Goal: Task Accomplishment & Management: Manage account settings

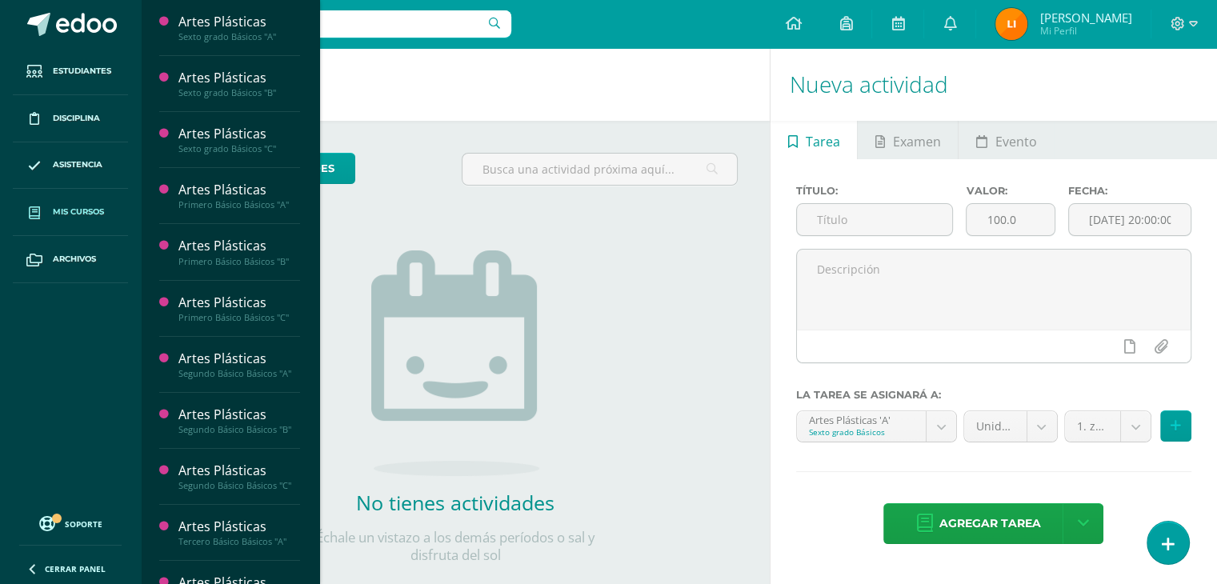
click at [95, 212] on span "Mis cursos" at bounding box center [78, 212] width 51 height 13
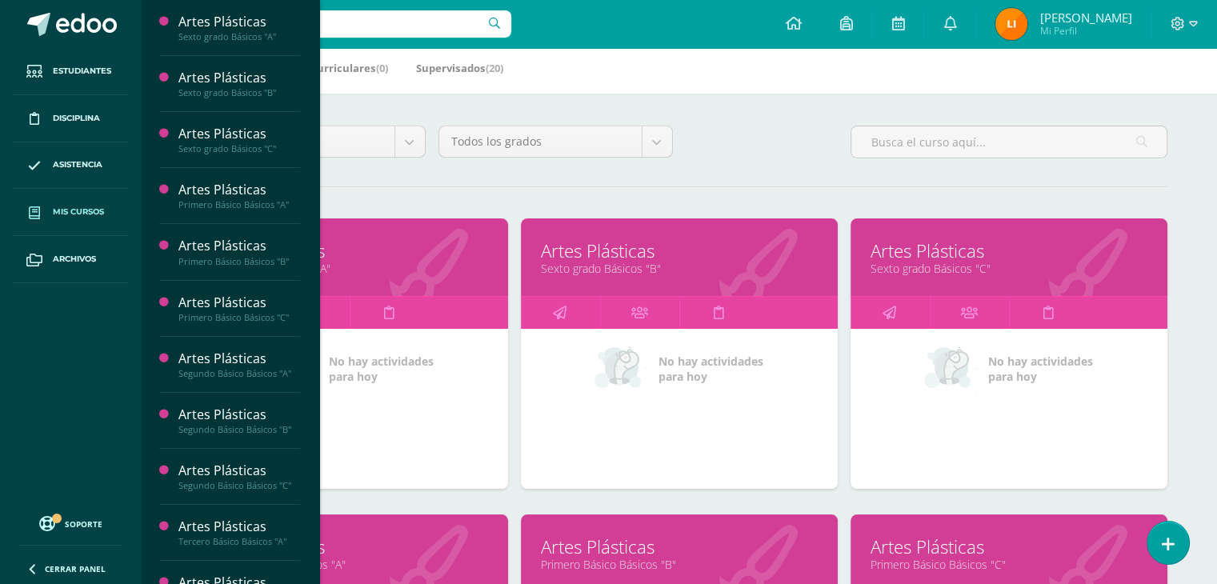
scroll to position [80, 0]
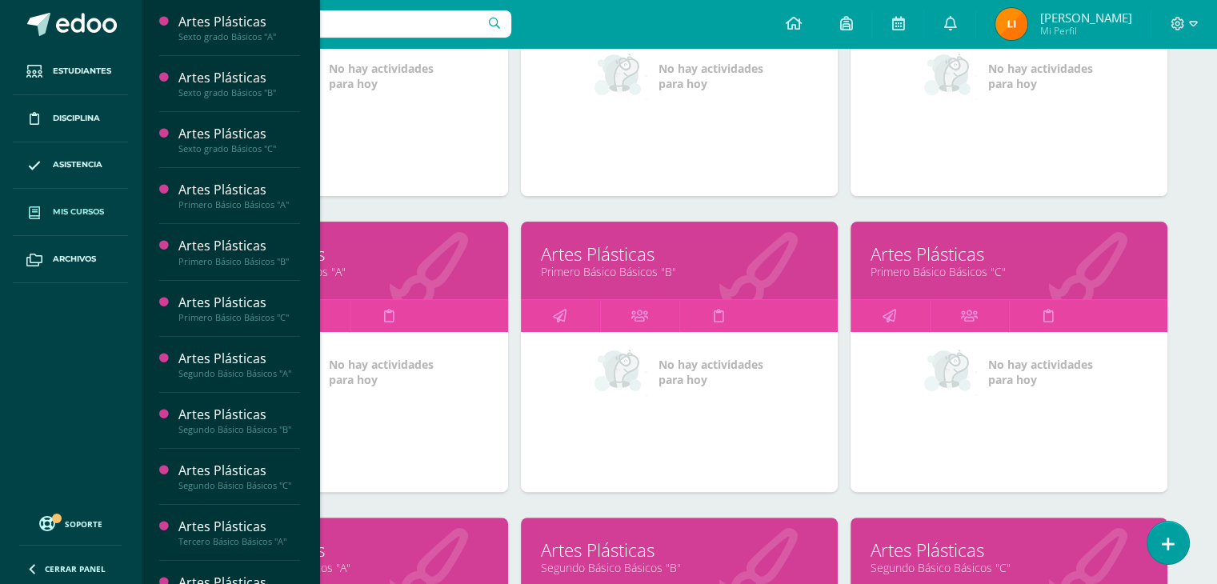
scroll to position [400, 0]
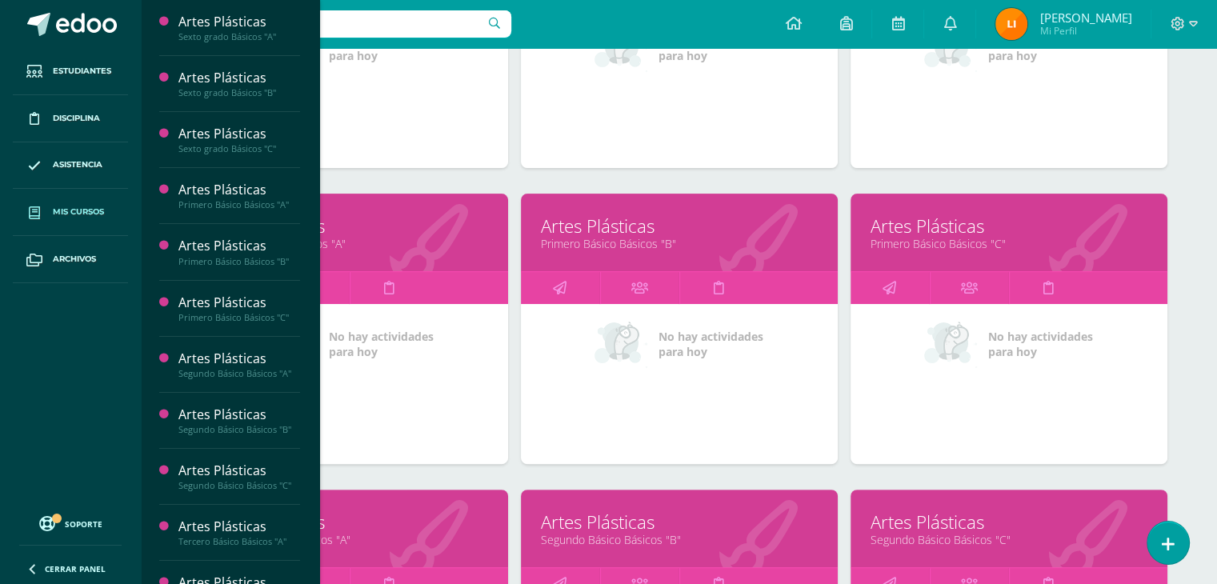
click at [413, 535] on link "Segundo Básico Básicos "A"" at bounding box center [349, 539] width 277 height 15
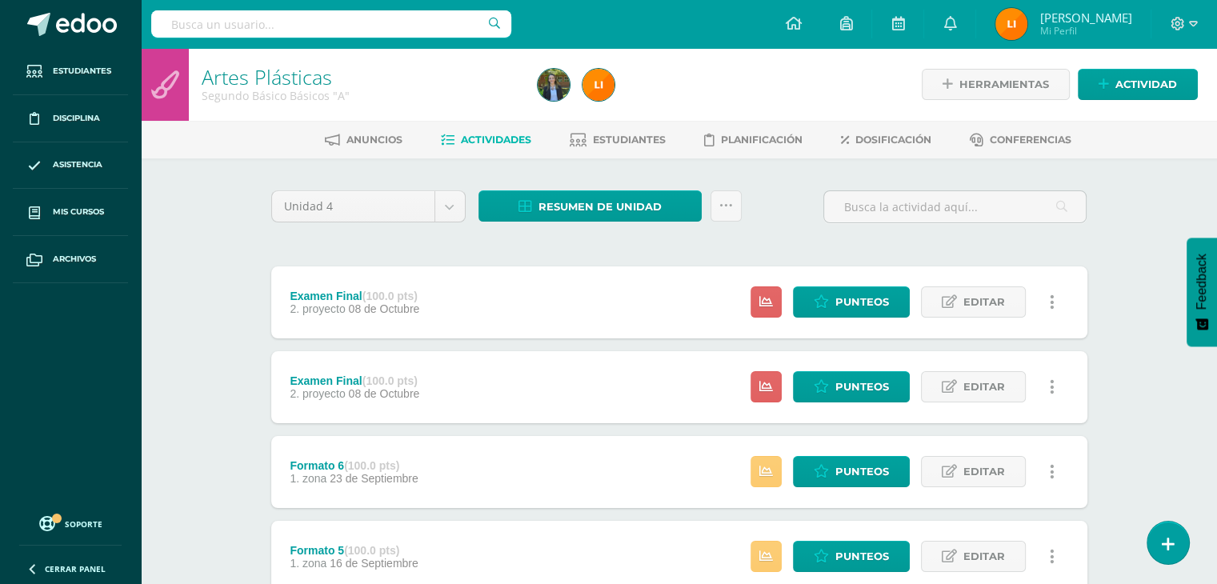
click at [1046, 297] on link at bounding box center [1052, 301] width 31 height 31
click at [1053, 408] on link "Eliminar" at bounding box center [1023, 403] width 164 height 25
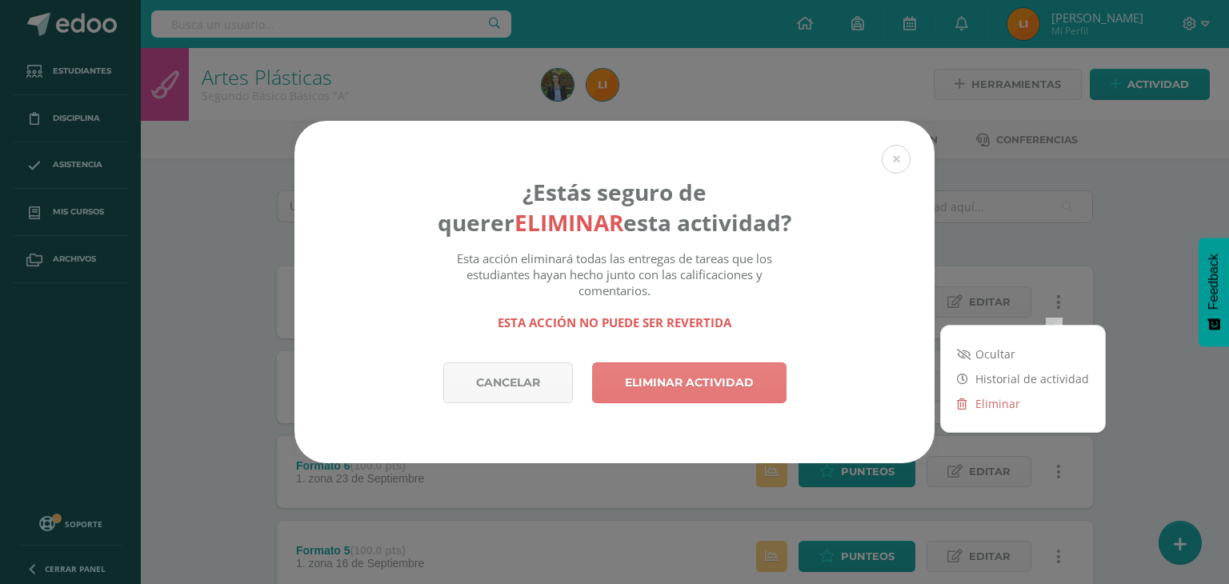
click at [725, 370] on link "Eliminar actividad" at bounding box center [689, 382] width 194 height 41
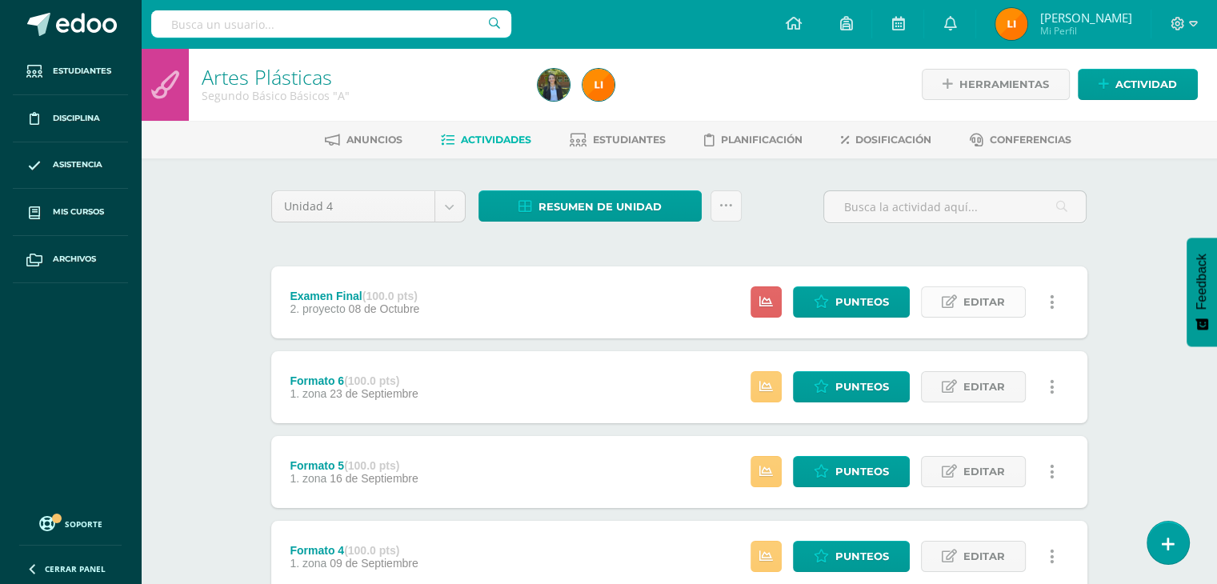
click at [970, 312] on span "Editar" at bounding box center [984, 302] width 42 height 30
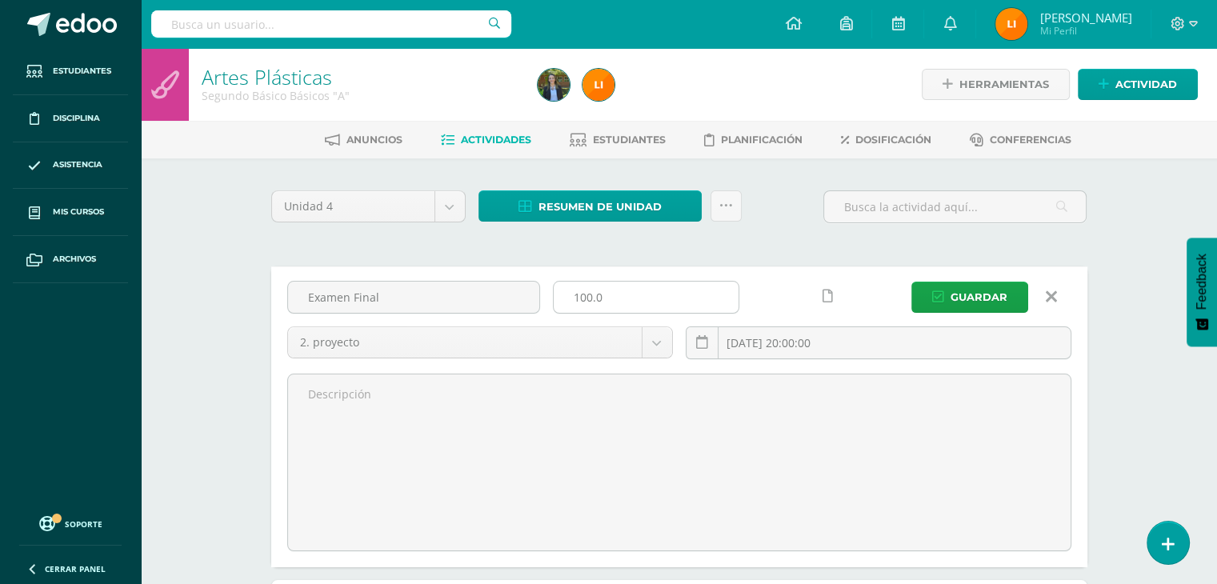
click at [592, 296] on input "100.0" at bounding box center [646, 297] width 185 height 31
click at [626, 299] on input "100.0" at bounding box center [646, 297] width 185 height 31
type input "1"
type input "40"
click at [911, 282] on button "Guardar" at bounding box center [969, 297] width 117 height 31
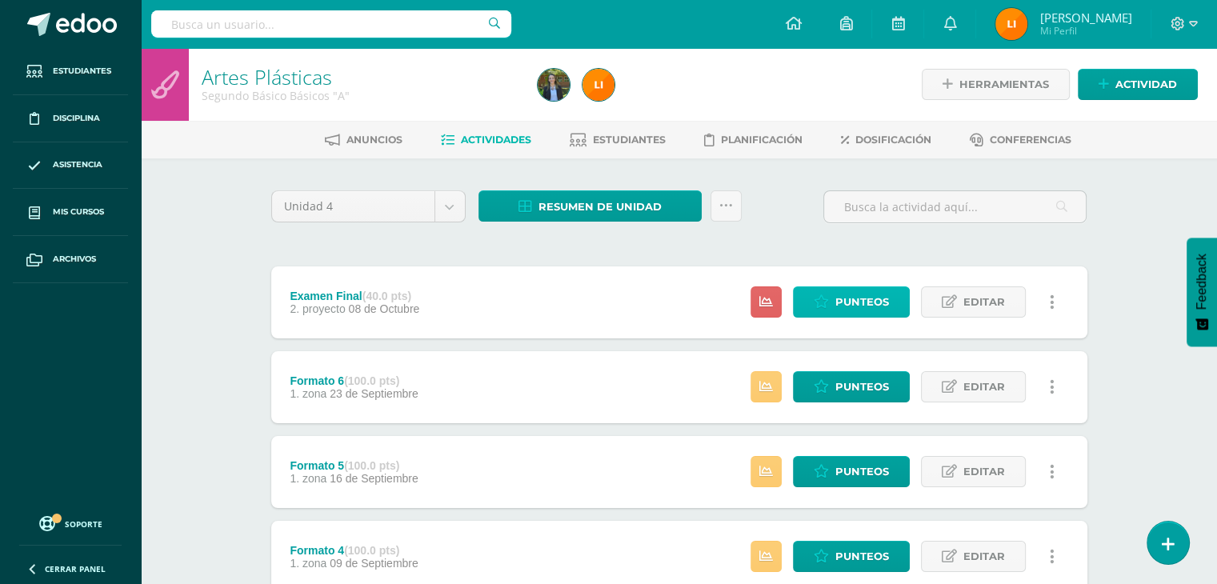
click at [854, 292] on span "Punteos" at bounding box center [862, 302] width 54 height 30
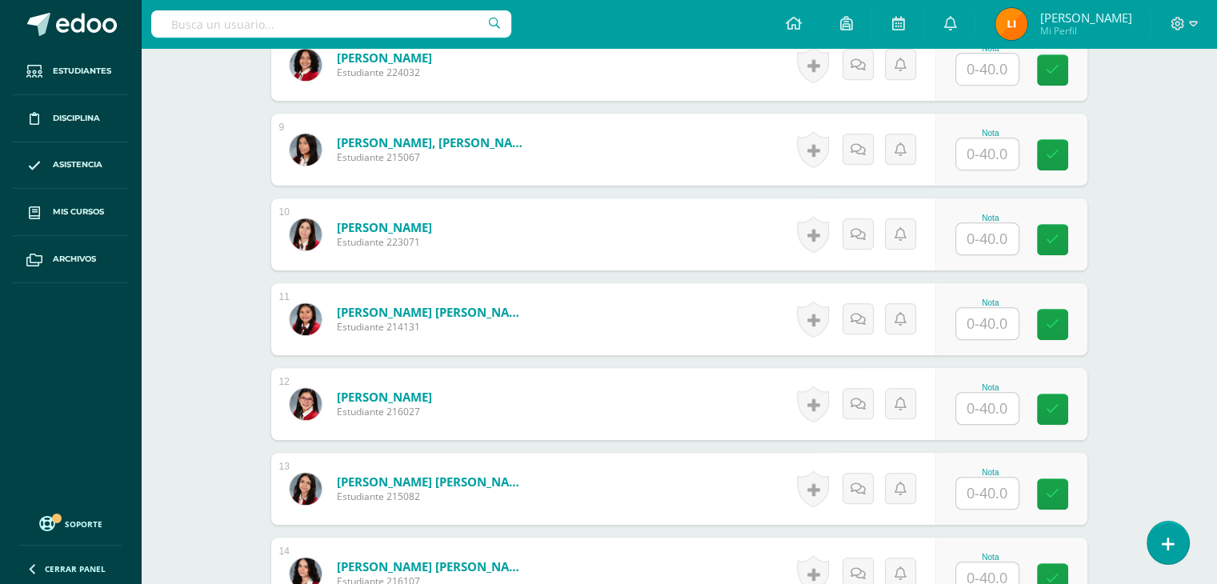
scroll to position [1121, 0]
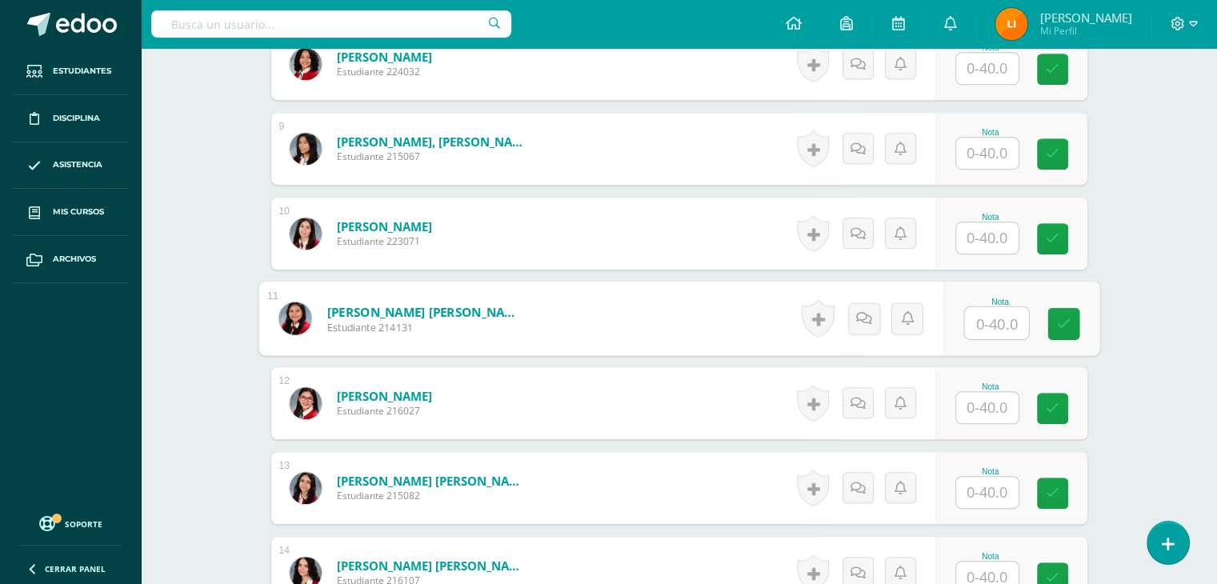
click at [975, 326] on input "text" at bounding box center [996, 323] width 64 height 32
type input "40"
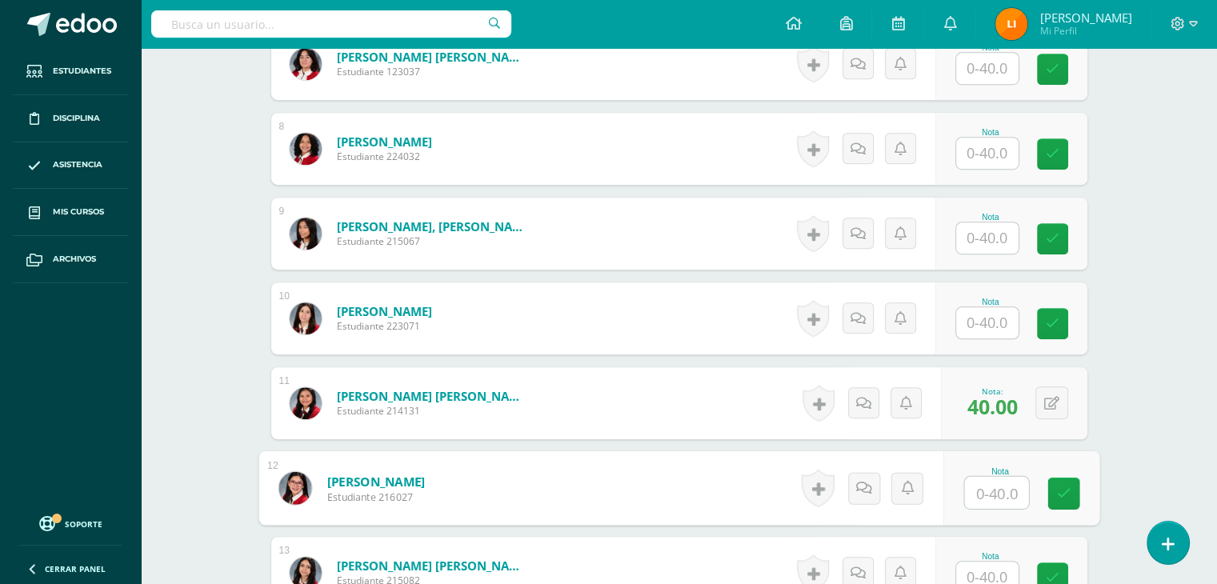
scroll to position [962, 0]
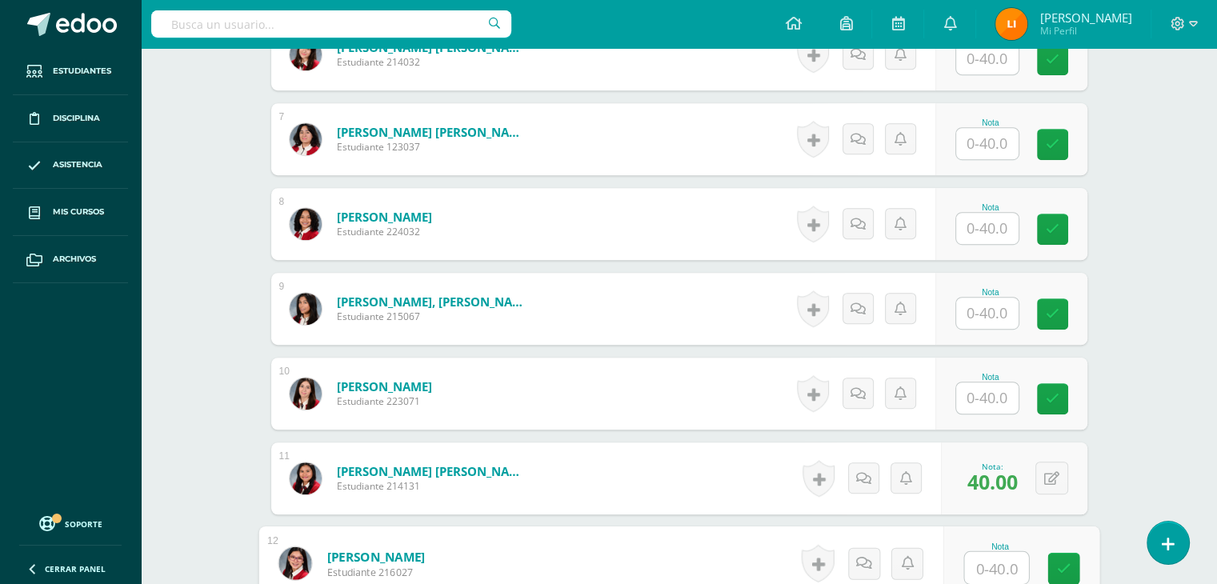
click at [1005, 220] on input "text" at bounding box center [987, 228] width 62 height 31
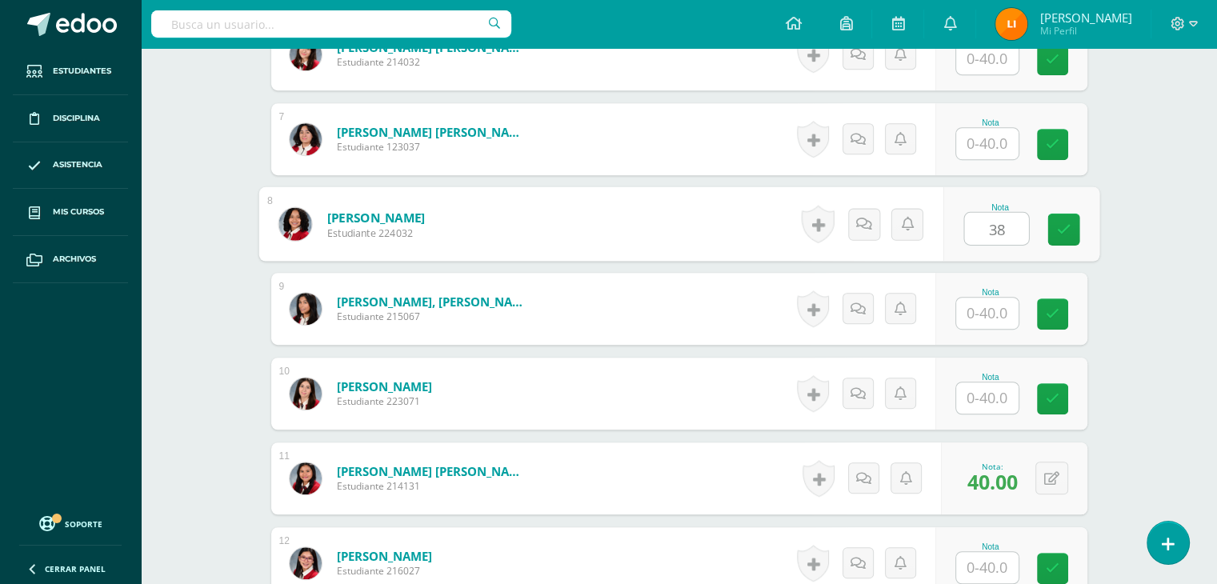
type input "38"
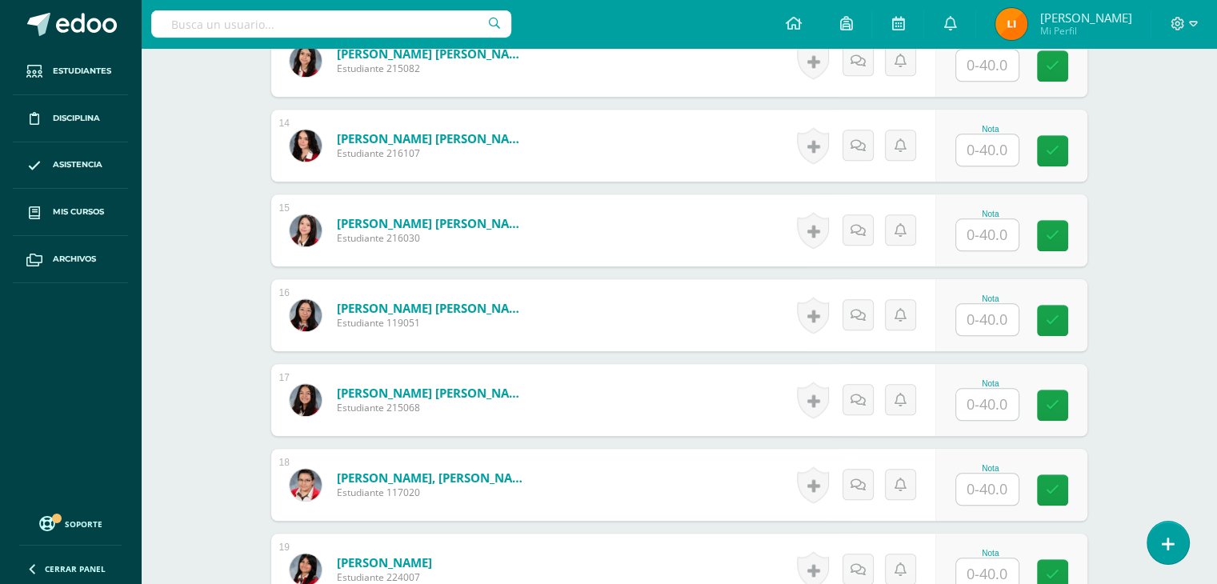
scroll to position [1521, 0]
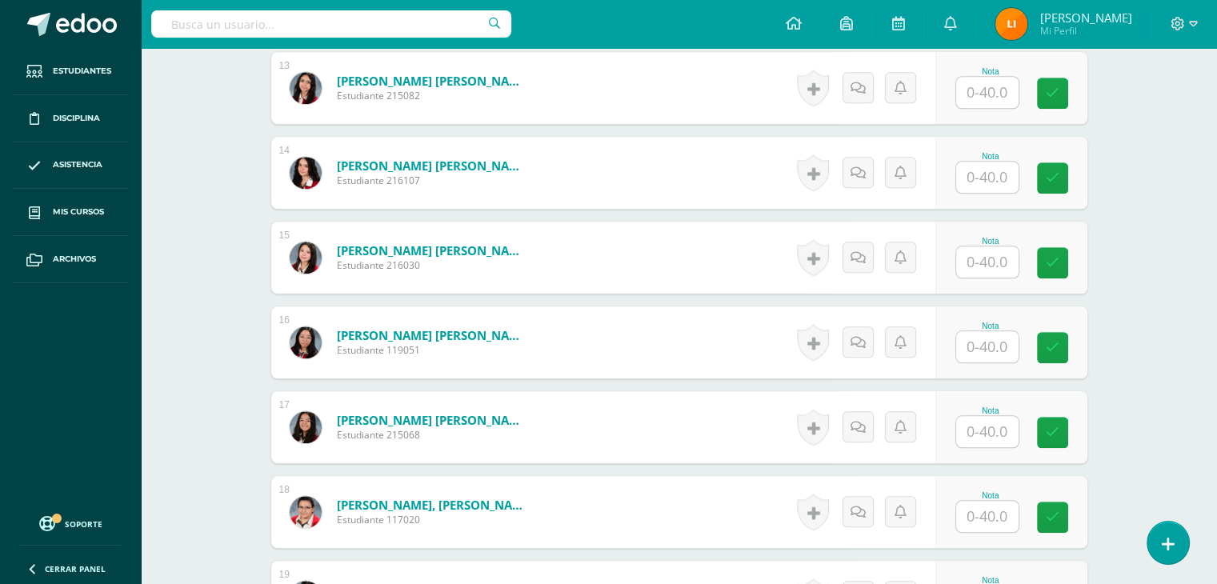
click at [1009, 177] on input "text" at bounding box center [987, 177] width 62 height 31
type input "40"
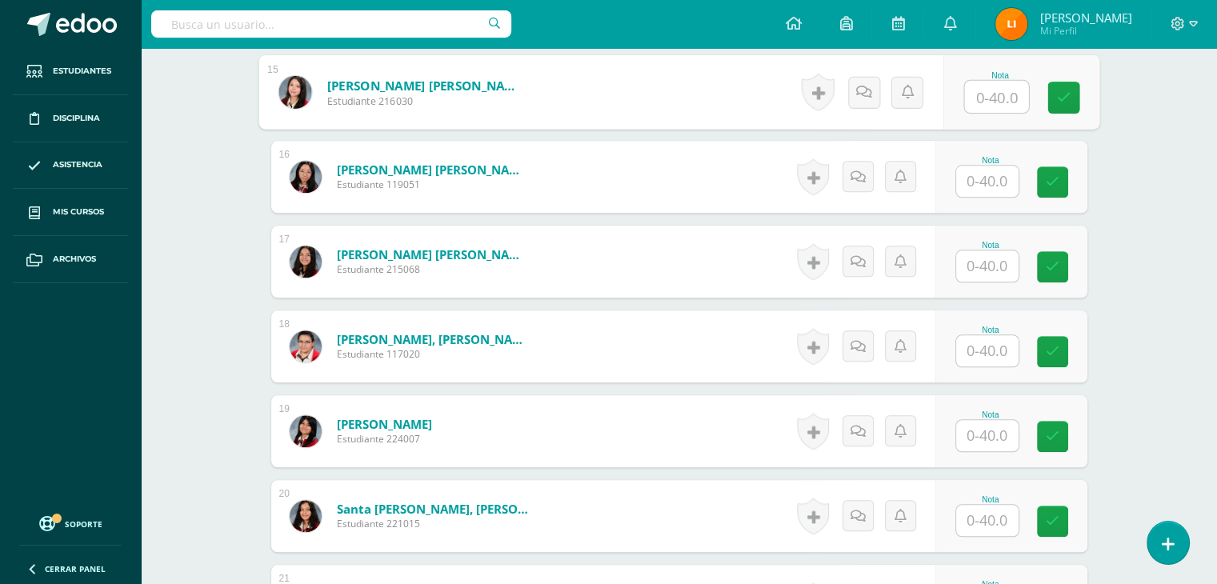
scroll to position [1767, 0]
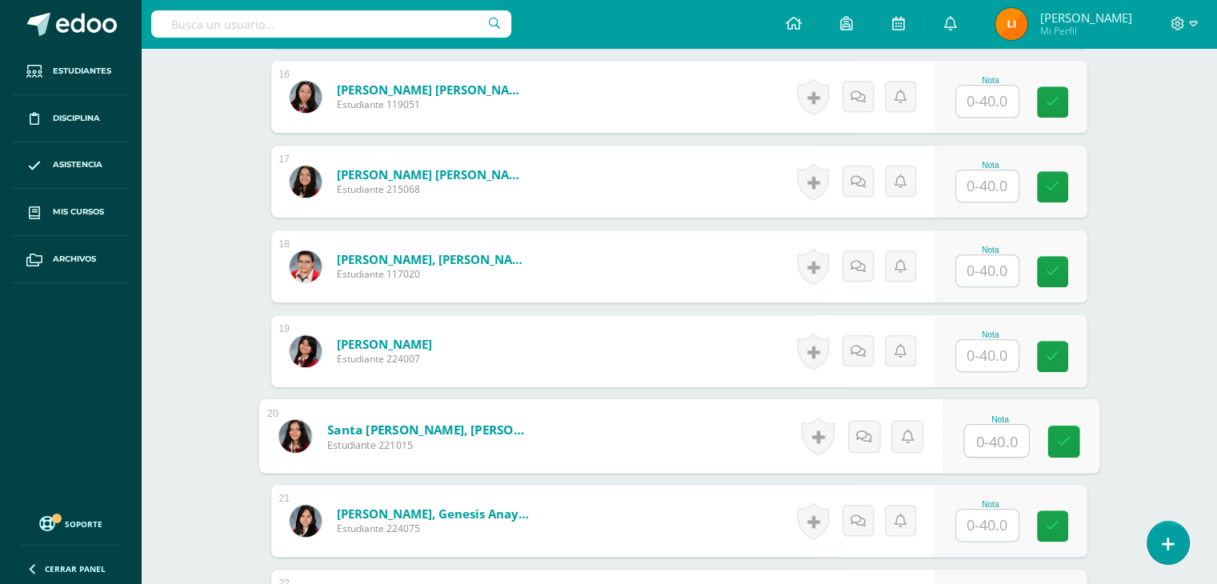
click at [976, 439] on input "text" at bounding box center [996, 441] width 64 height 32
type input "38"
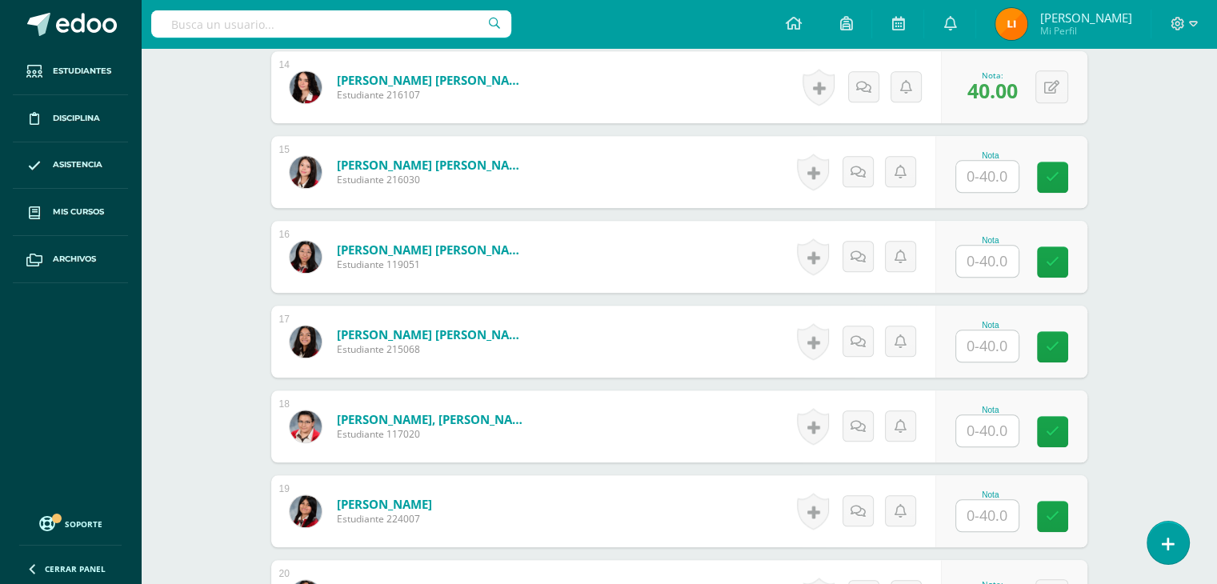
scroll to position [1527, 0]
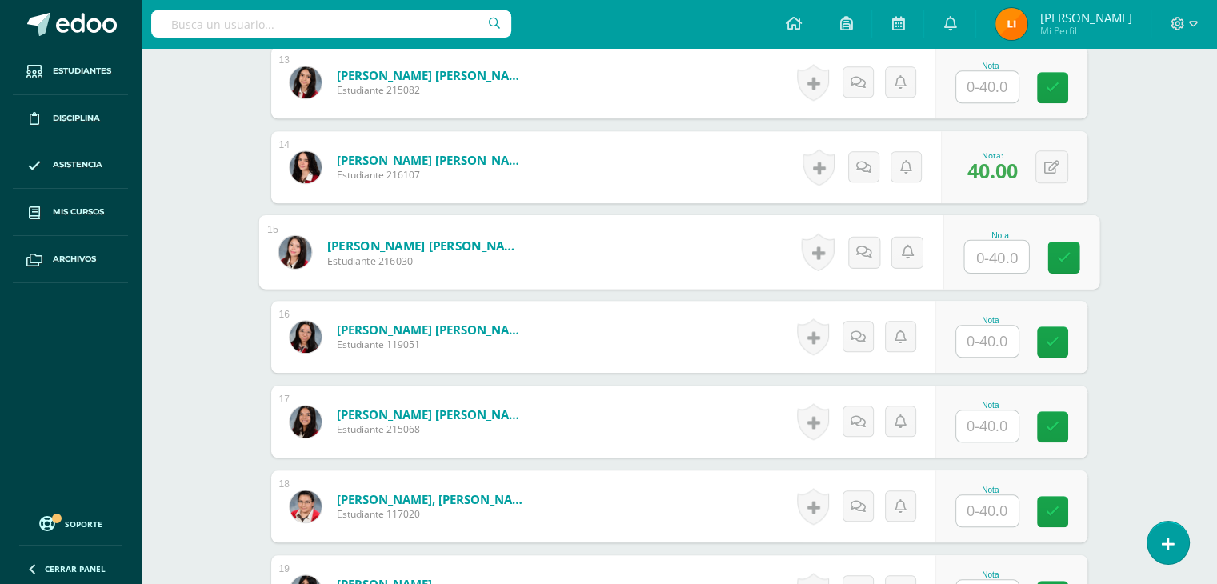
click at [995, 259] on input "text" at bounding box center [996, 257] width 64 height 32
type input "24"
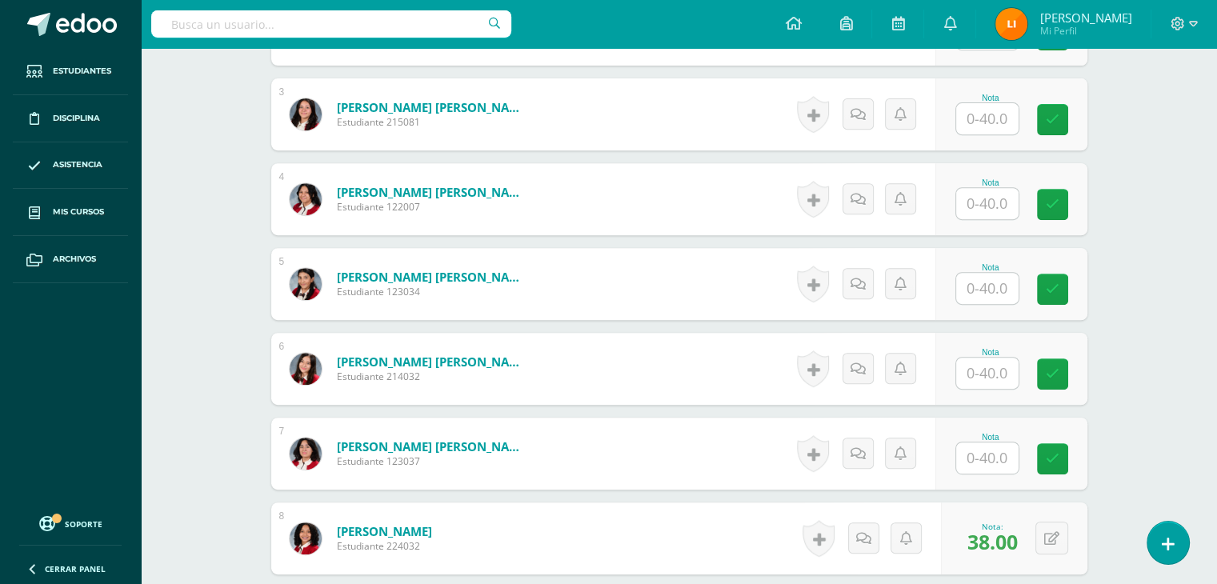
scroll to position [567, 0]
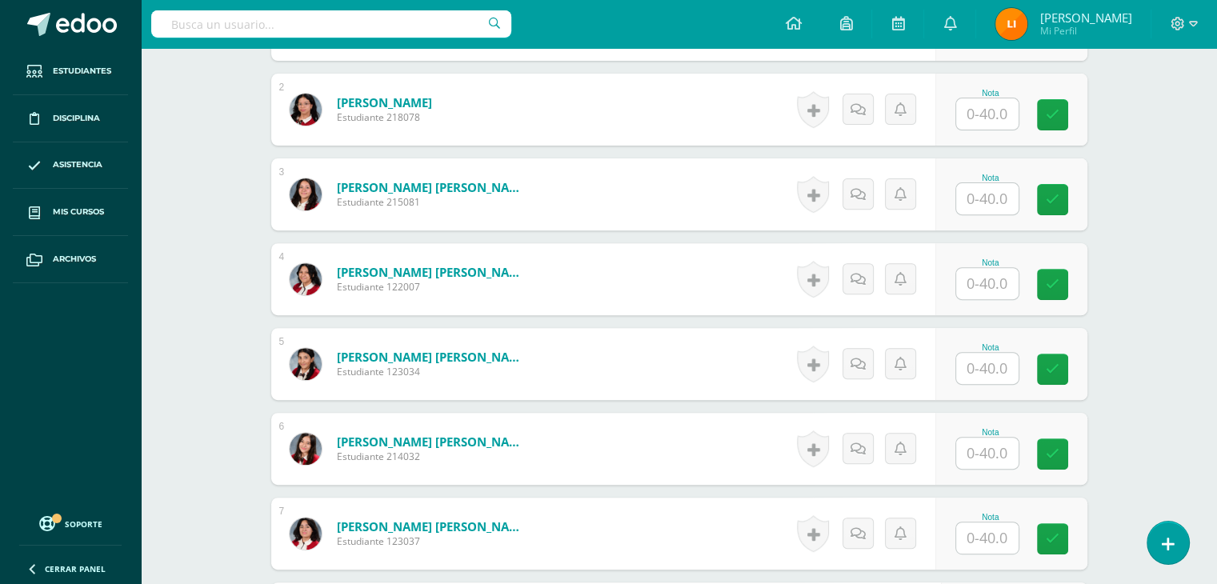
click at [1002, 191] on input "text" at bounding box center [987, 198] width 62 height 31
type input "38"
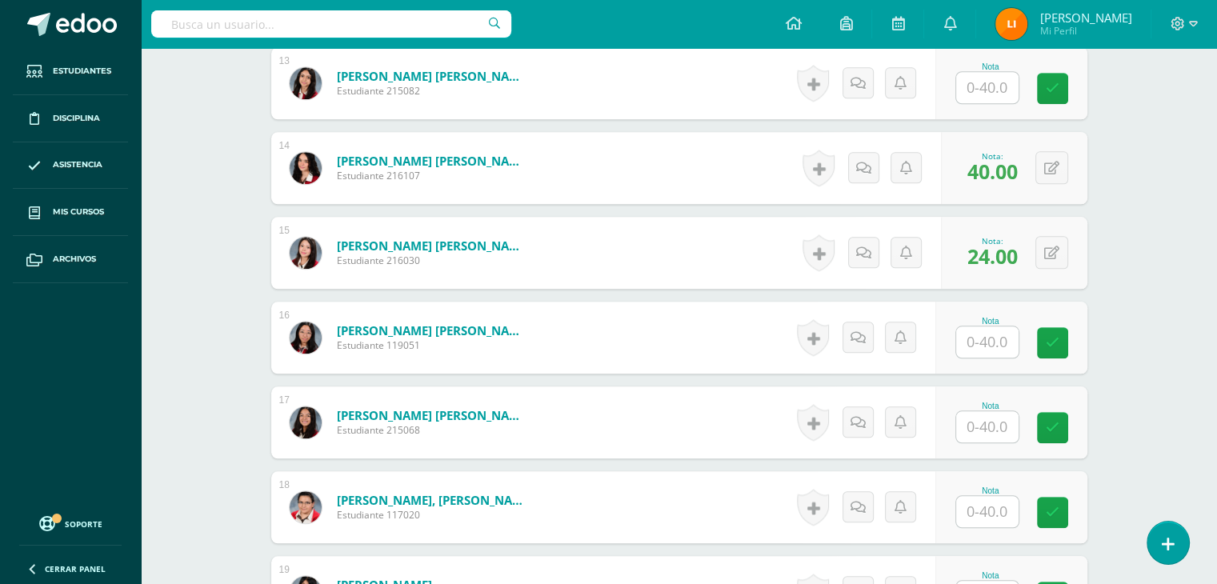
scroll to position [1527, 0]
click at [1000, 424] on input "text" at bounding box center [987, 425] width 62 height 31
type input "32"
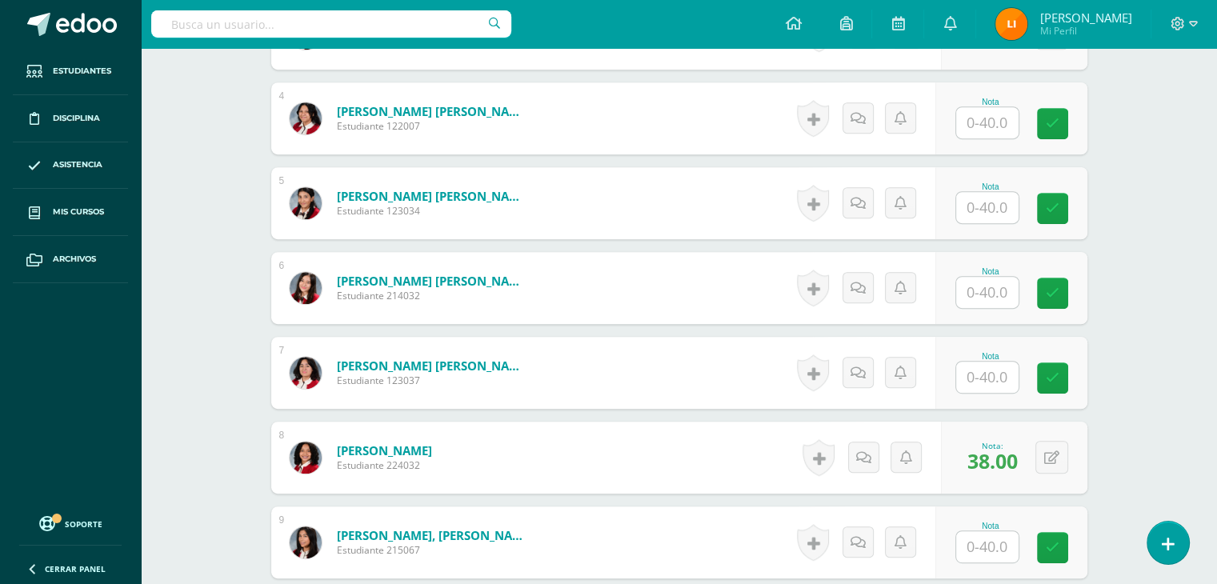
scroll to position [727, 0]
click at [986, 202] on input "text" at bounding box center [996, 209] width 64 height 32
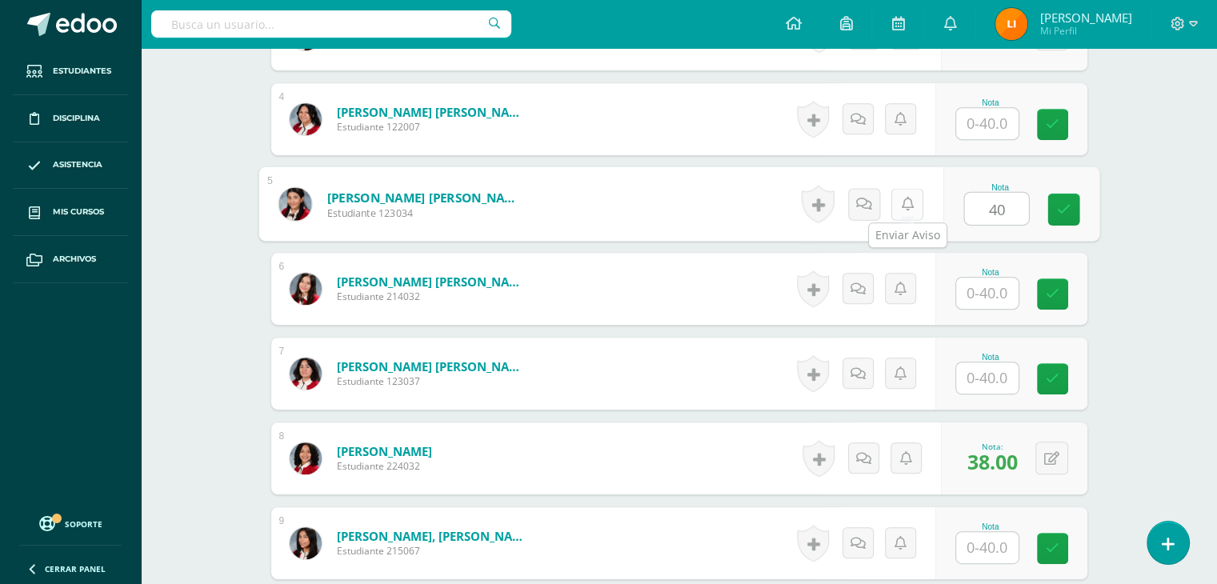
type input "40"
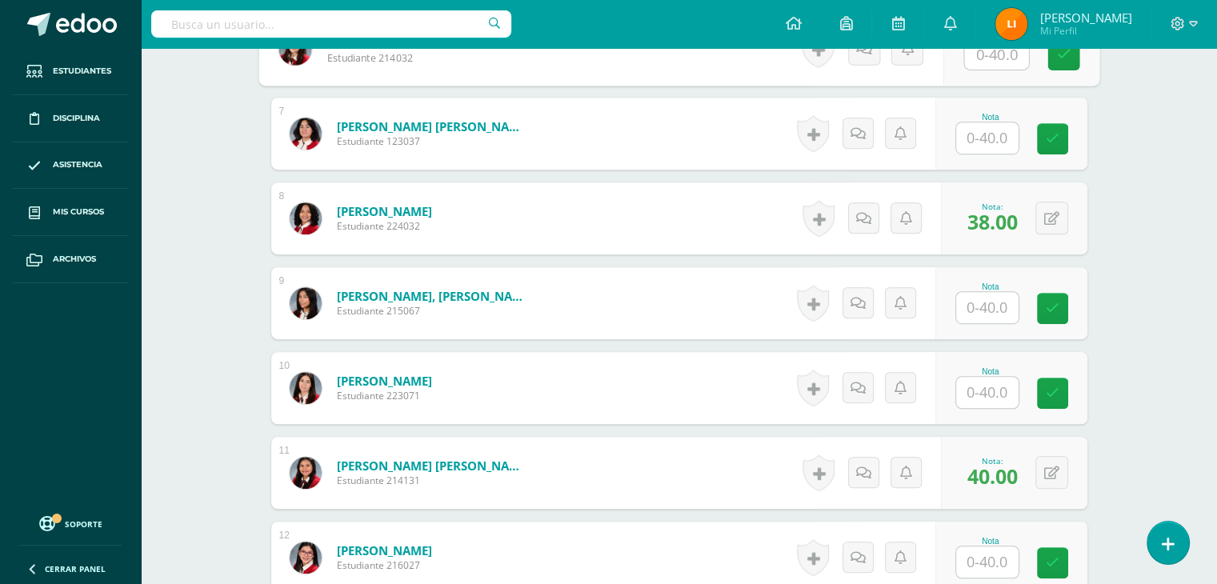
scroll to position [1047, 0]
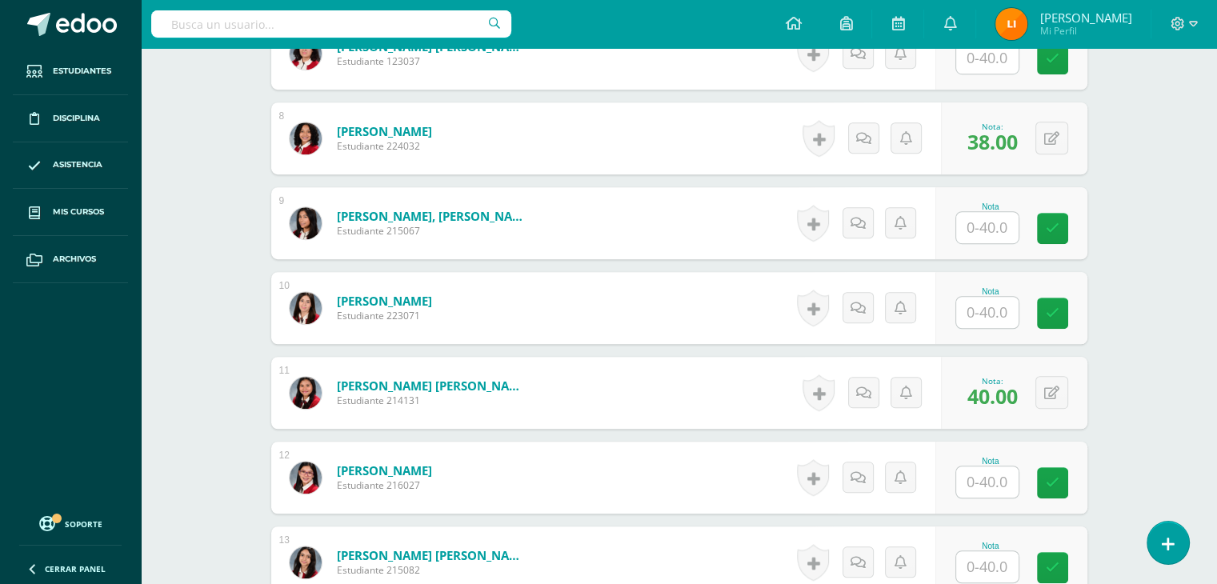
click at [988, 311] on input "text" at bounding box center [987, 312] width 62 height 31
type input "40"
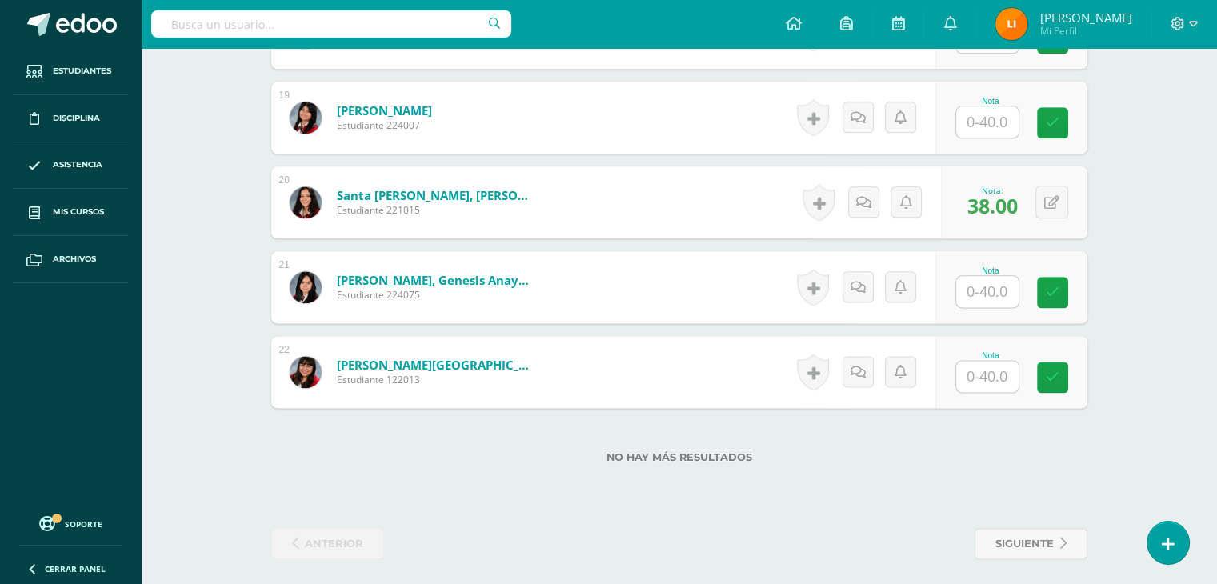
scroll to position [2007, 0]
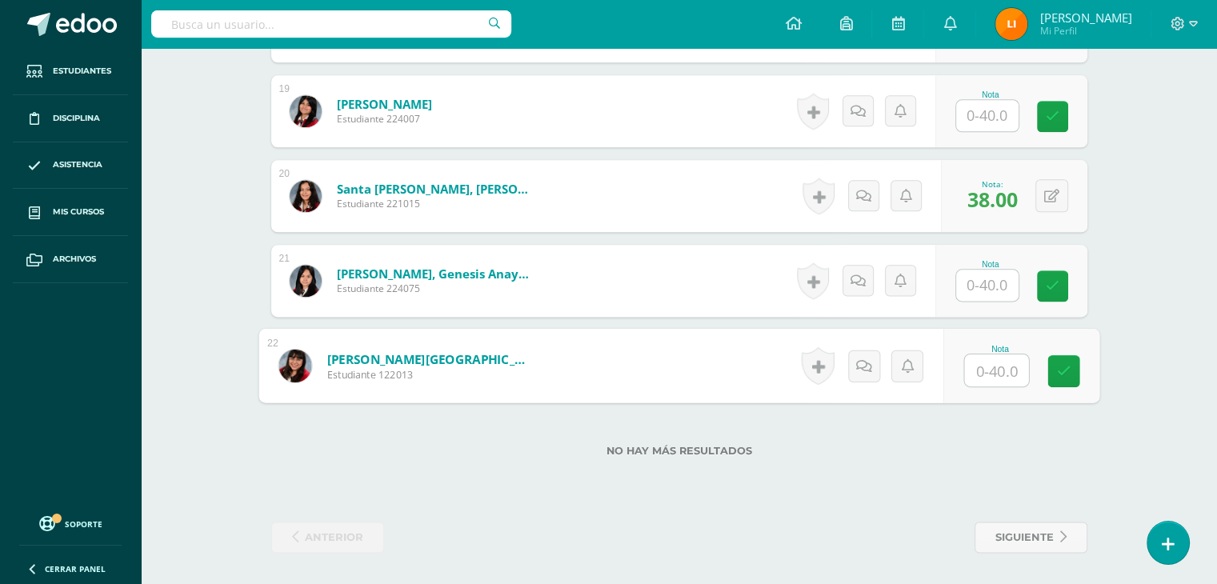
click at [988, 367] on input "text" at bounding box center [996, 370] width 64 height 32
type input "40"
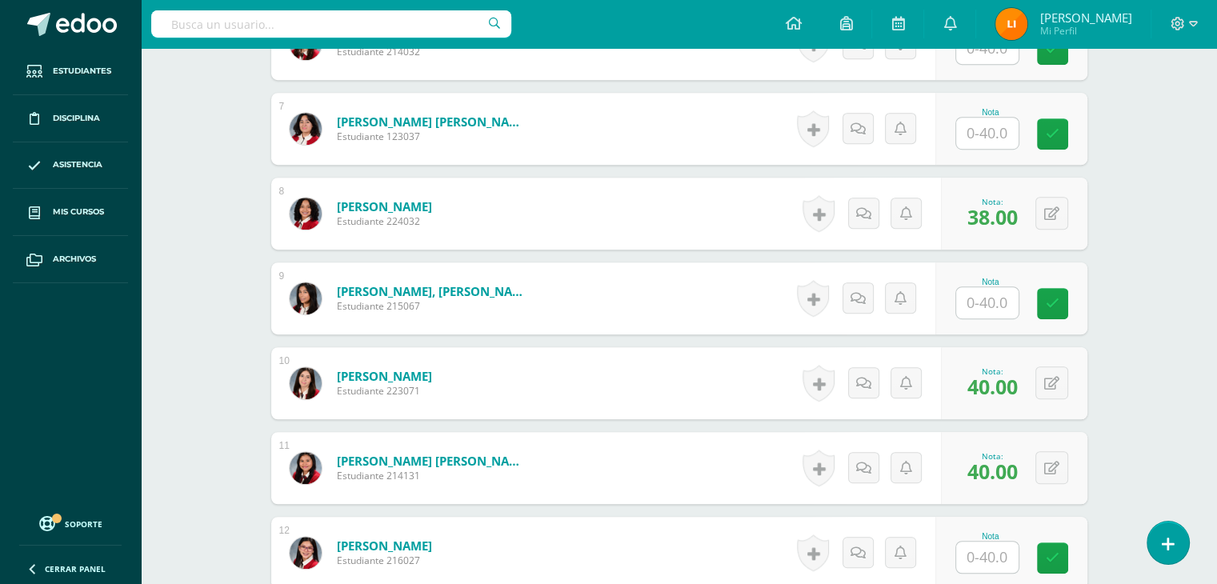
scroll to position [967, 0]
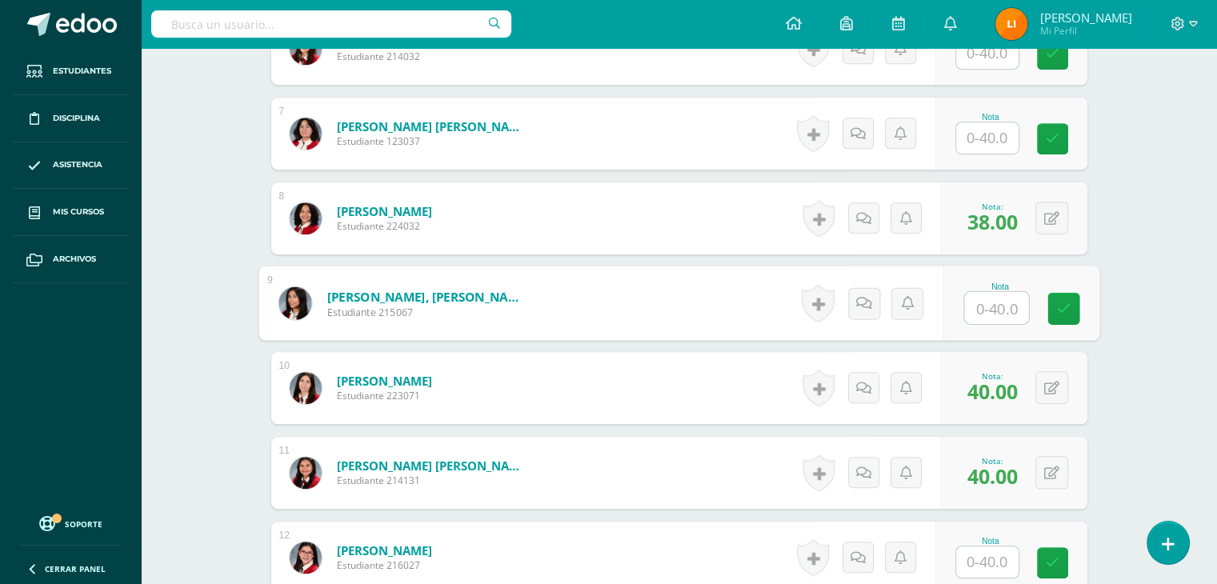
click at [999, 309] on input "text" at bounding box center [996, 308] width 64 height 32
type input "40"
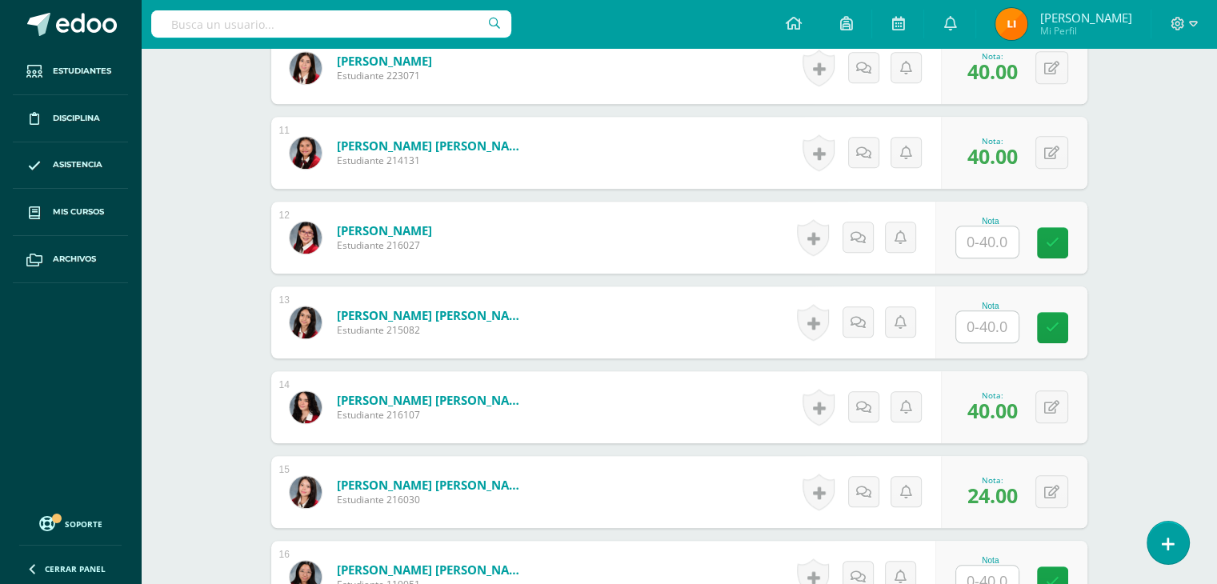
scroll to position [1607, 0]
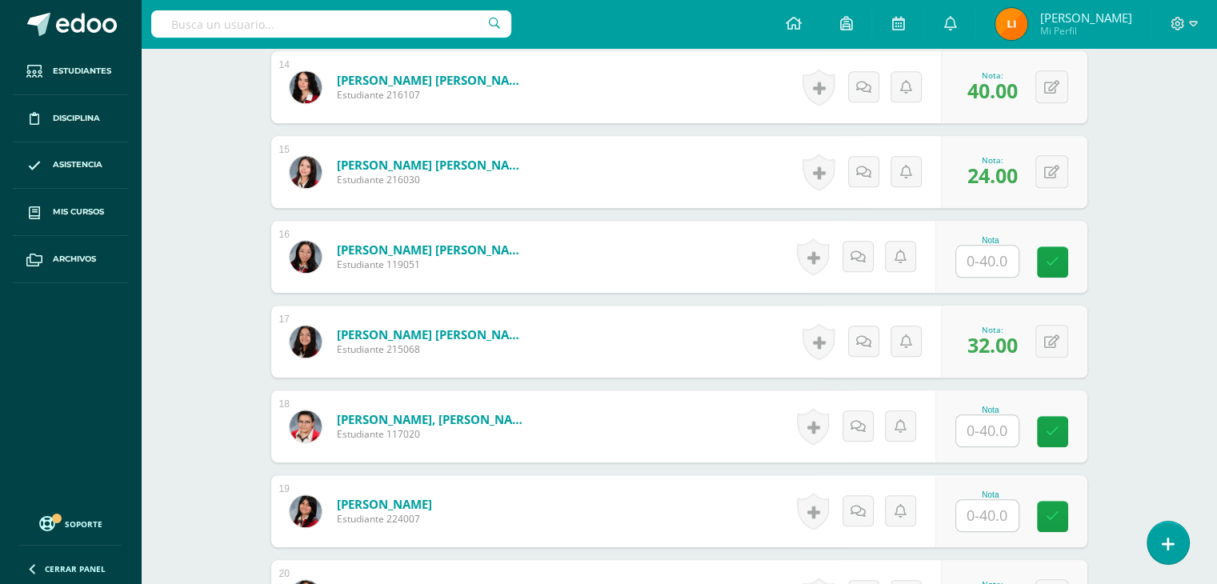
click at [982, 436] on input "text" at bounding box center [987, 430] width 62 height 31
type input "38"
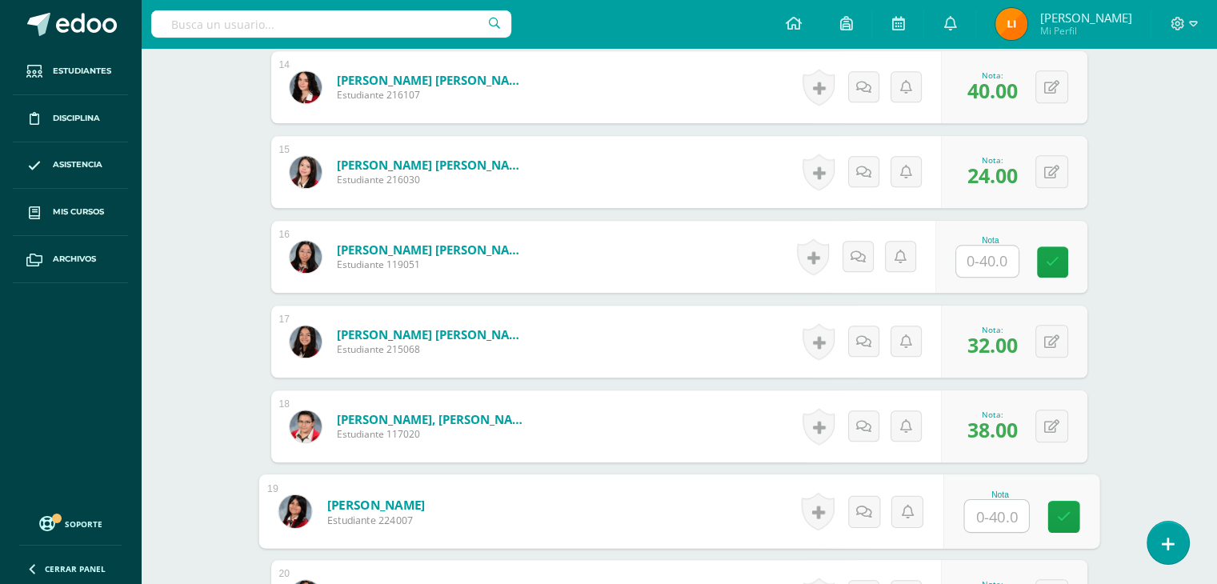
click at [1001, 247] on input "text" at bounding box center [987, 261] width 62 height 31
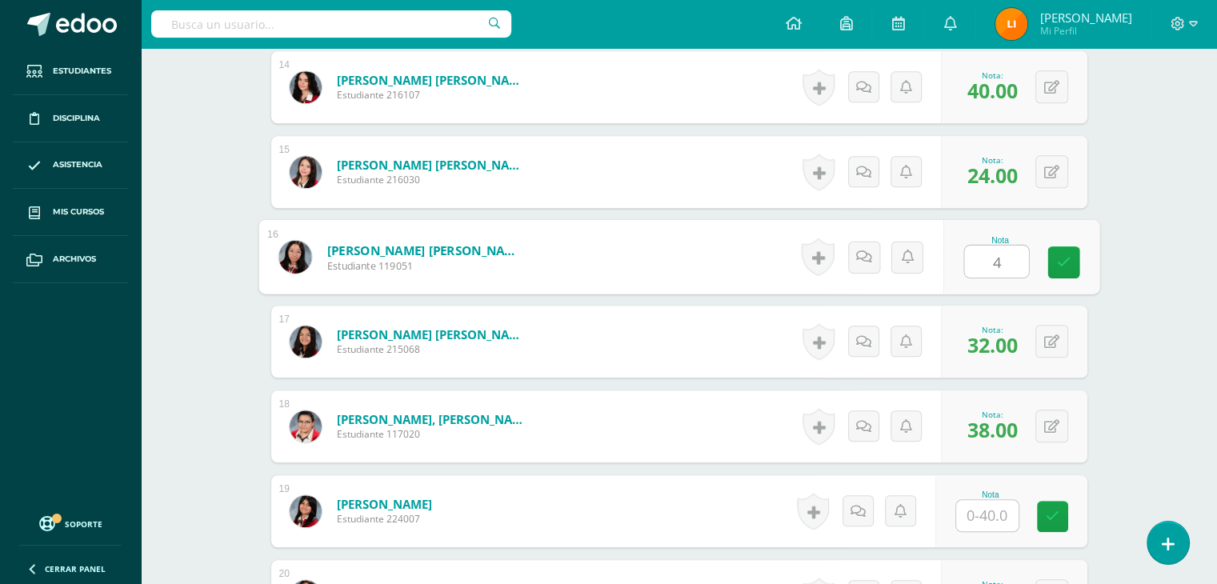
type input "40"
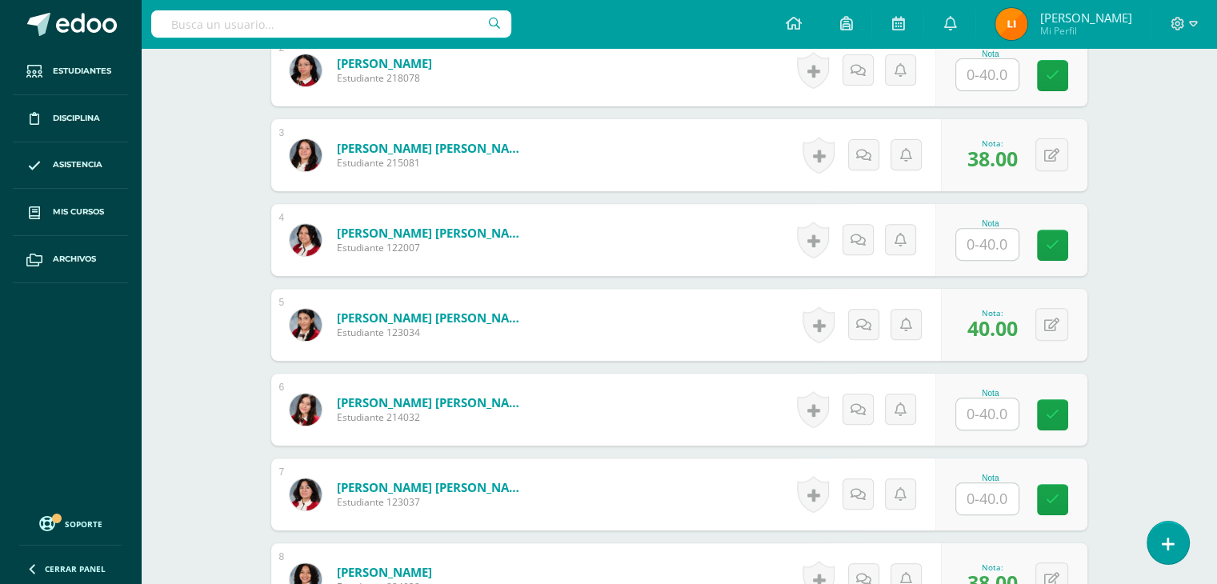
scroll to position [567, 0]
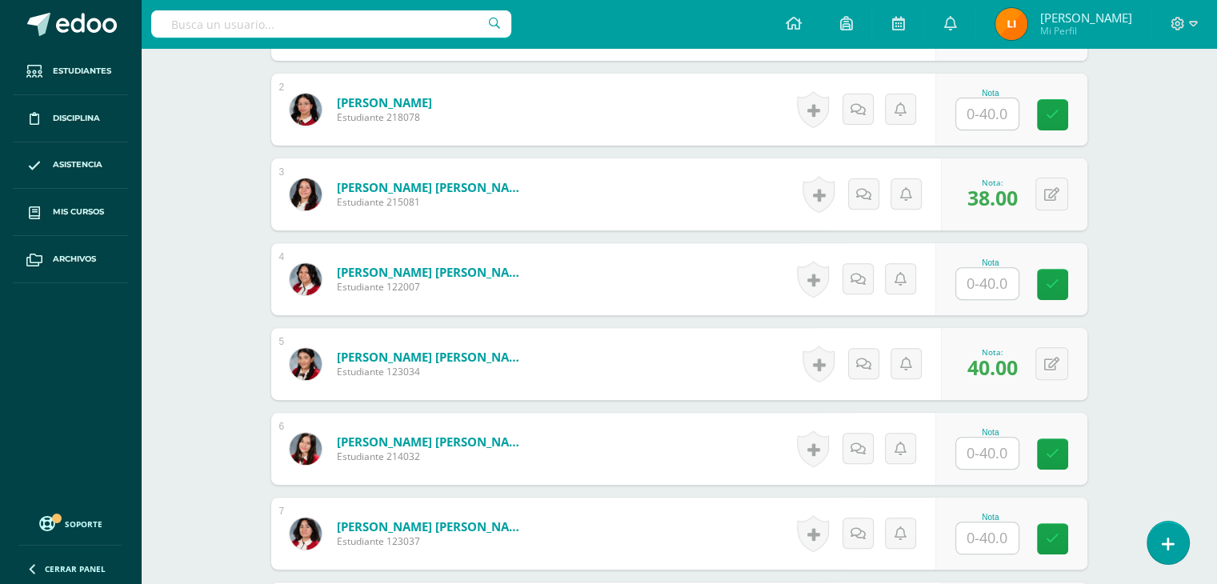
click at [990, 282] on input "text" at bounding box center [987, 283] width 62 height 31
type input "40"
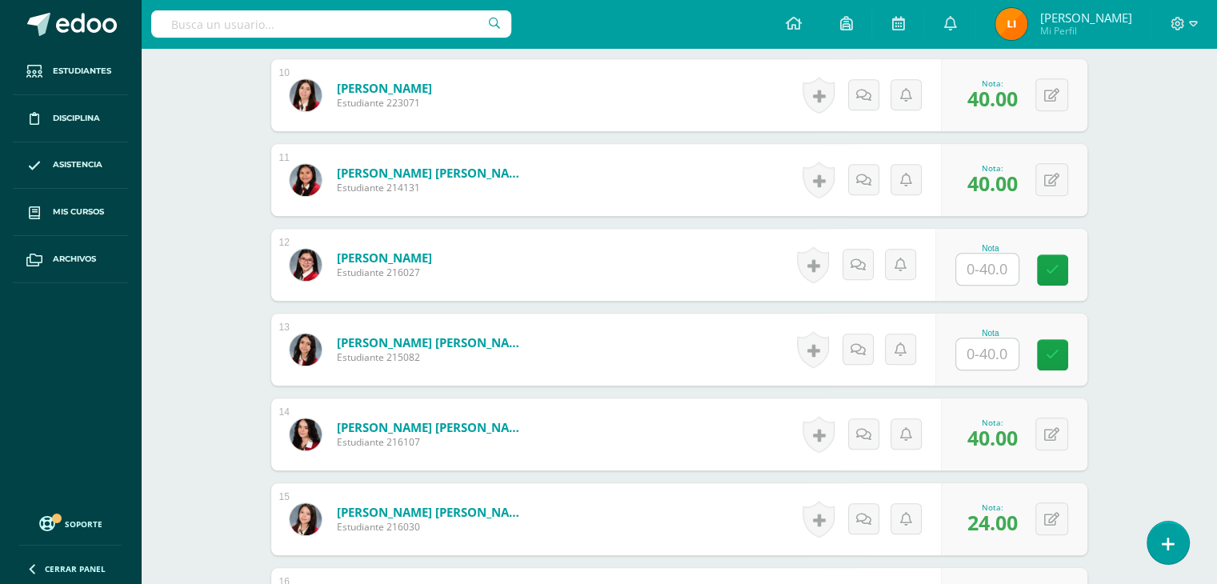
scroll to position [1367, 0]
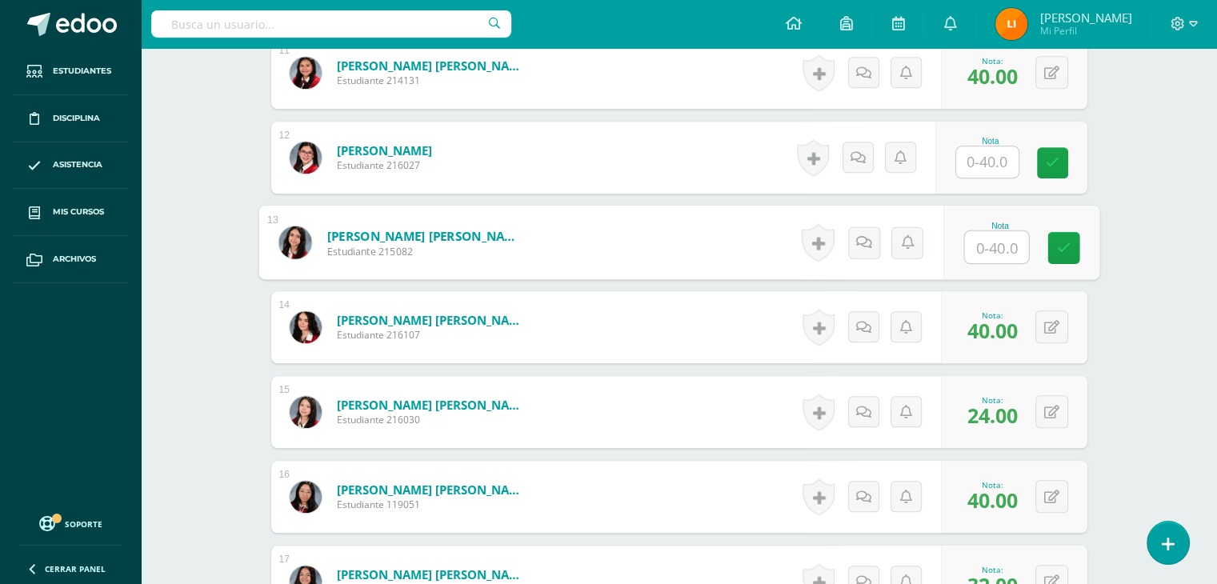
click at [995, 239] on input "text" at bounding box center [996, 247] width 64 height 32
type input "37"
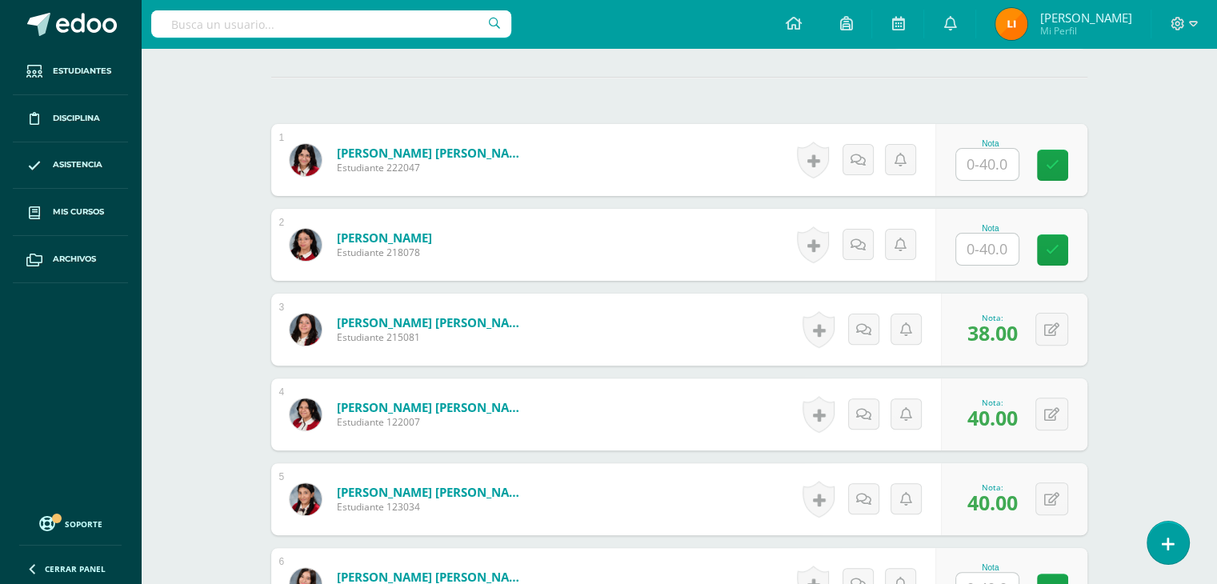
scroll to position [407, 0]
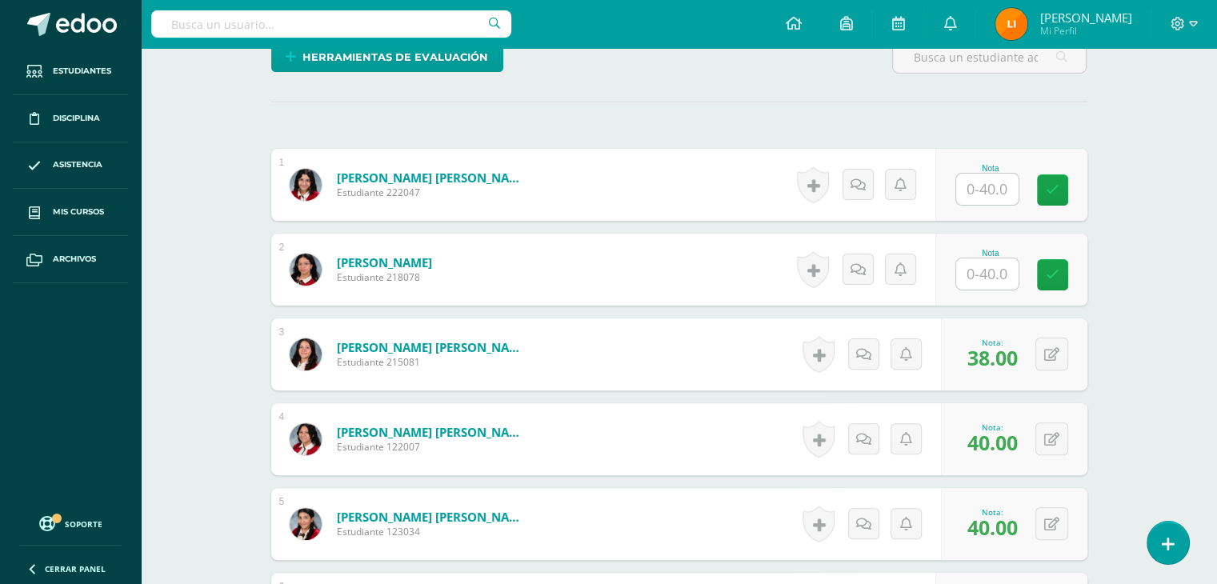
click at [995, 182] on input "text" at bounding box center [987, 189] width 62 height 31
type input "34"
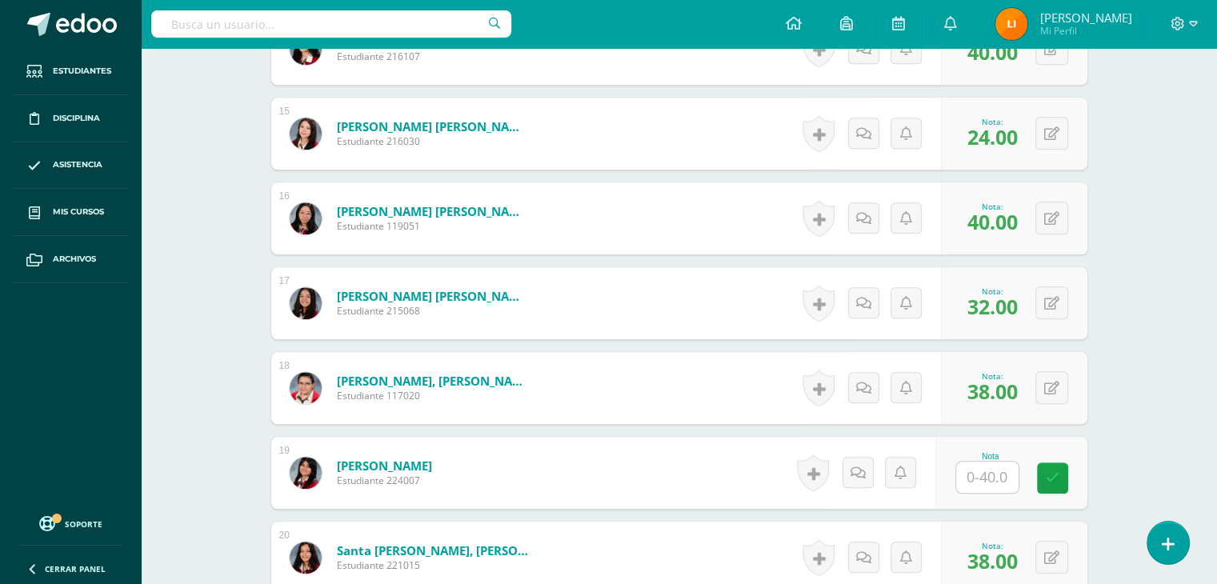
scroll to position [1687, 0]
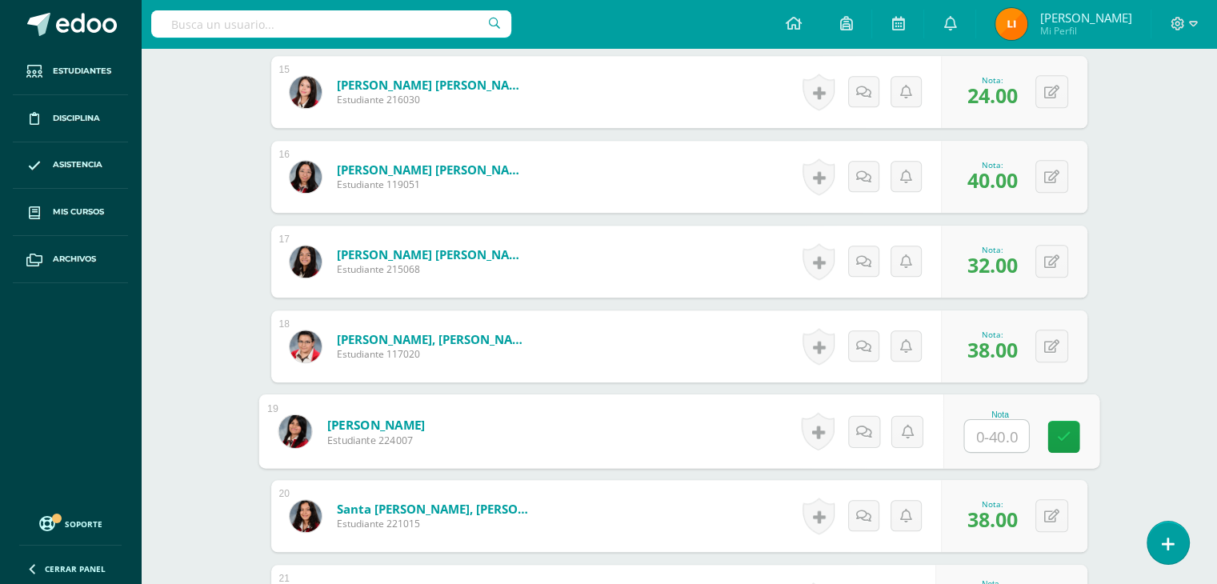
click at [995, 433] on input "text" at bounding box center [996, 436] width 64 height 32
type input "35"
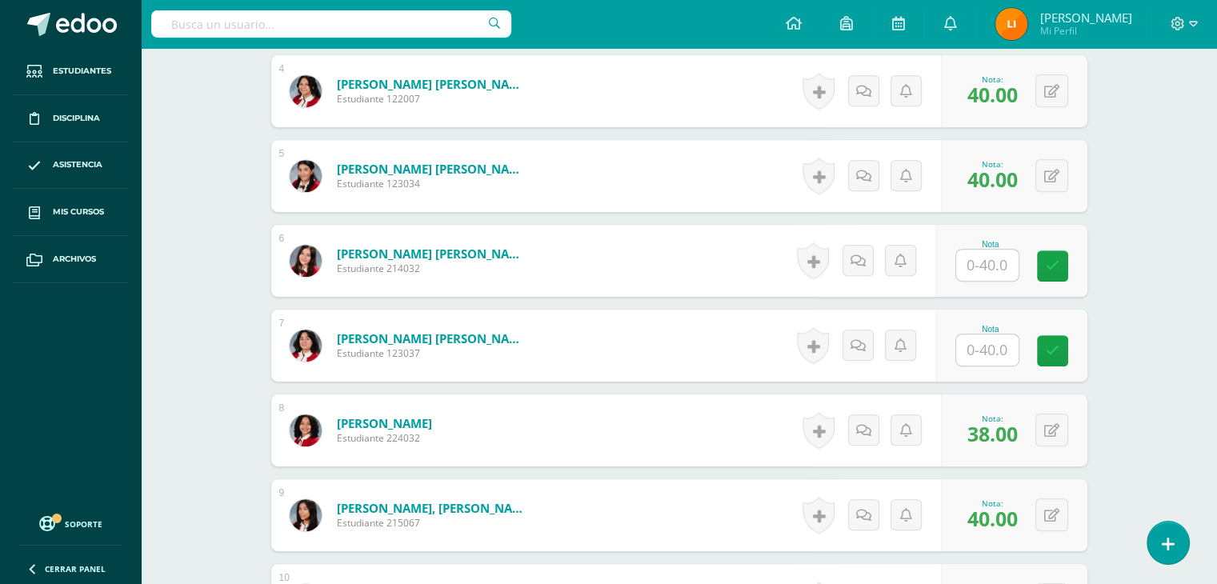
scroll to position [727, 0]
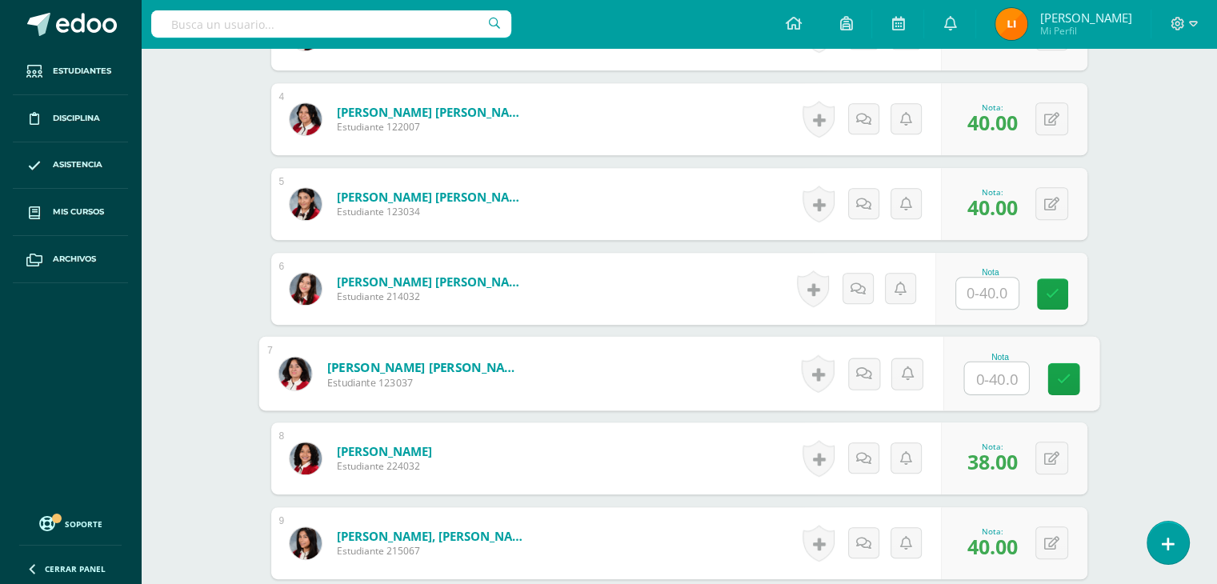
click at [986, 390] on input "text" at bounding box center [996, 378] width 64 height 32
type input "34"
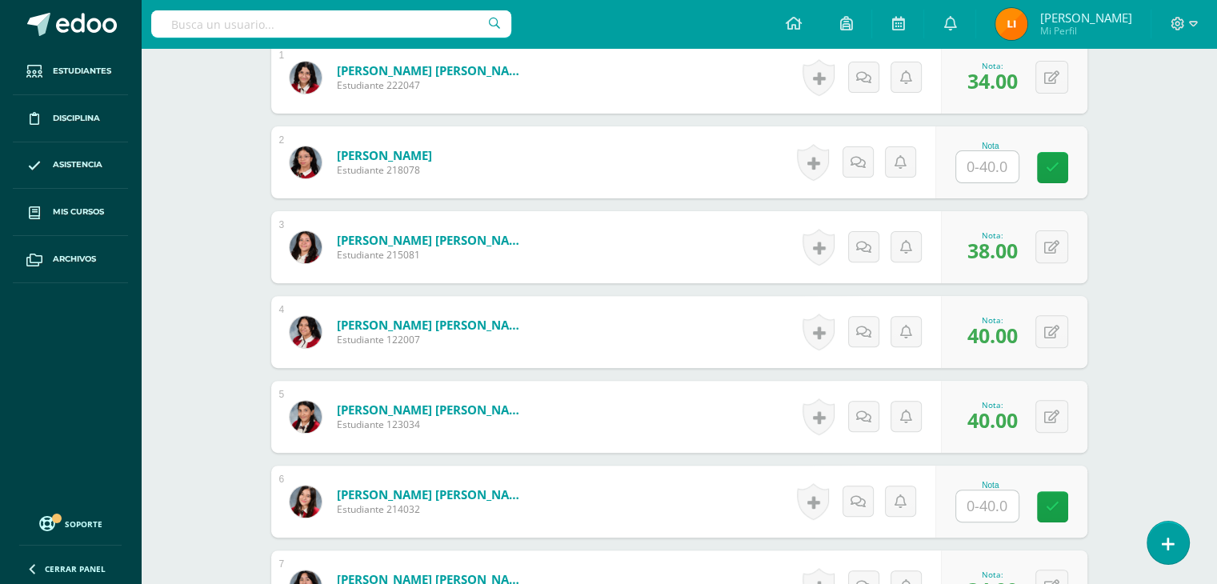
scroll to position [487, 0]
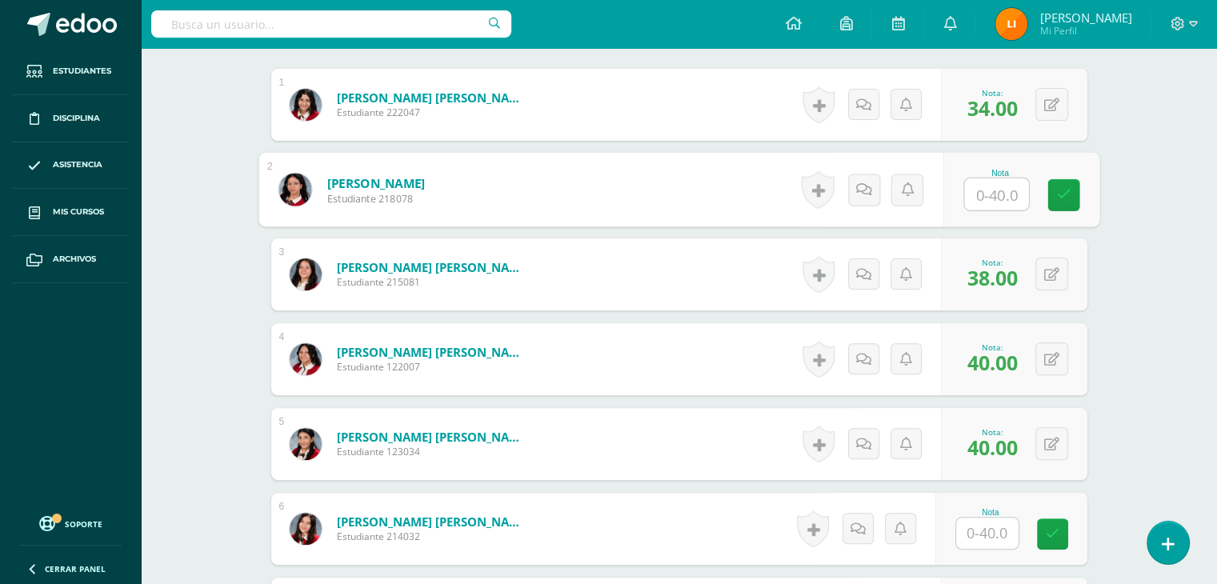
click at [984, 183] on input "text" at bounding box center [996, 194] width 64 height 32
type input "40"
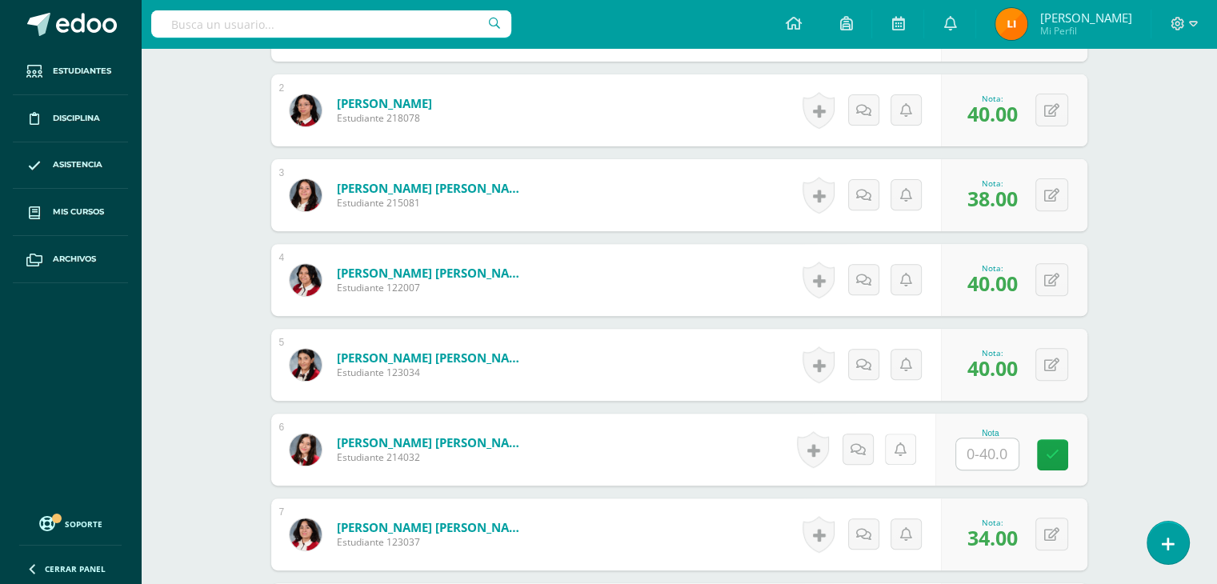
scroll to position [567, 0]
click at [994, 449] on input "text" at bounding box center [996, 454] width 64 height 32
type input "40"
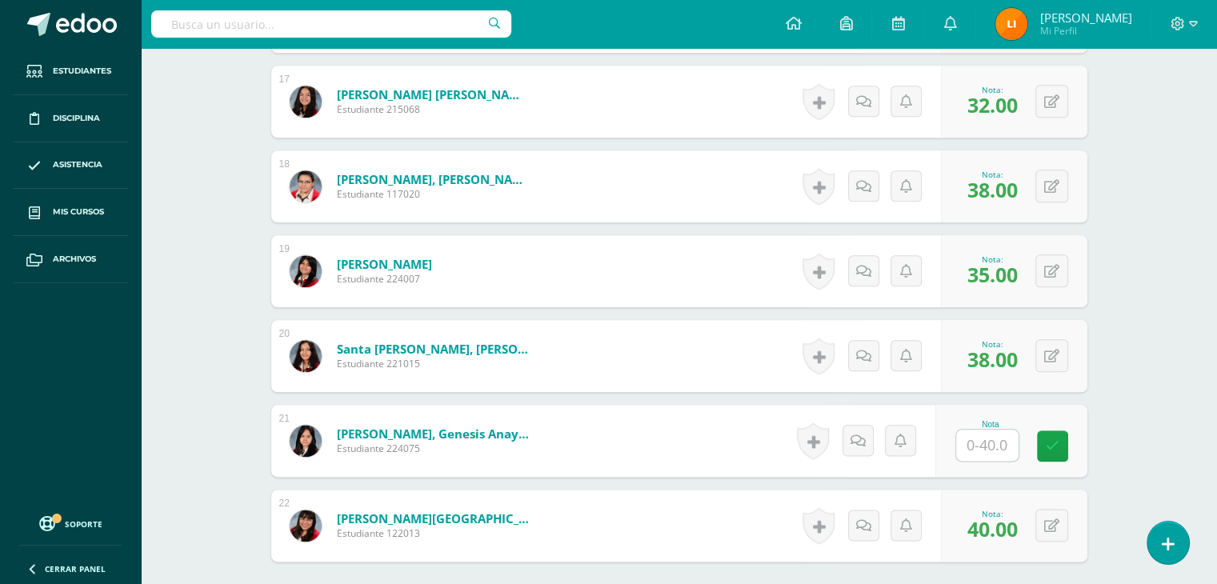
scroll to position [1927, 0]
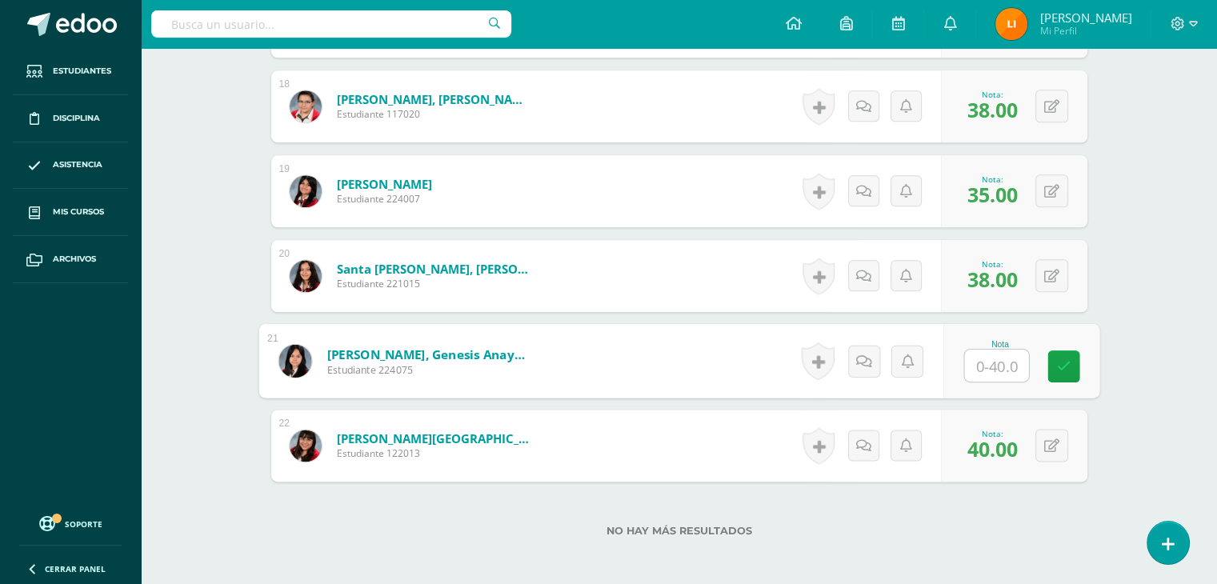
click at [998, 357] on input "text" at bounding box center [996, 366] width 64 height 32
type input "38"
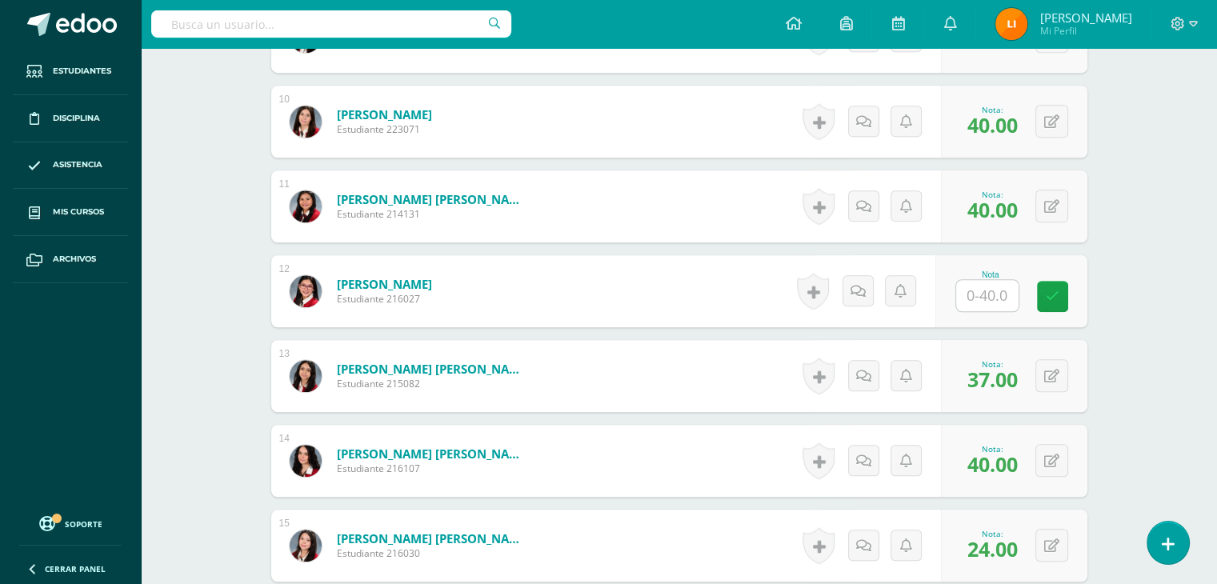
scroll to position [1207, 0]
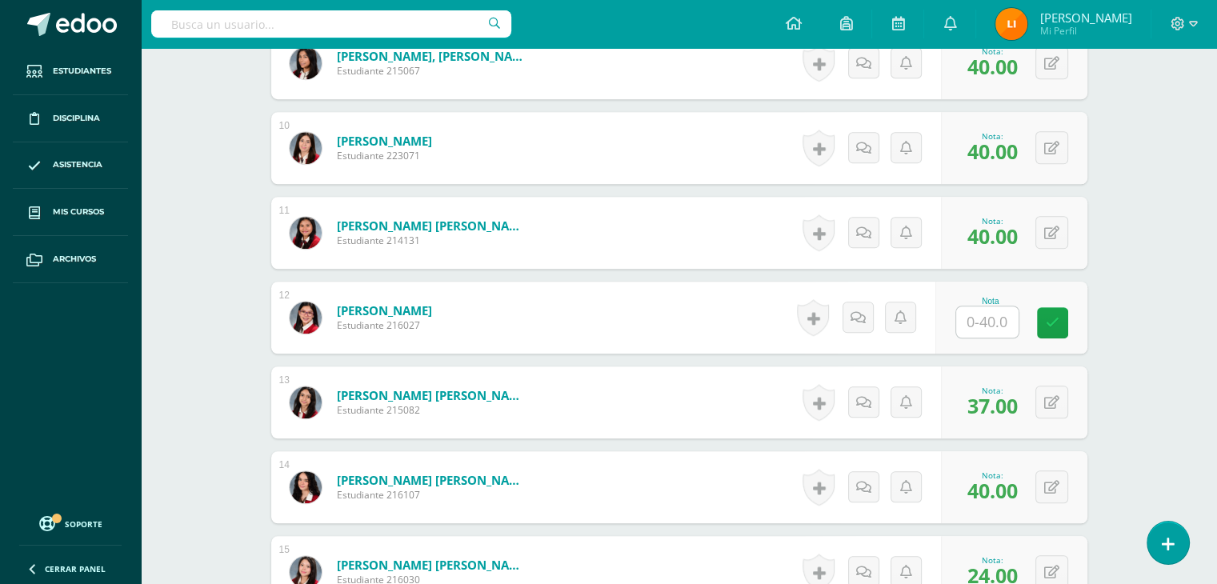
click at [992, 326] on input "text" at bounding box center [987, 321] width 62 height 31
type input "40"
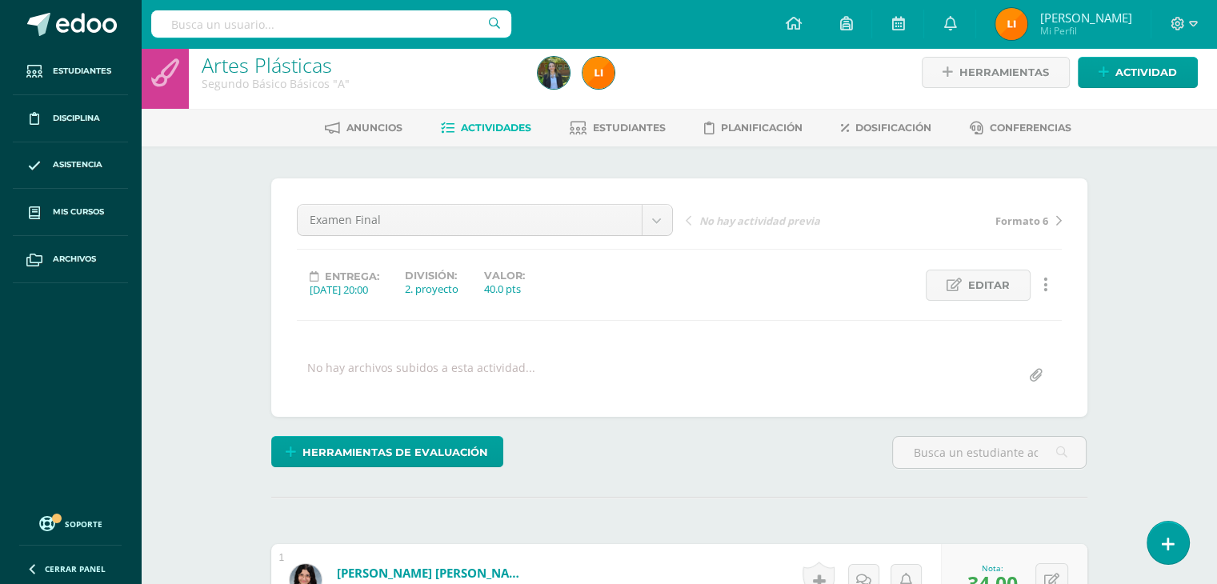
scroll to position [7, 0]
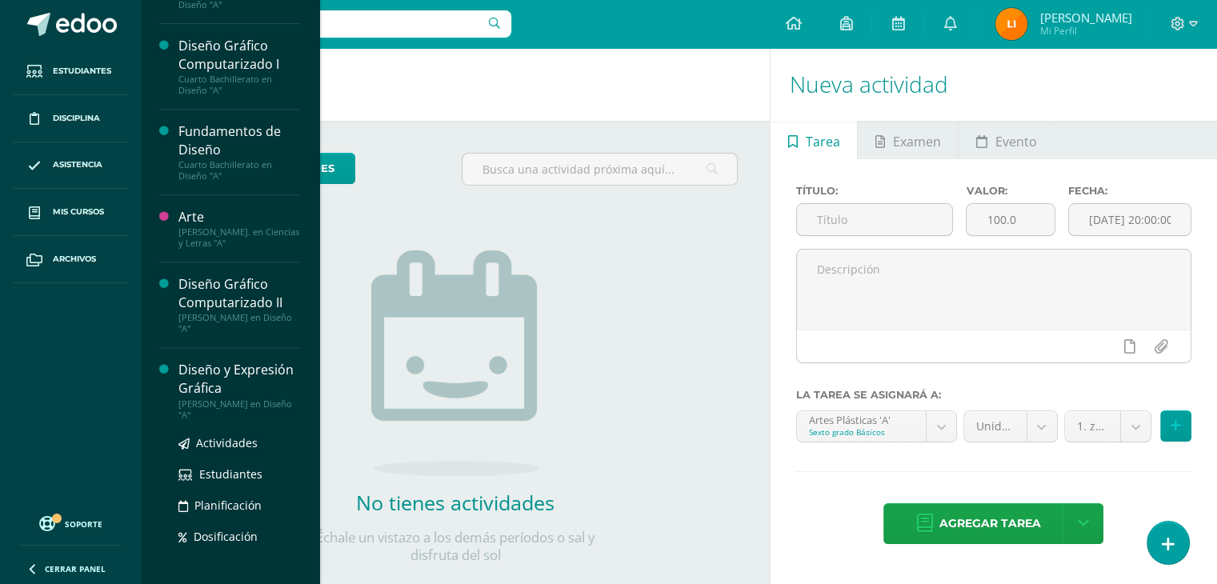
scroll to position [736, 0]
click at [243, 409] on div "[PERSON_NAME] en Diseño "A"" at bounding box center [239, 409] width 122 height 22
click at [241, 372] on div "Diseño y Expresión Gráfica" at bounding box center [239, 378] width 122 height 37
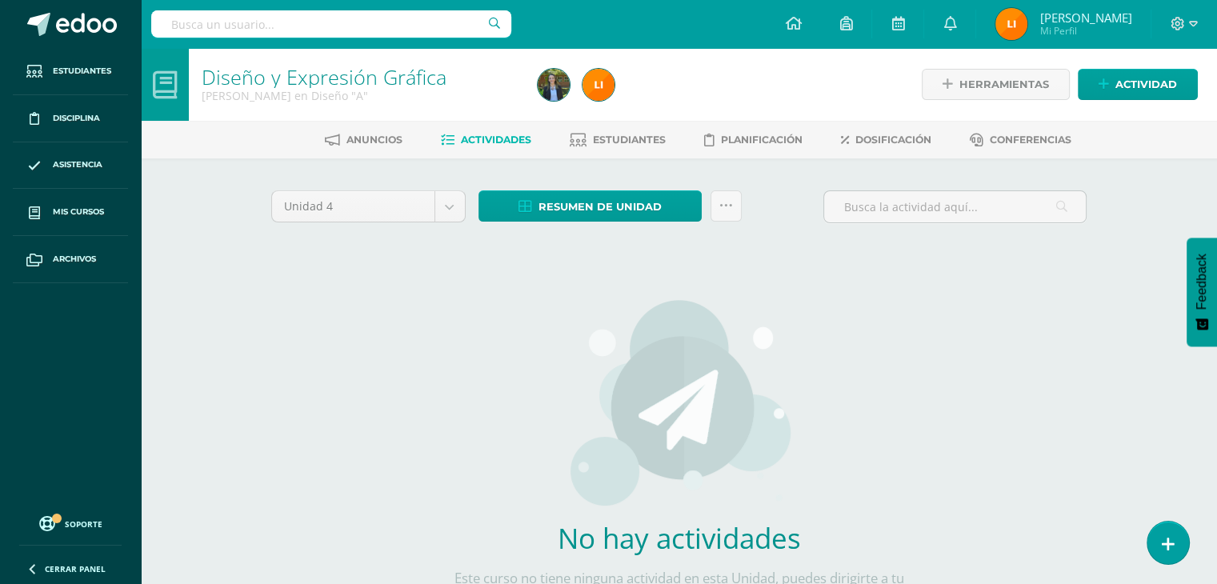
click at [490, 140] on span "Actividades" at bounding box center [496, 140] width 70 height 12
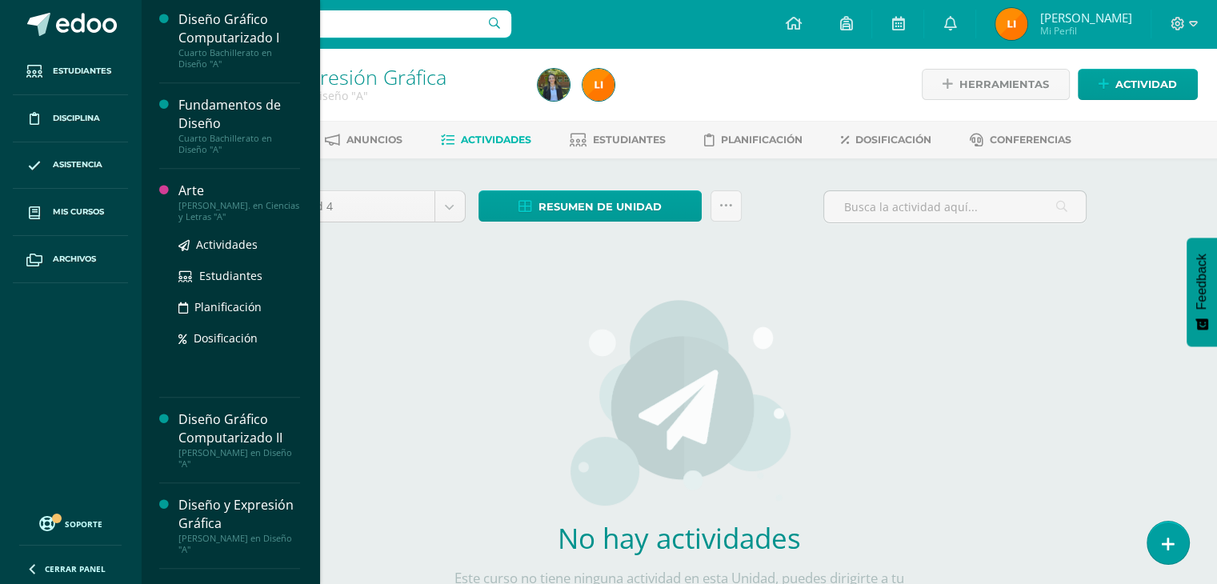
scroll to position [799, 0]
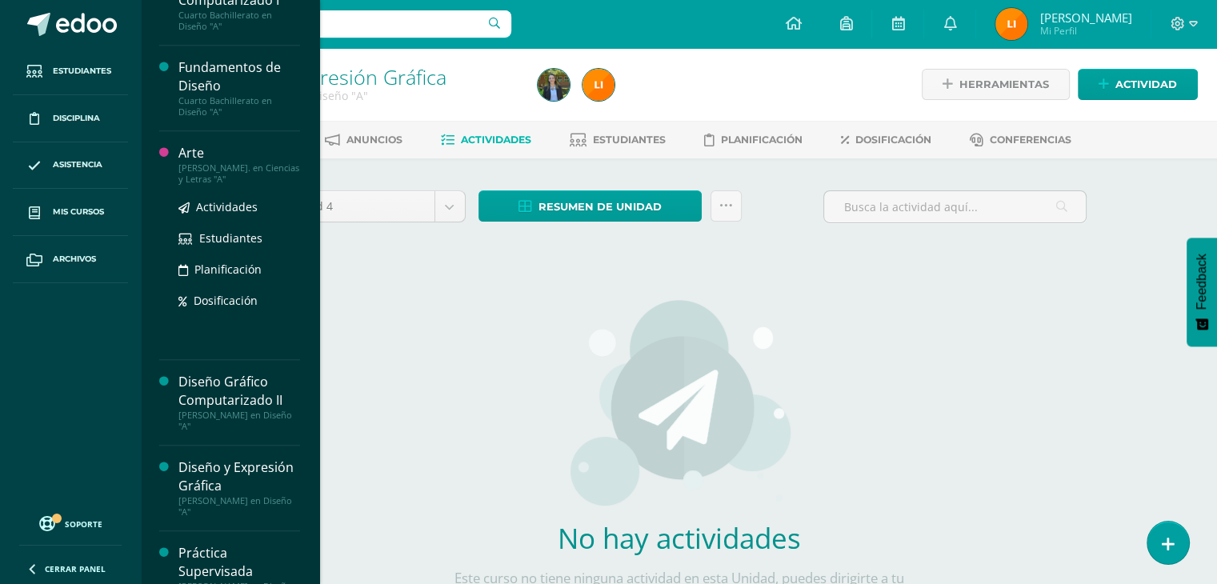
click at [258, 163] on div "[PERSON_NAME]. en Ciencias y Letras "A"" at bounding box center [239, 173] width 122 height 22
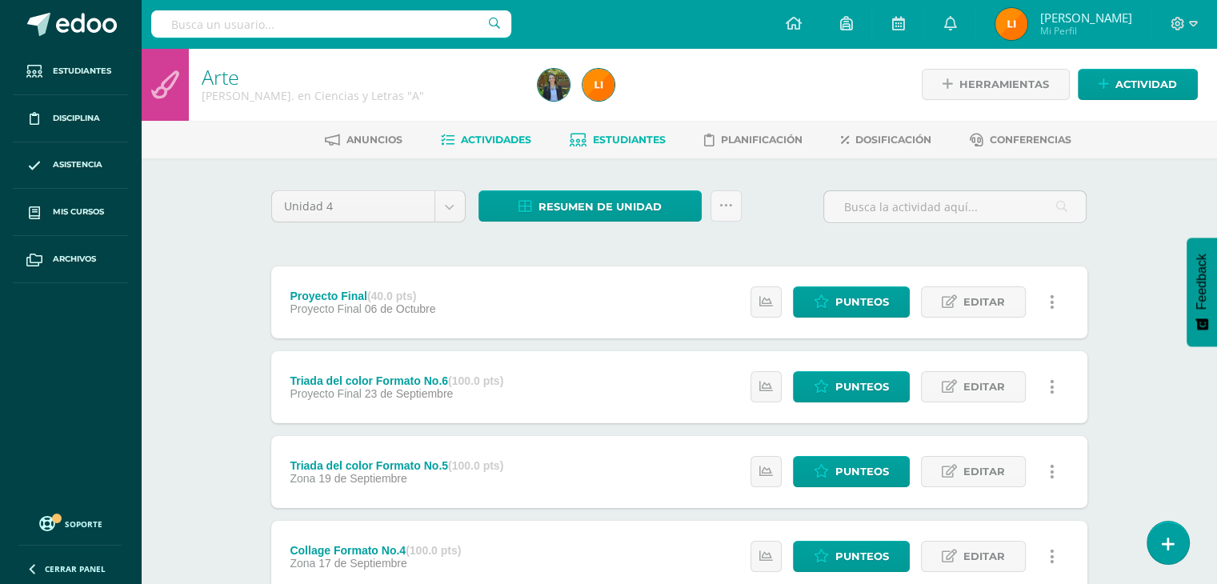
click at [638, 137] on span "Estudiantes" at bounding box center [629, 140] width 73 height 12
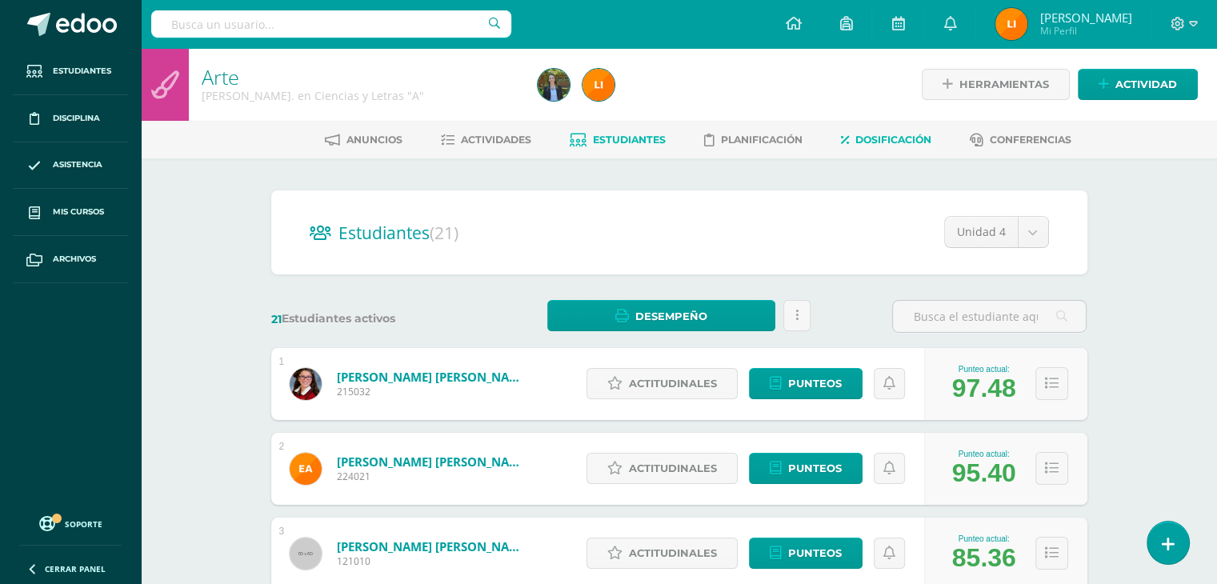
click at [903, 135] on span "Dosificación" at bounding box center [893, 140] width 76 height 12
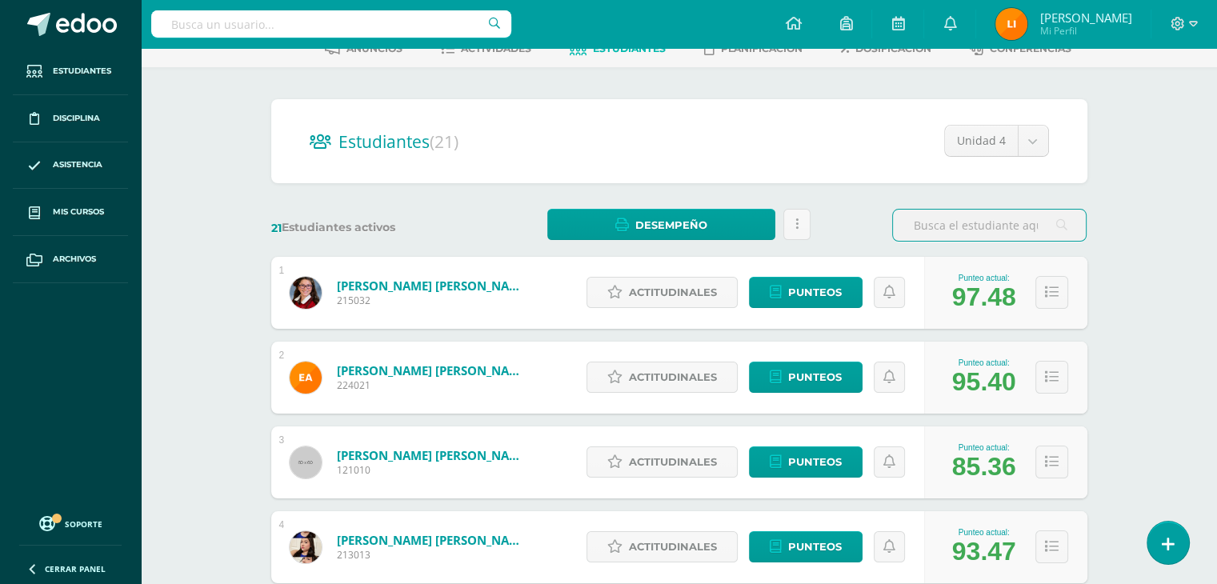
scroll to position [240, 0]
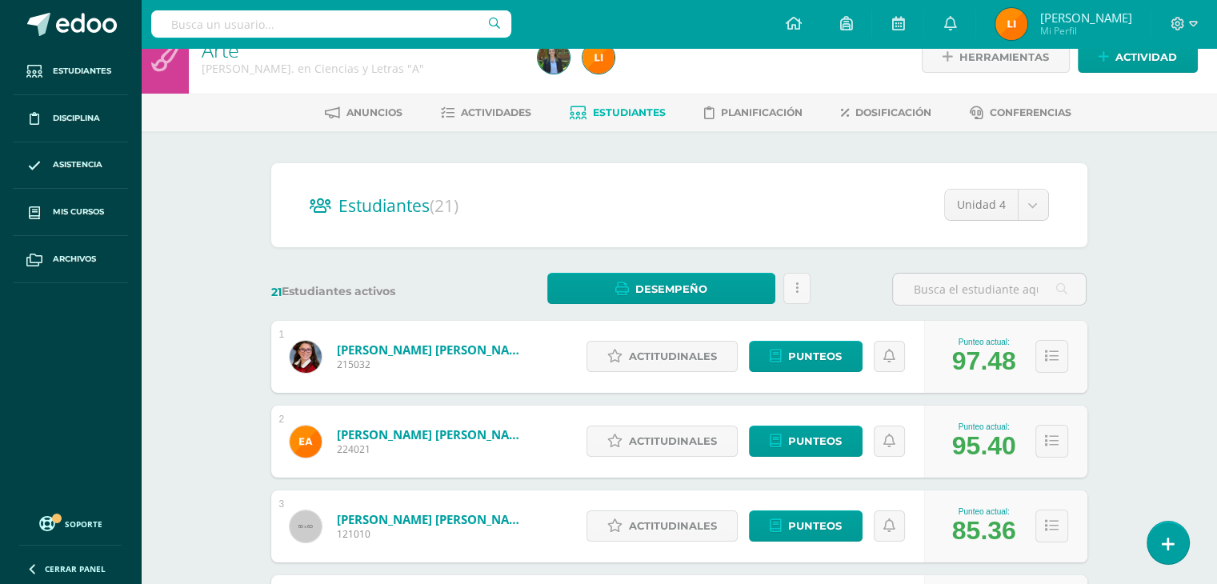
scroll to position [0, 0]
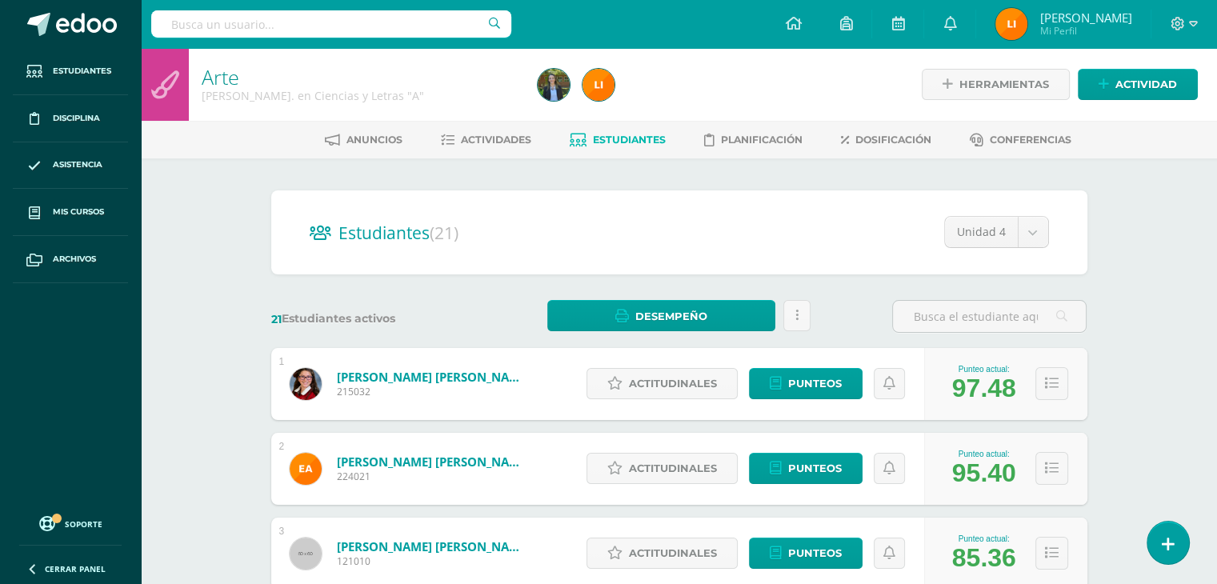
click at [614, 142] on span "Estudiantes" at bounding box center [629, 140] width 73 height 12
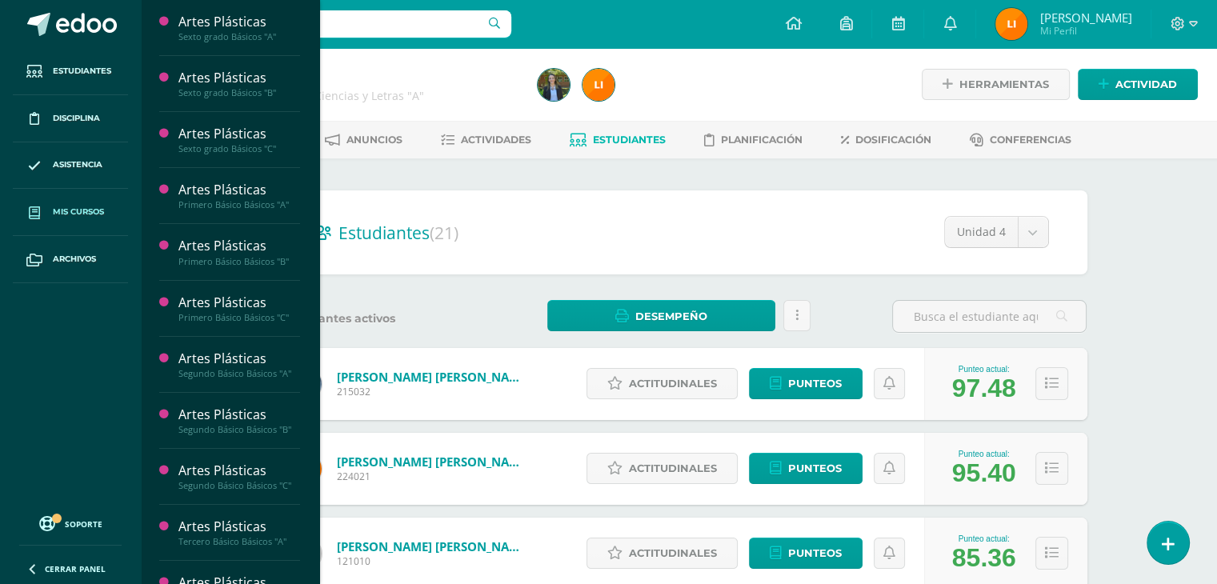
click at [90, 219] on link "Mis cursos" at bounding box center [70, 212] width 115 height 47
click at [86, 212] on span "Mis cursos" at bounding box center [78, 212] width 51 height 13
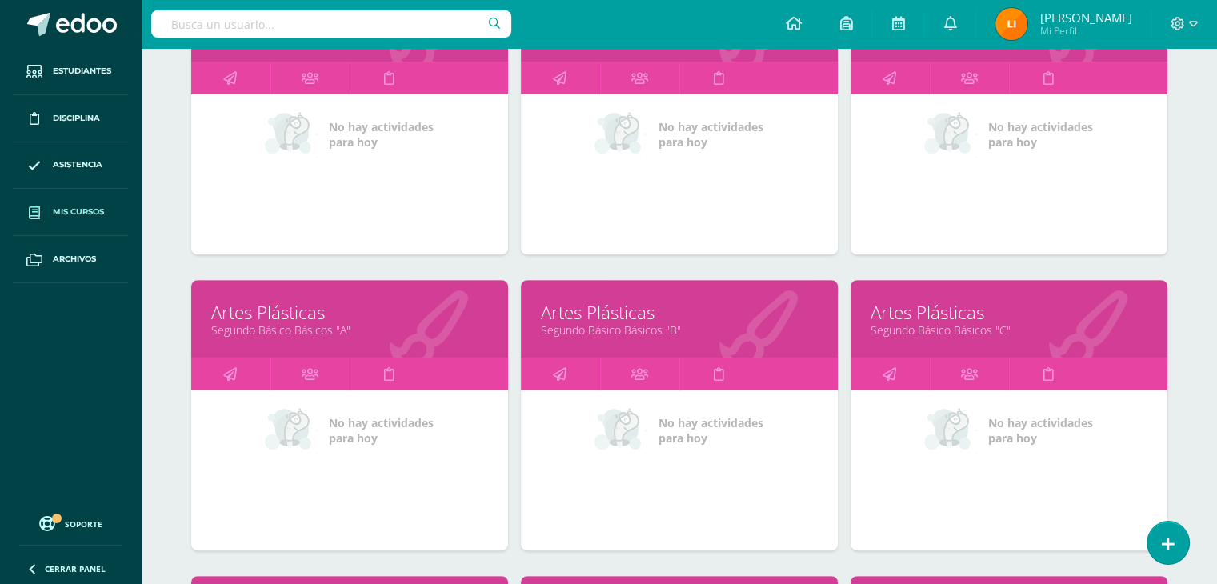
scroll to position [640, 0]
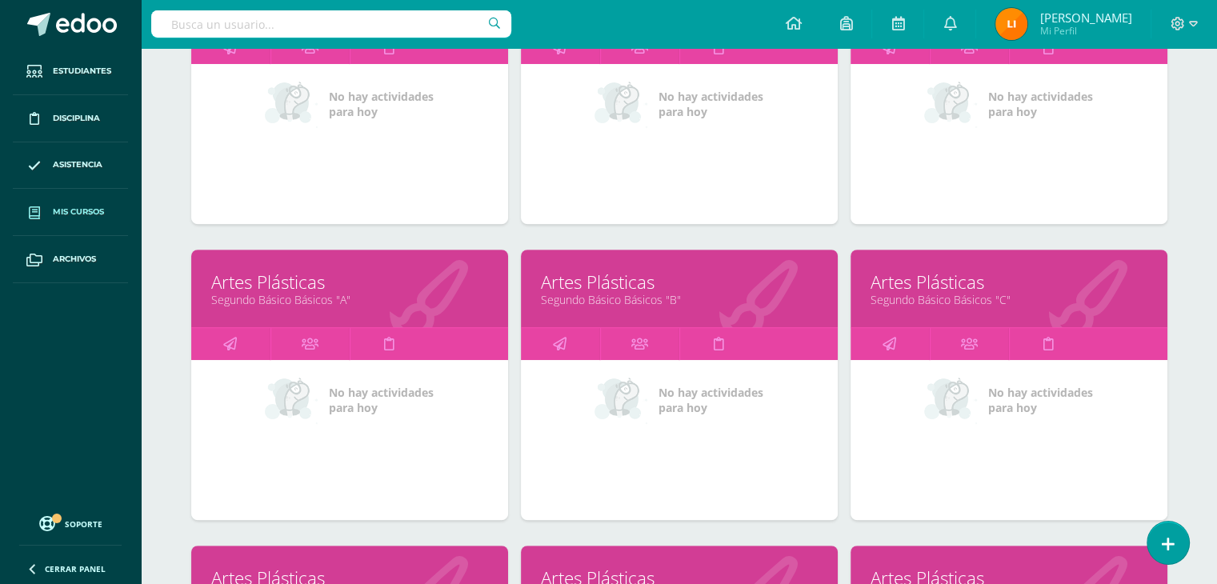
click at [659, 292] on link "Segundo Básico Básicos "B"" at bounding box center [679, 299] width 277 height 15
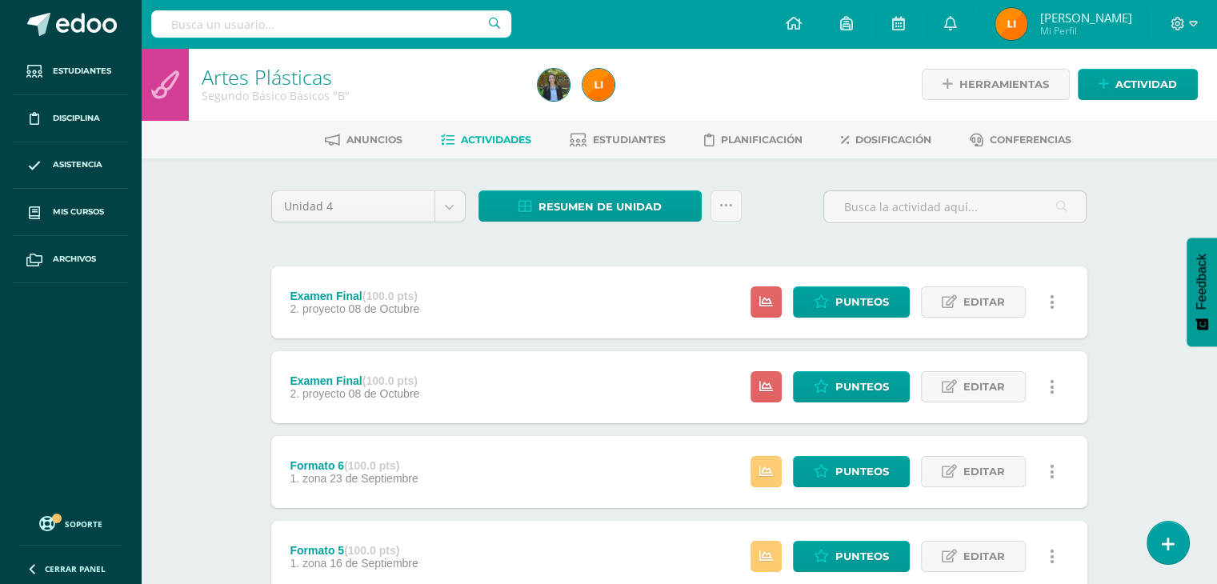
click at [1055, 296] on link at bounding box center [1052, 301] width 31 height 31
click at [1007, 406] on link "Eliminar" at bounding box center [1023, 403] width 164 height 25
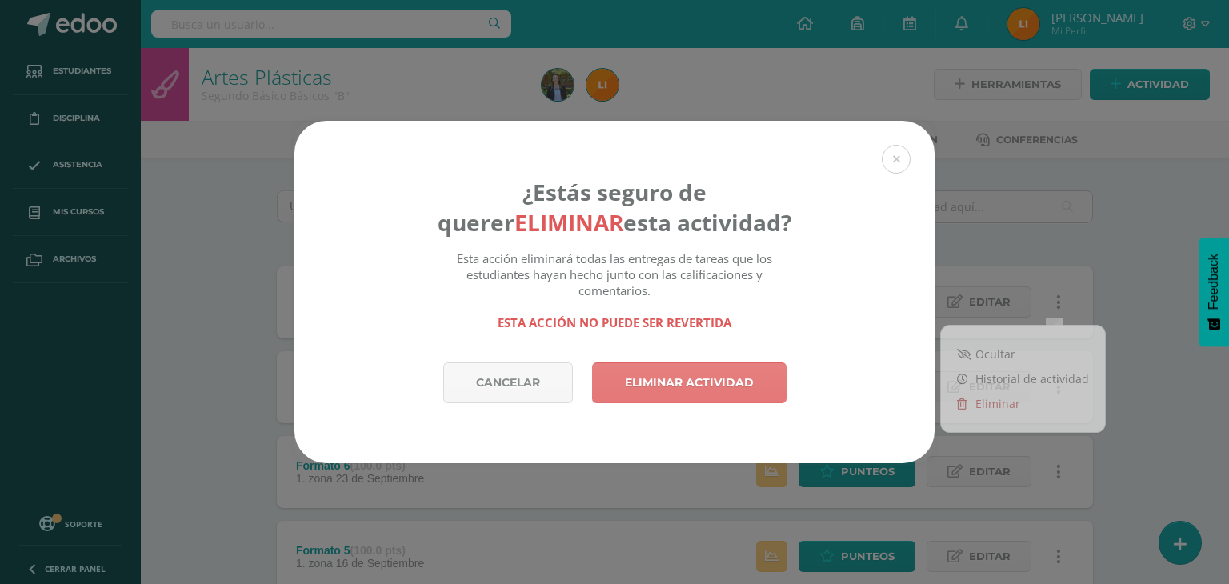
click at [698, 373] on link "Eliminar actividad" at bounding box center [689, 382] width 194 height 41
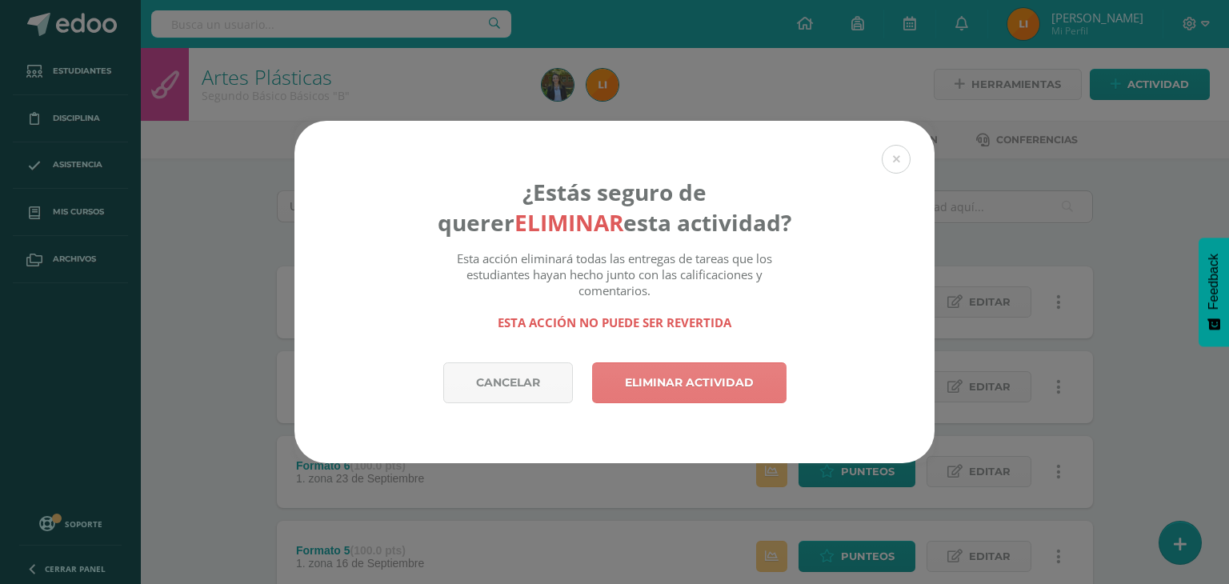
click at [701, 384] on link "Eliminar actividad" at bounding box center [689, 382] width 194 height 41
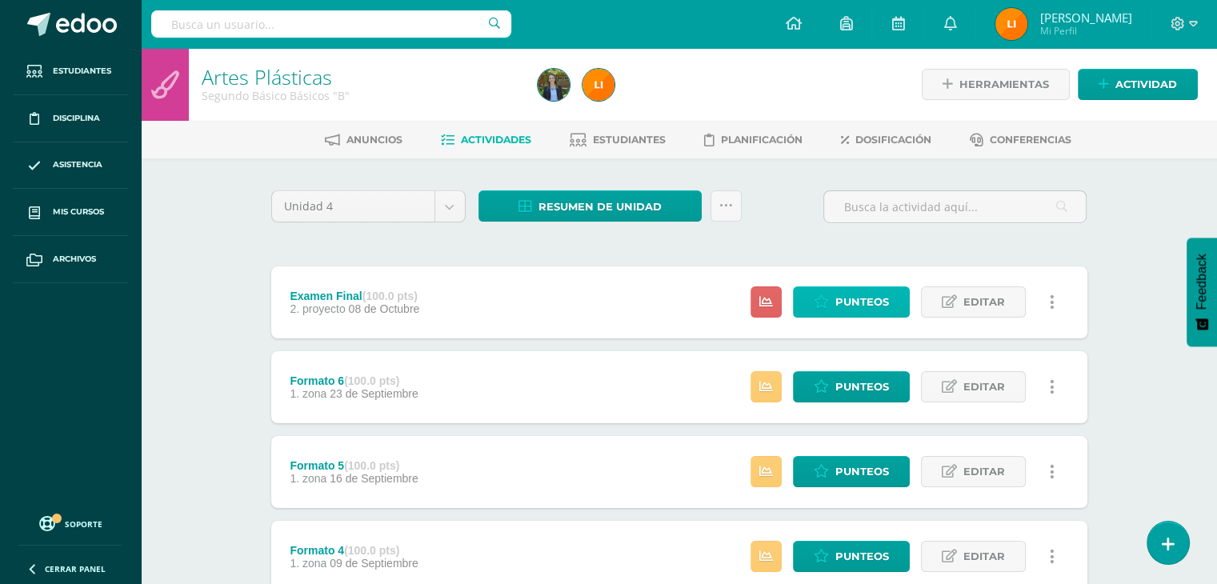
click at [868, 300] on span "Punteos" at bounding box center [862, 302] width 54 height 30
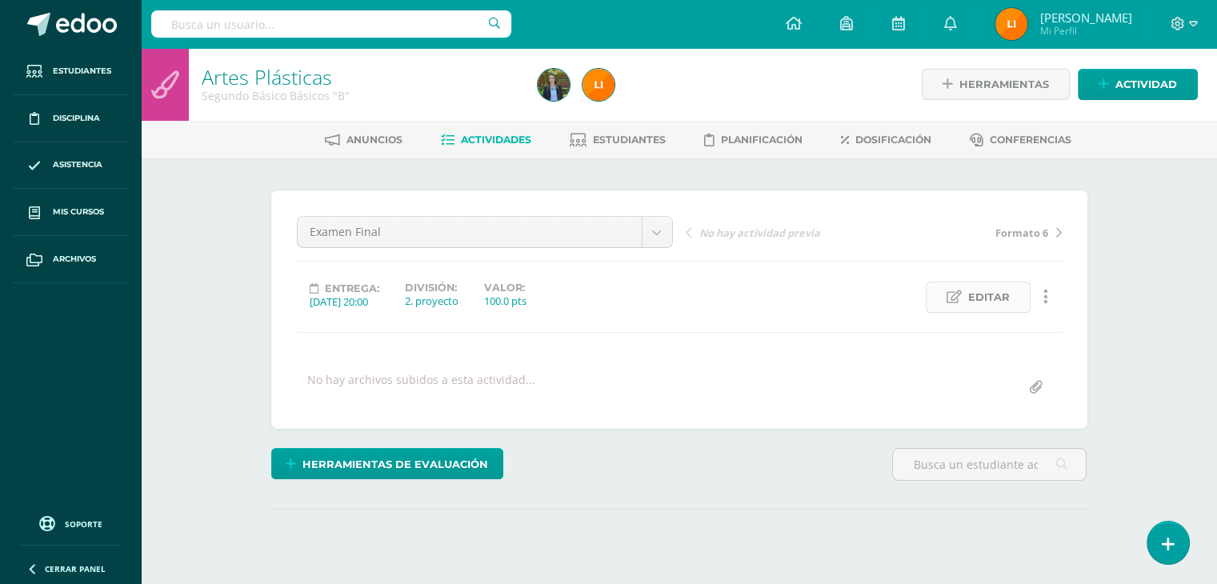
click at [976, 299] on span "Editar" at bounding box center [989, 297] width 42 height 30
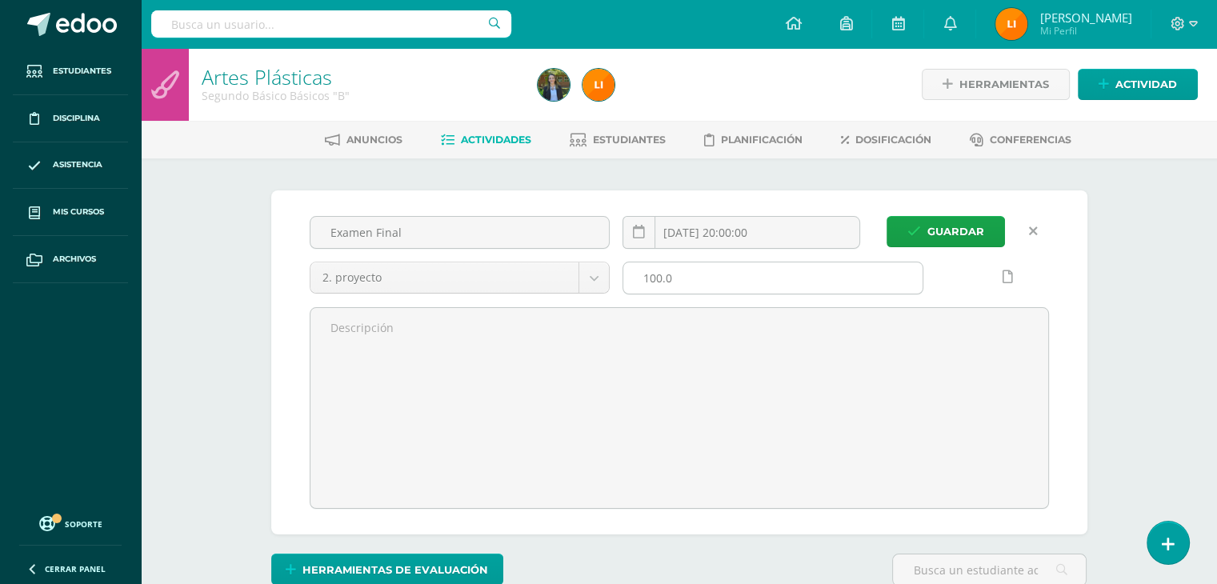
click at [718, 270] on input "100.0" at bounding box center [772, 277] width 299 height 31
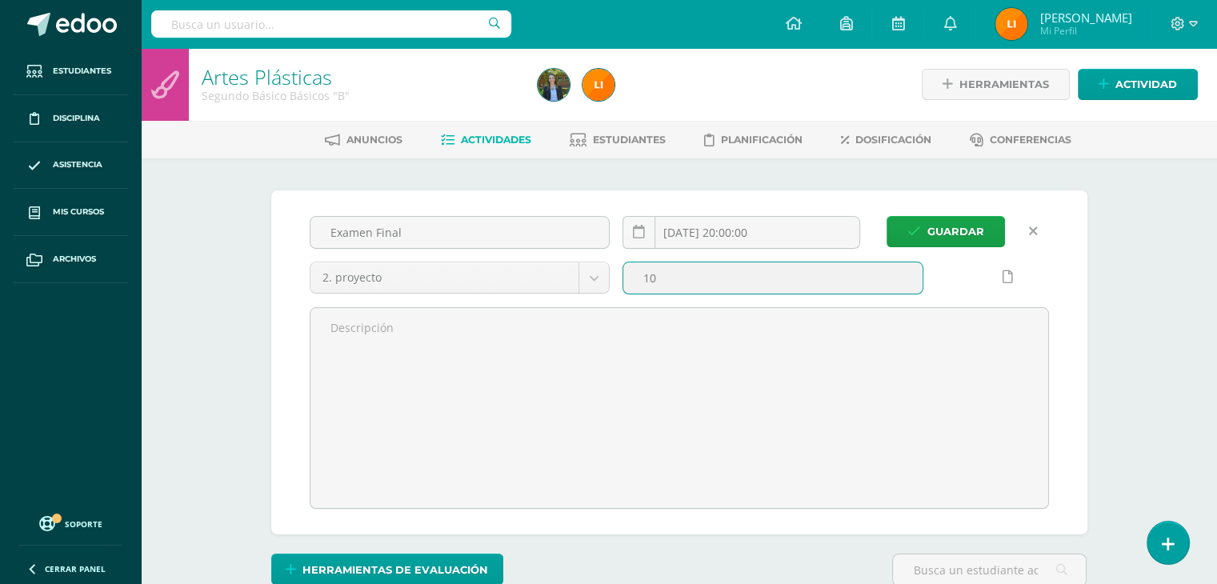
type input "1"
type input "40"
click at [886, 216] on button "Guardar" at bounding box center [945, 231] width 118 height 31
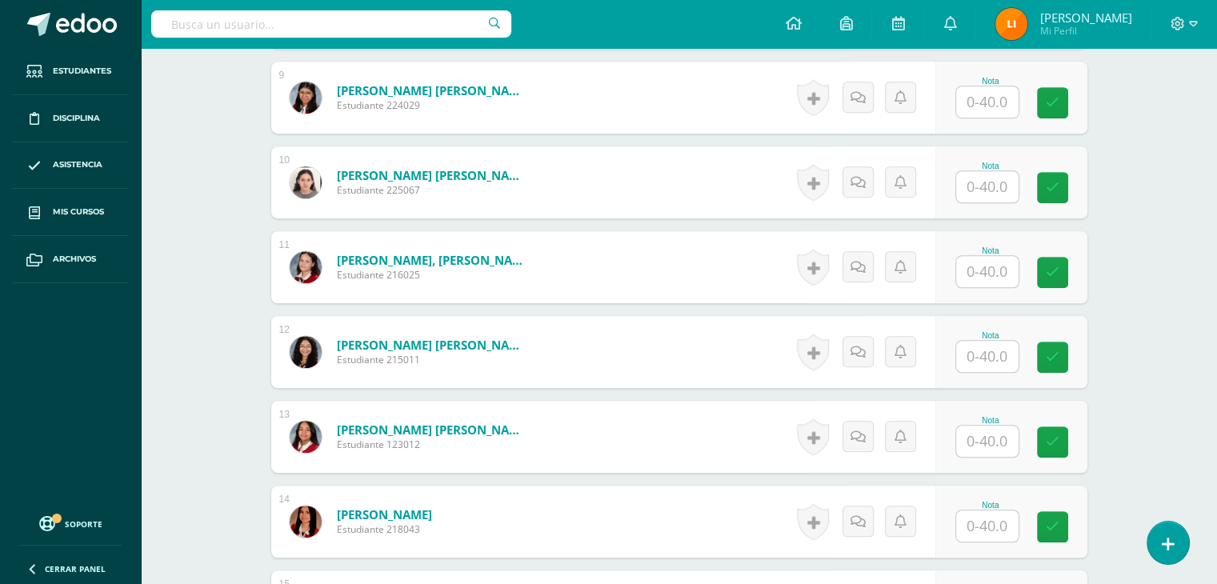
scroll to position [1200, 0]
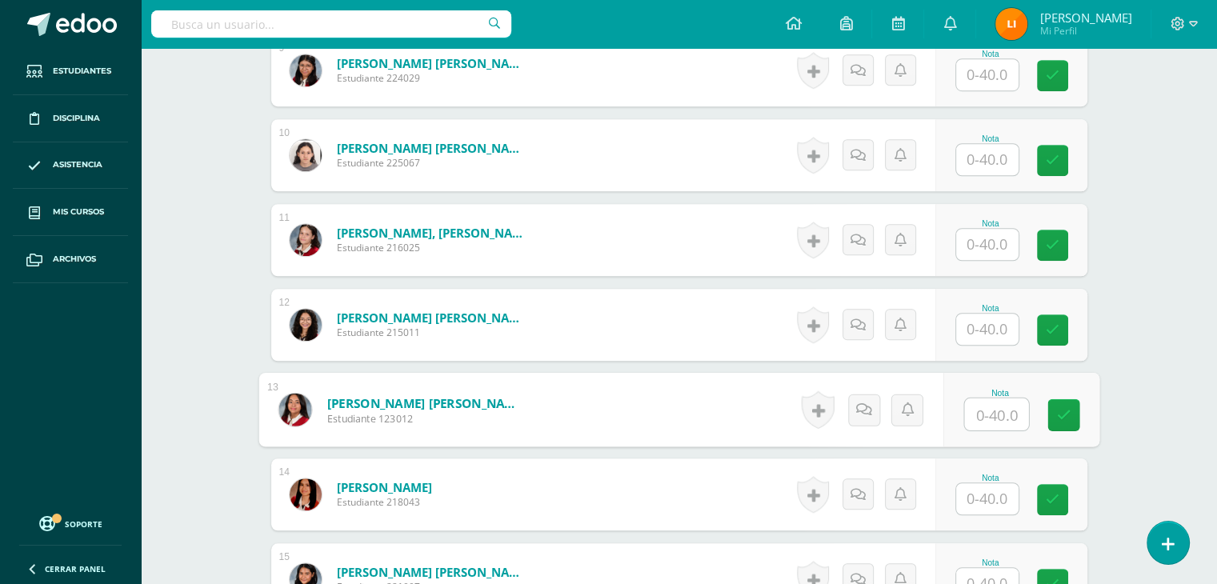
click at [991, 420] on input "text" at bounding box center [996, 414] width 64 height 32
type input "40"
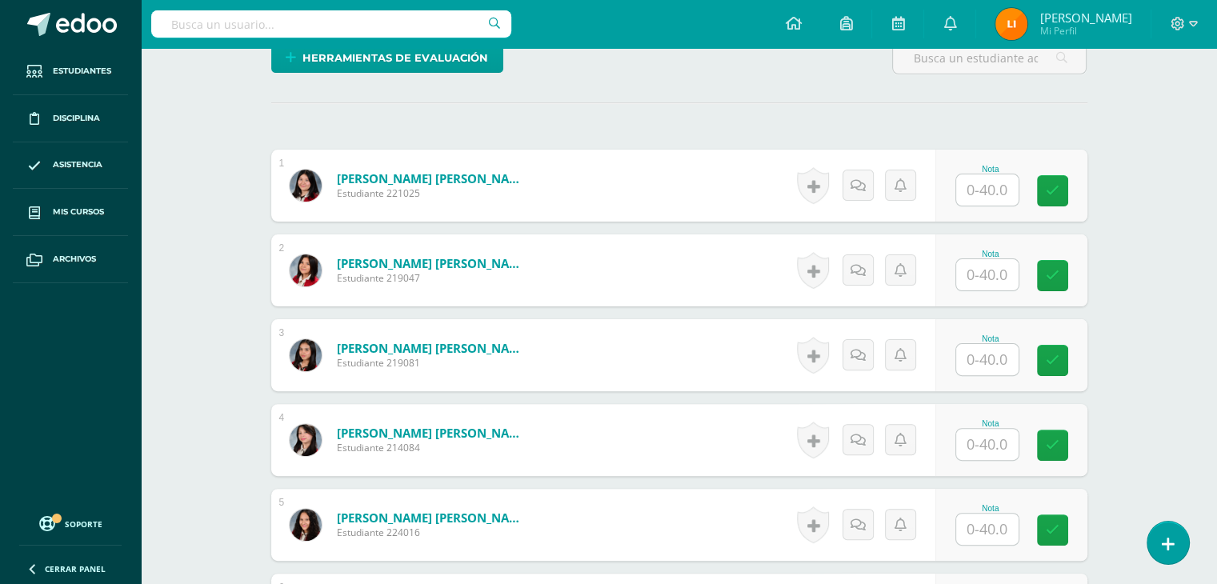
scroll to position [400, 0]
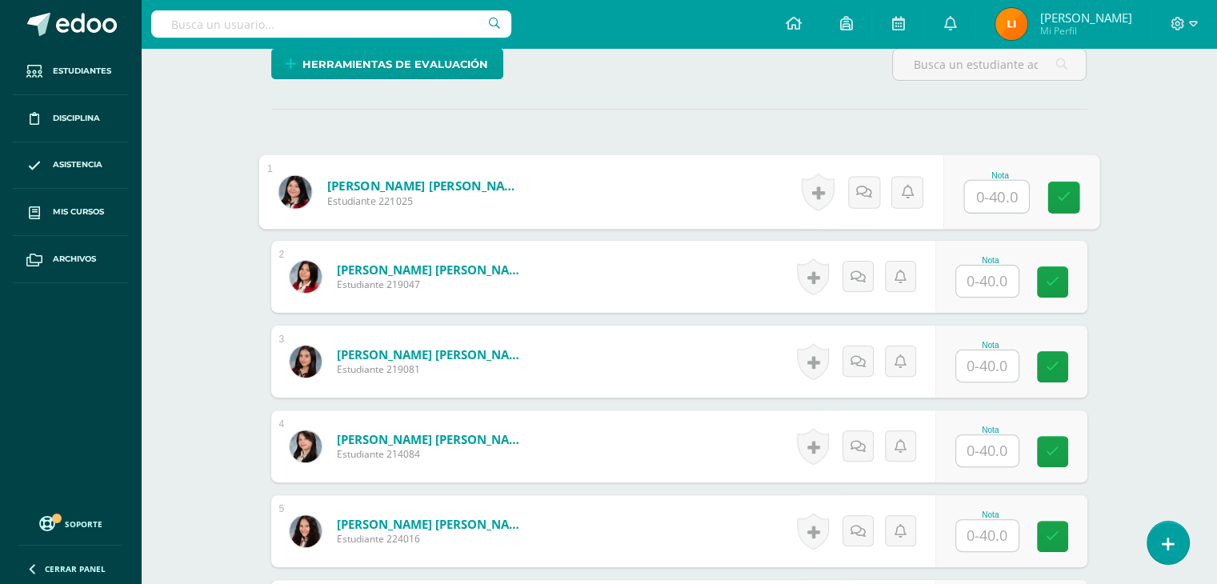
click at [994, 188] on input "text" at bounding box center [996, 197] width 64 height 32
type input "40"
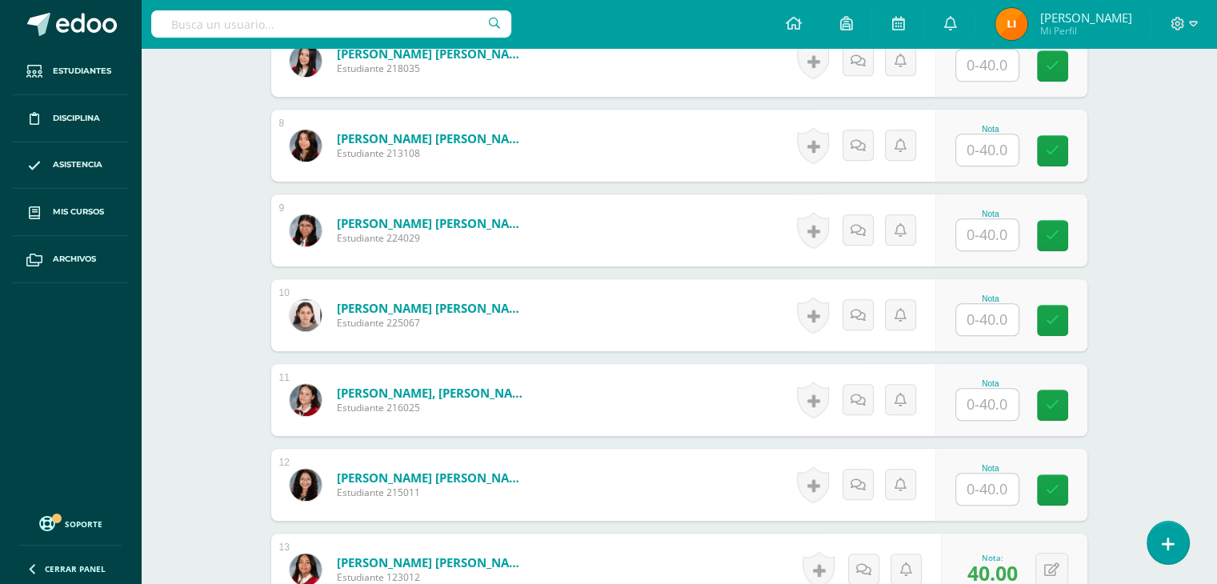
scroll to position [1040, 0]
click at [998, 317] on input "text" at bounding box center [996, 320] width 64 height 32
type input "35"
click at [201, 242] on div "Artes Plásticas Segundo Básico Básicos "B" Herramientas Detalle de asistencias …" at bounding box center [679, 152] width 1076 height 2289
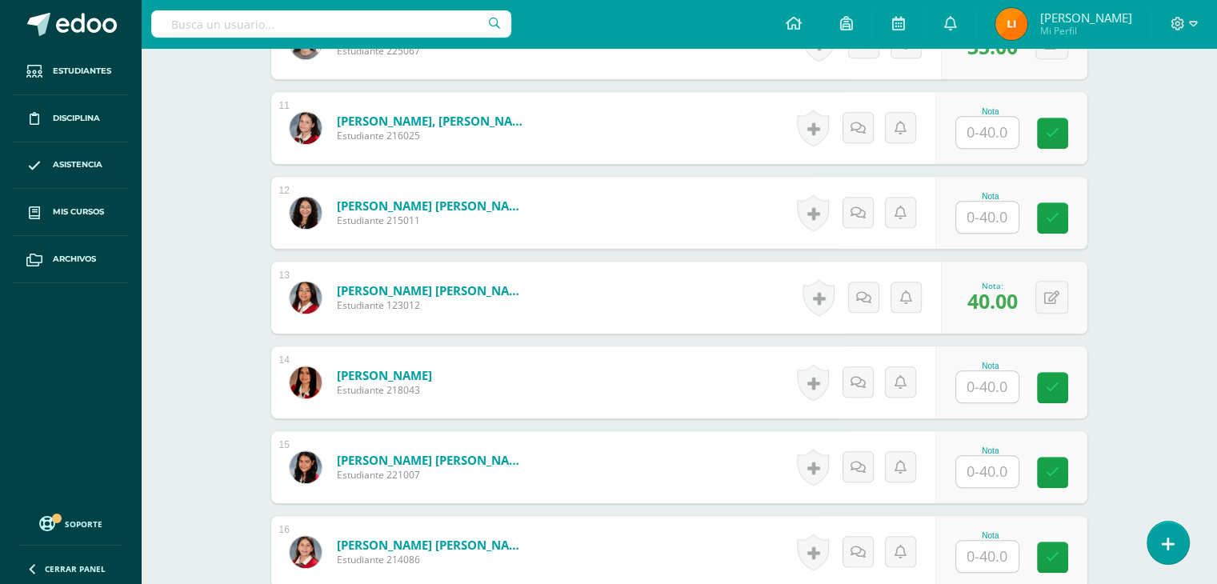
scroll to position [1353, 0]
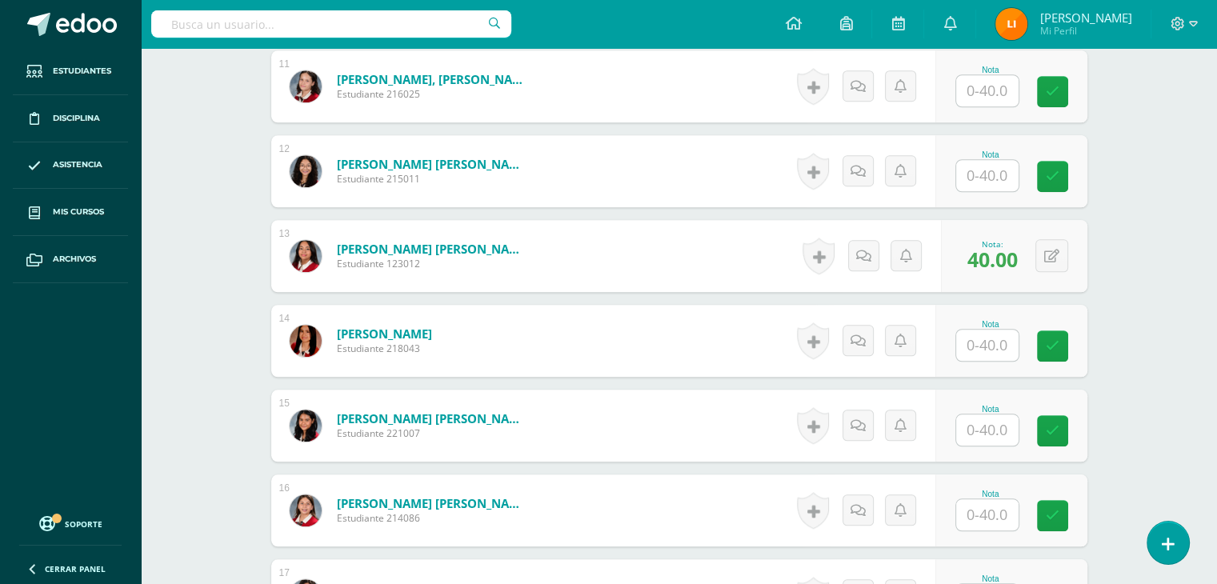
click at [998, 343] on input "text" at bounding box center [987, 345] width 62 height 31
type input "34"
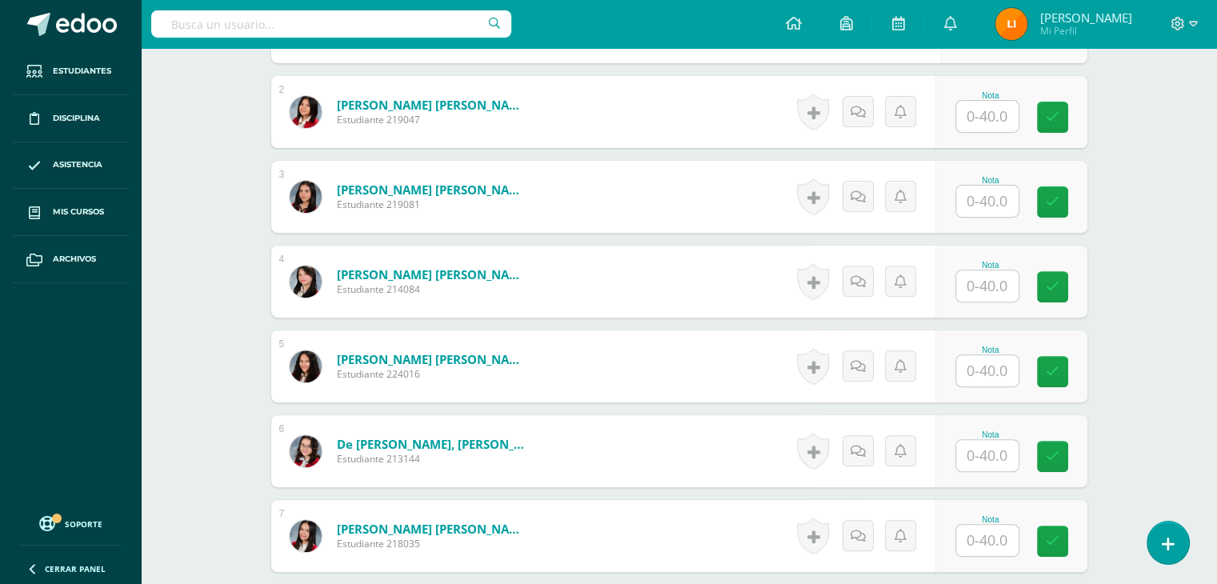
scroll to position [474, 0]
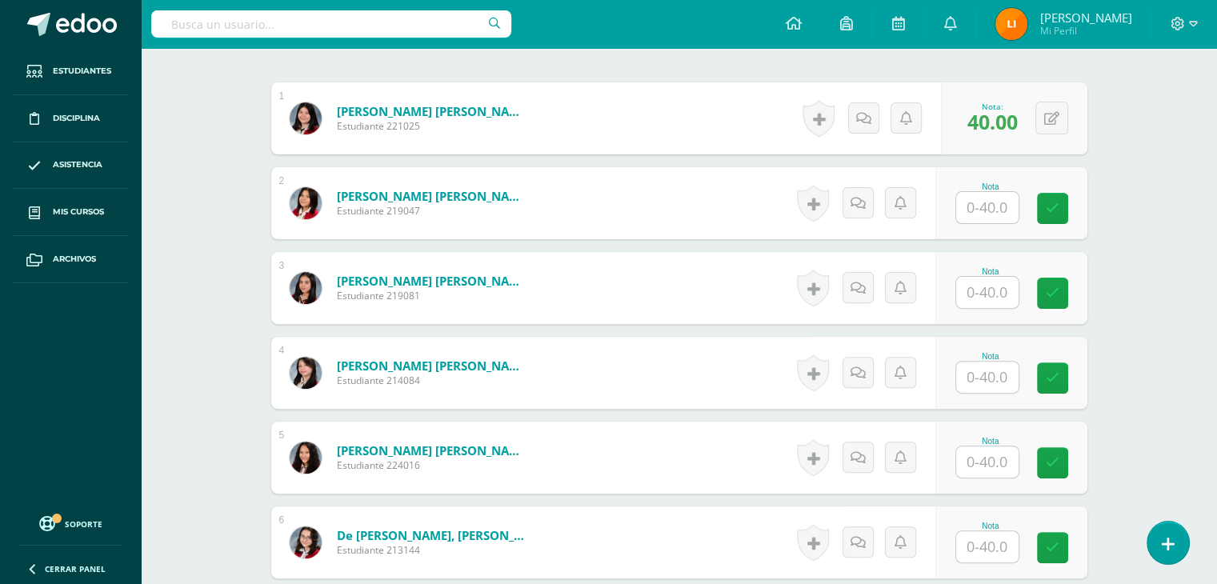
click at [989, 199] on input "text" at bounding box center [987, 207] width 62 height 31
type input "38"
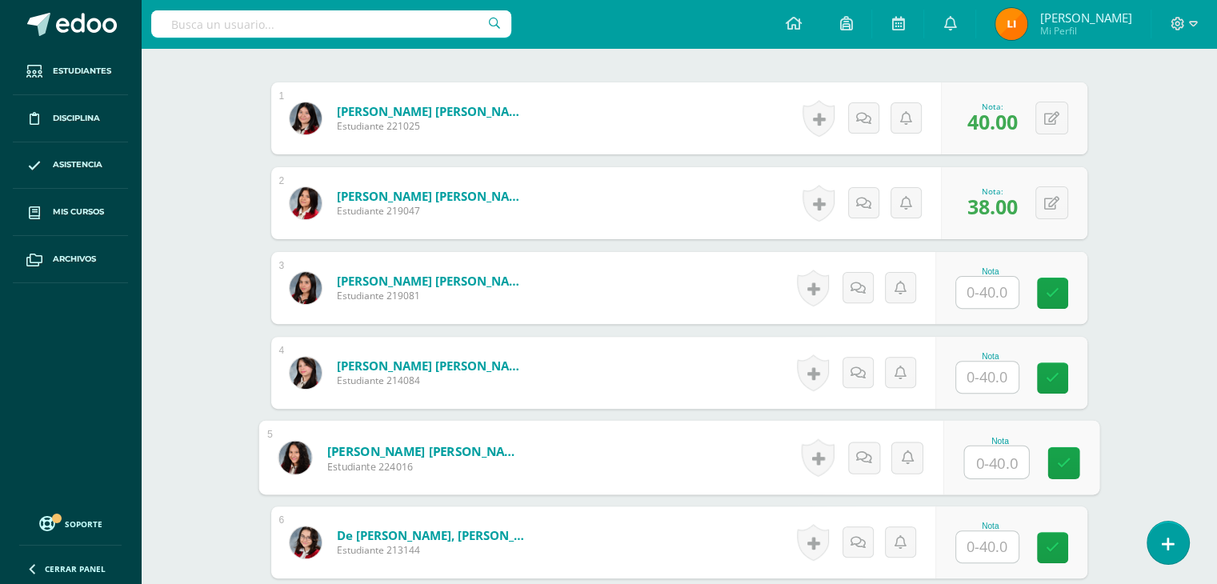
click at [976, 455] on input "text" at bounding box center [996, 462] width 64 height 32
type input "37"
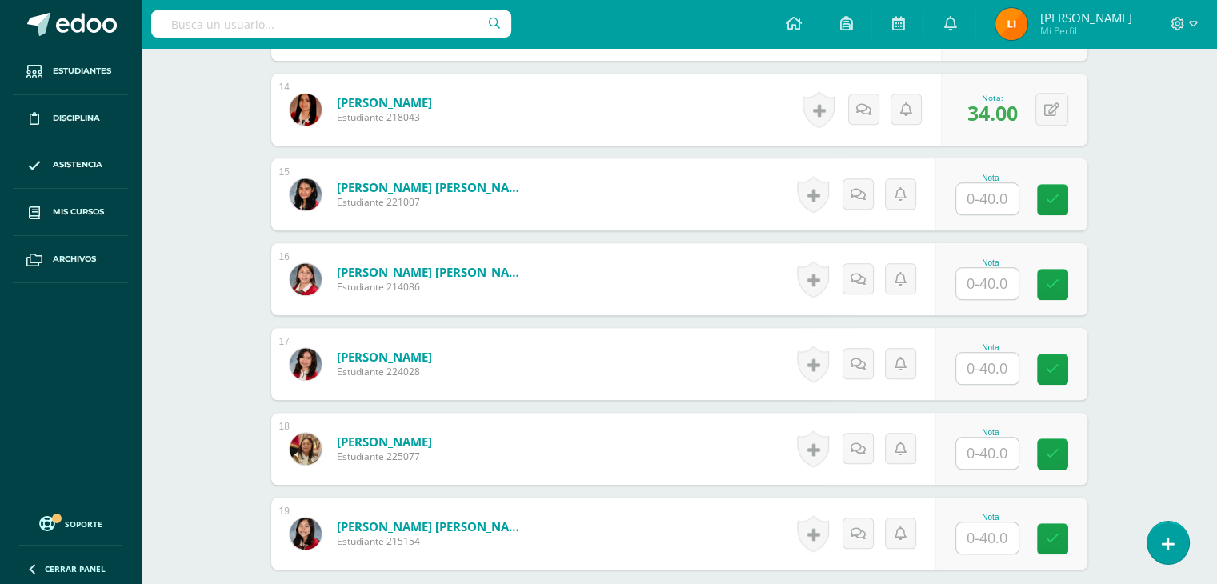
scroll to position [1513, 0]
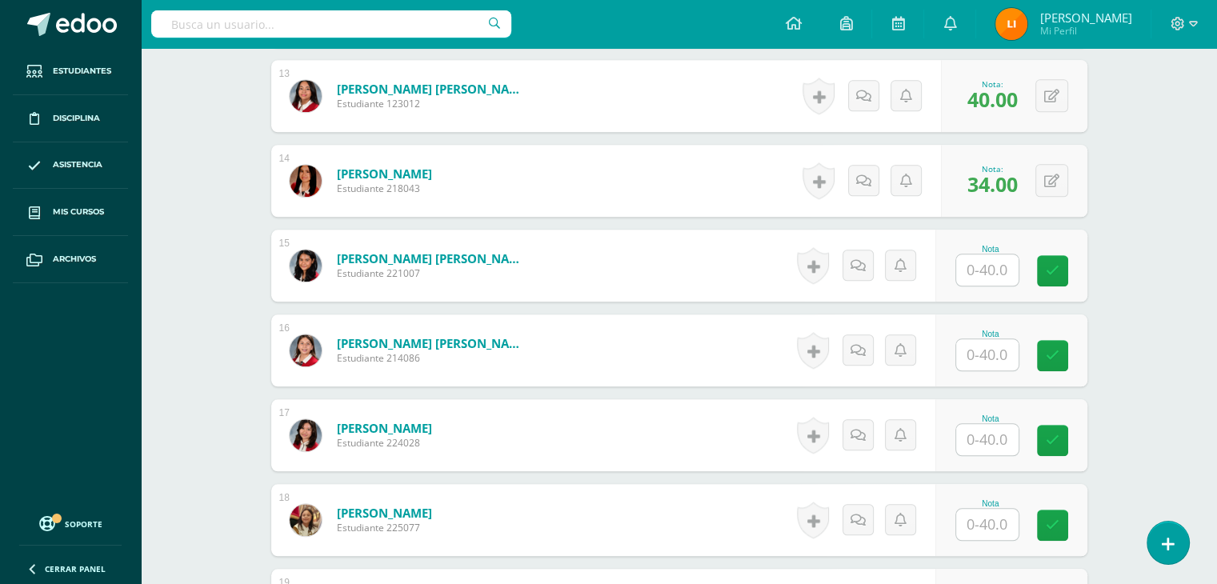
click at [988, 338] on div at bounding box center [987, 354] width 64 height 33
click at [989, 358] on input "text" at bounding box center [987, 354] width 62 height 31
type input "35"
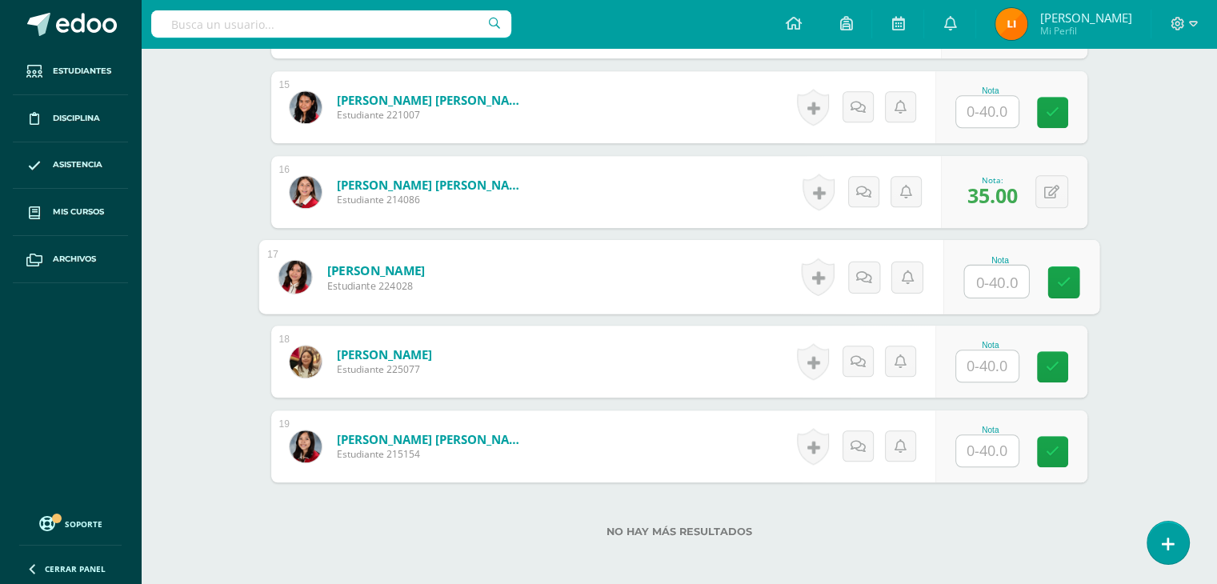
scroll to position [1673, 0]
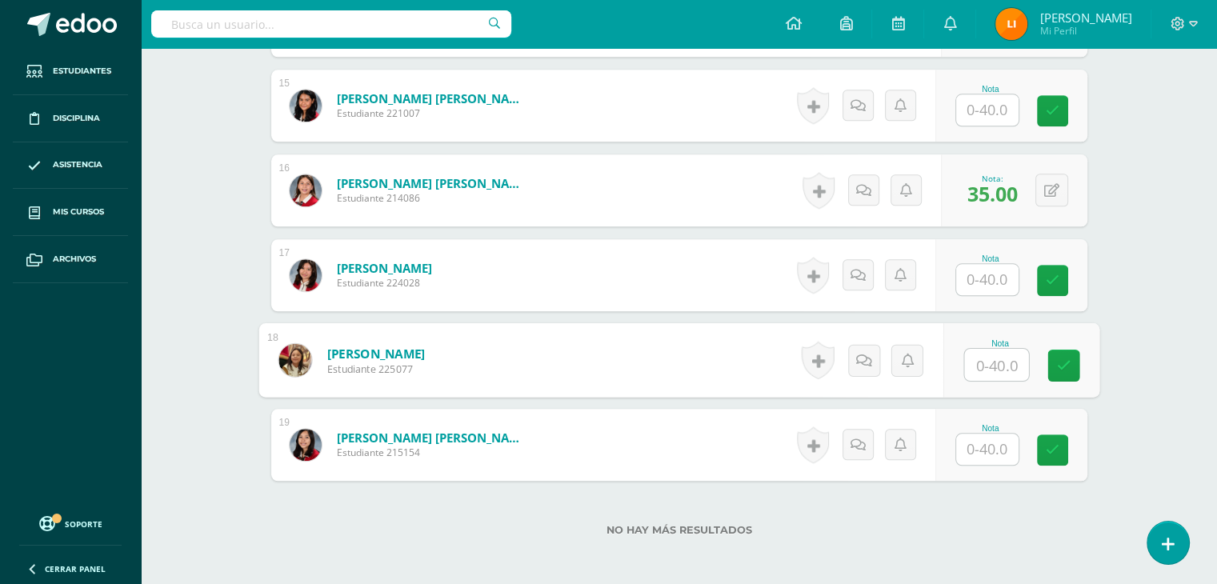
click at [995, 361] on input "text" at bounding box center [996, 365] width 64 height 32
type input "40"
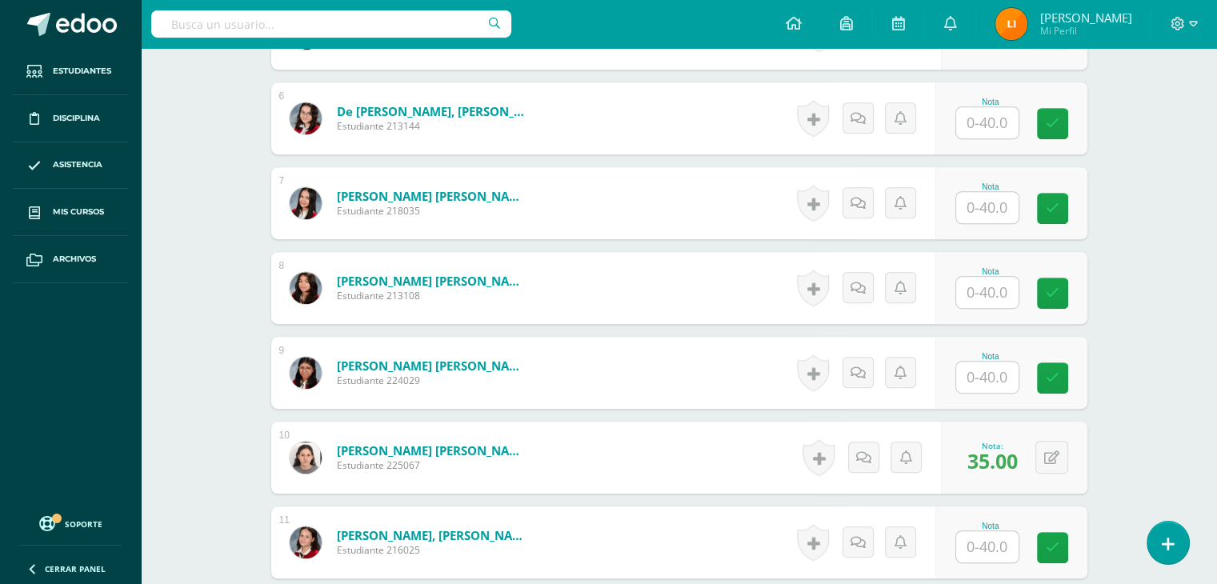
scroll to position [874, 0]
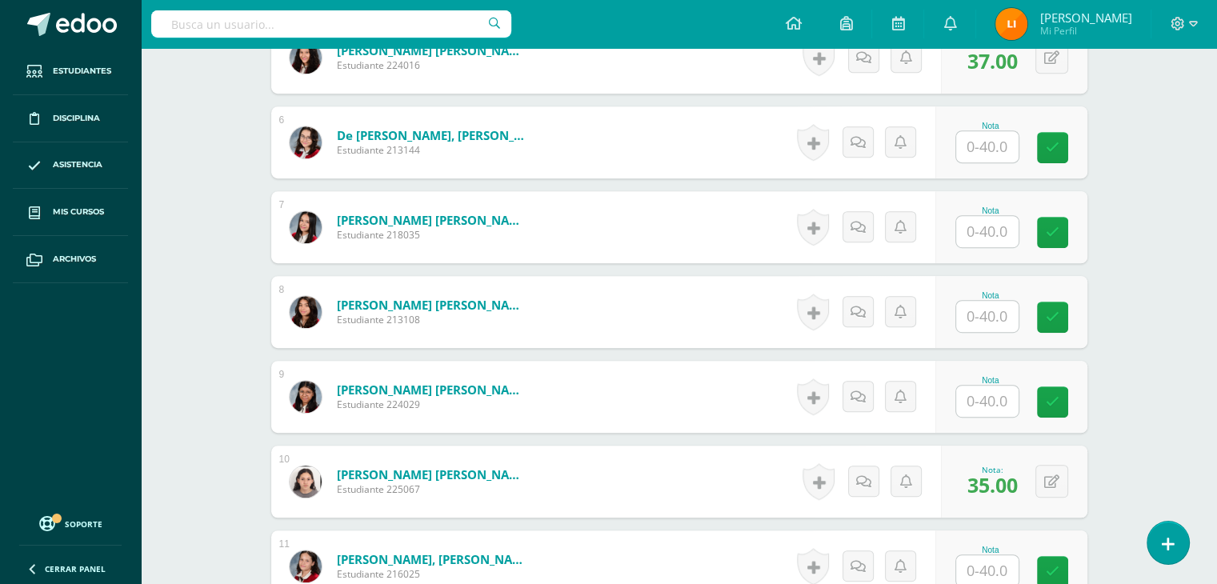
click at [988, 225] on input "text" at bounding box center [987, 231] width 62 height 31
type input "38"
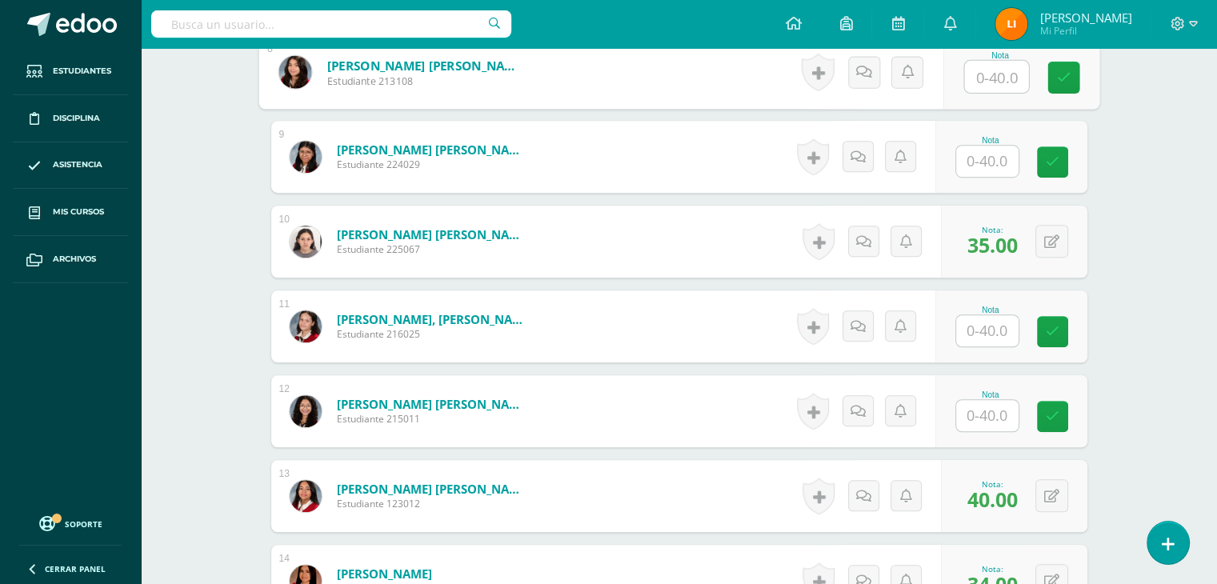
scroll to position [1193, 0]
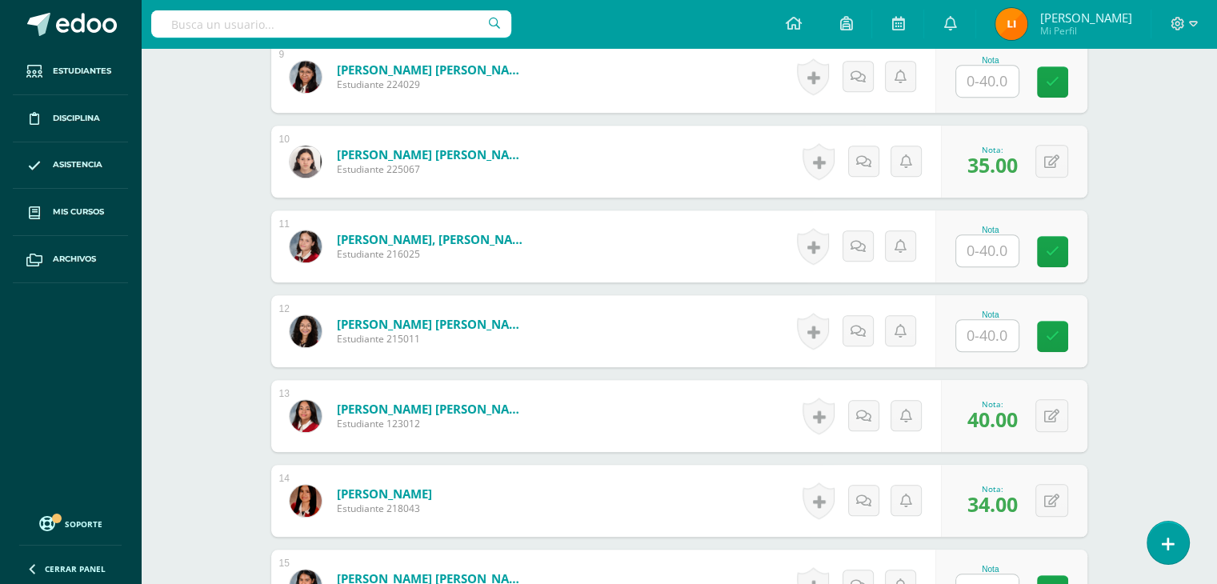
click at [982, 331] on input "text" at bounding box center [987, 335] width 62 height 31
type input "38"
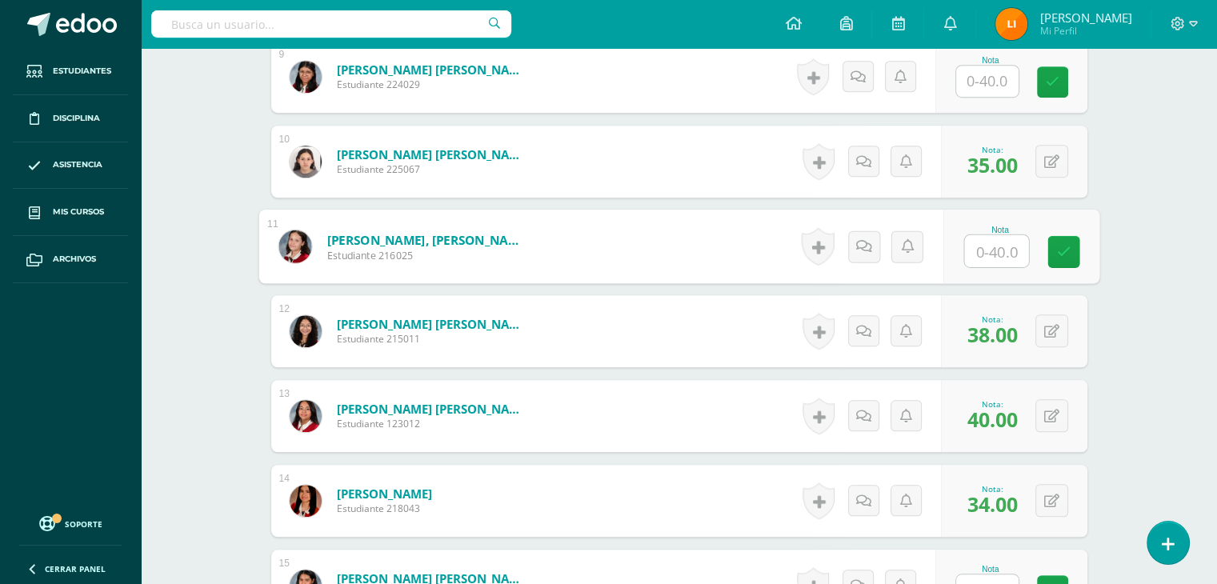
click at [990, 244] on input "text" at bounding box center [996, 251] width 64 height 32
type input "40"
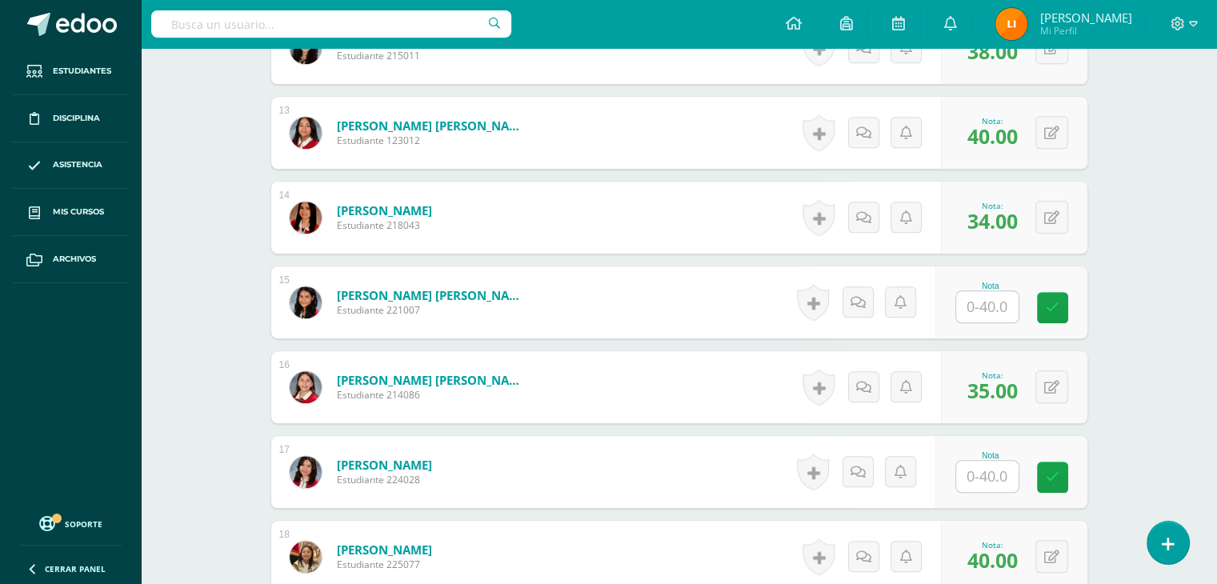
scroll to position [1513, 0]
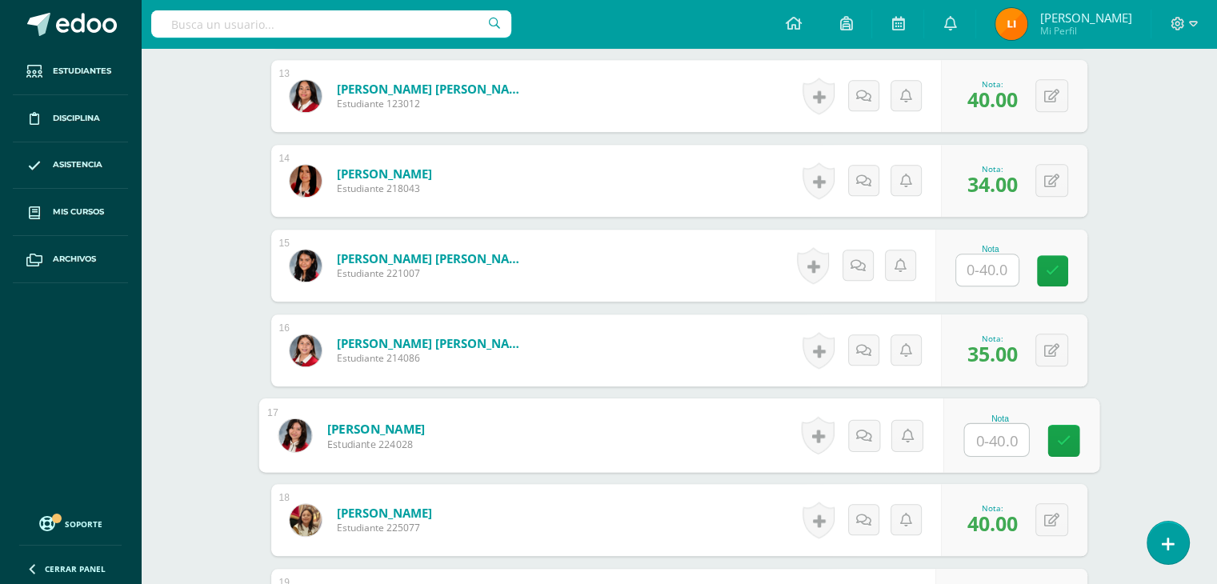
click at [977, 430] on input "text" at bounding box center [996, 440] width 64 height 32
type input "40"
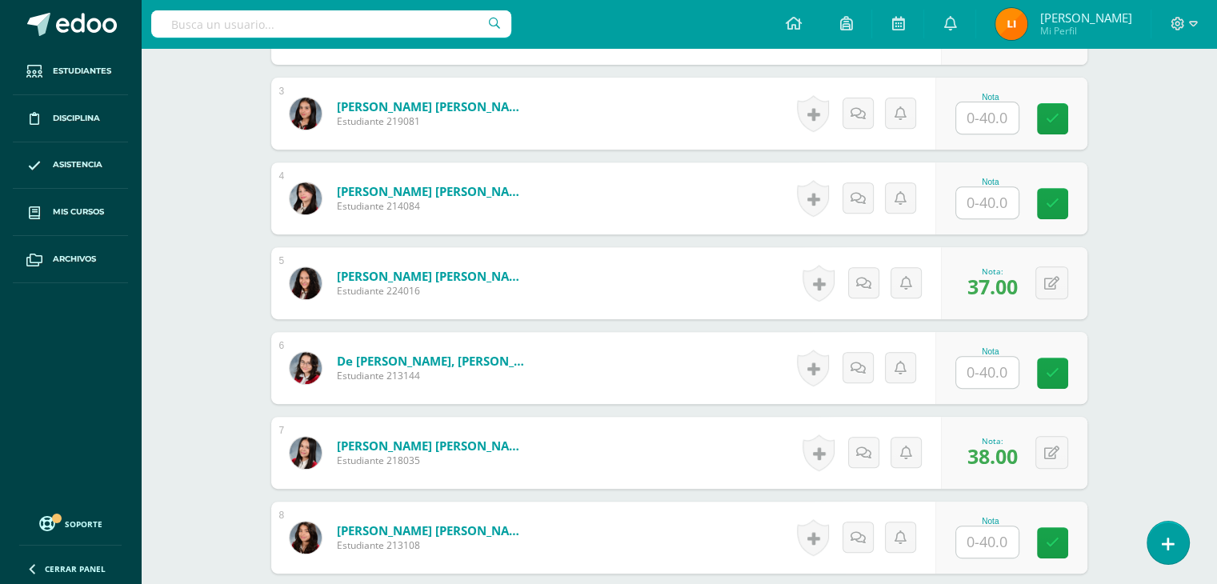
scroll to position [634, 0]
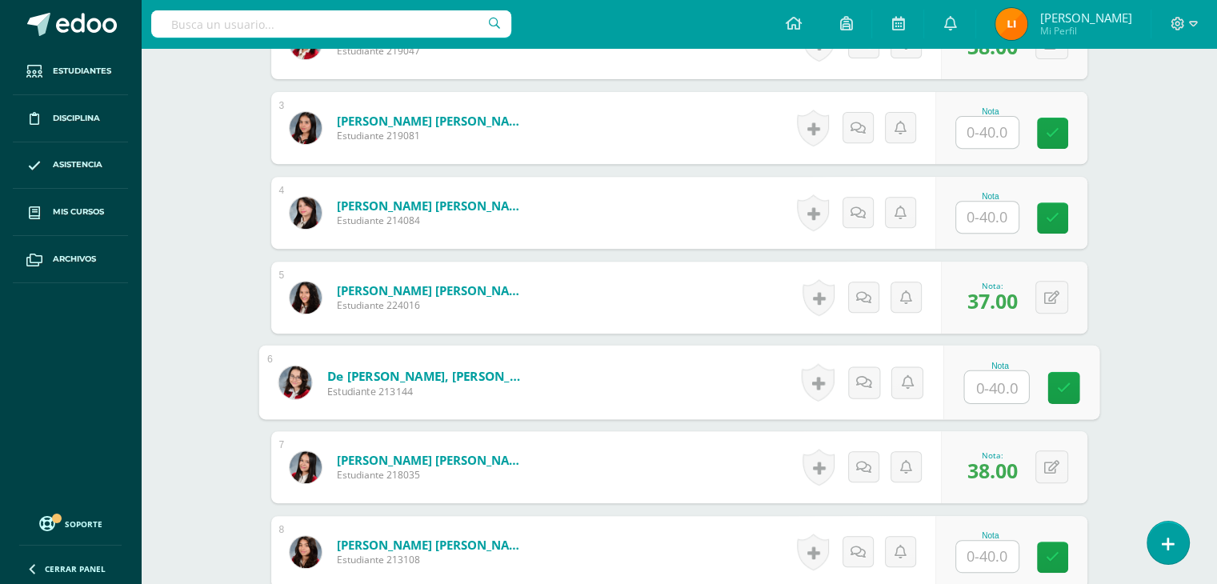
click at [1006, 380] on input "text" at bounding box center [996, 387] width 64 height 32
click at [989, 391] on input "text" at bounding box center [996, 387] width 64 height 32
type input "40"
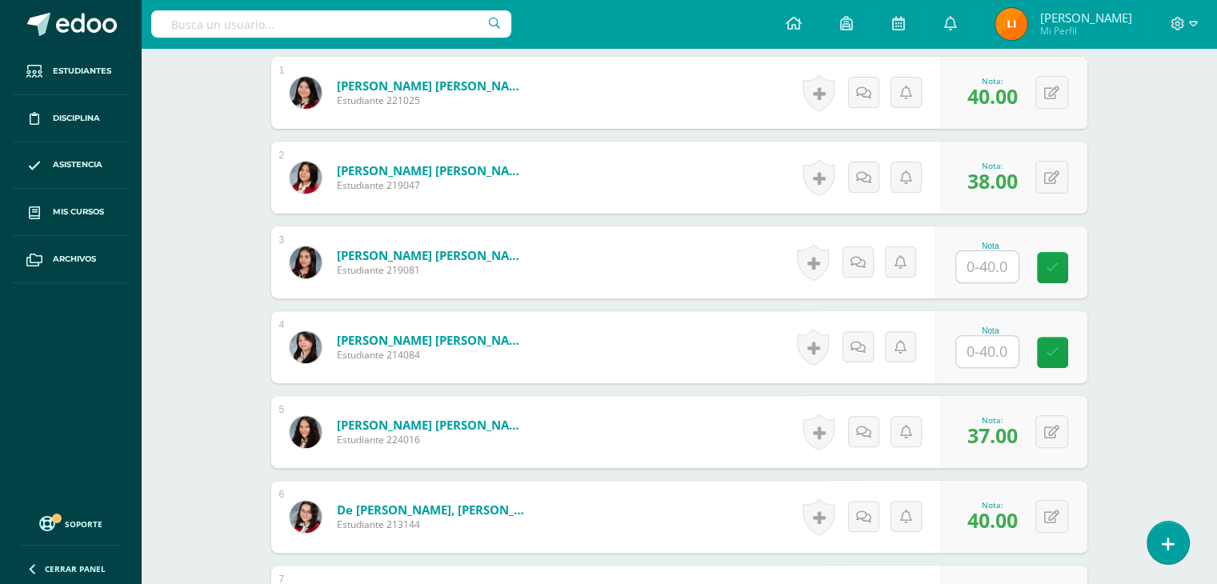
scroll to position [474, 0]
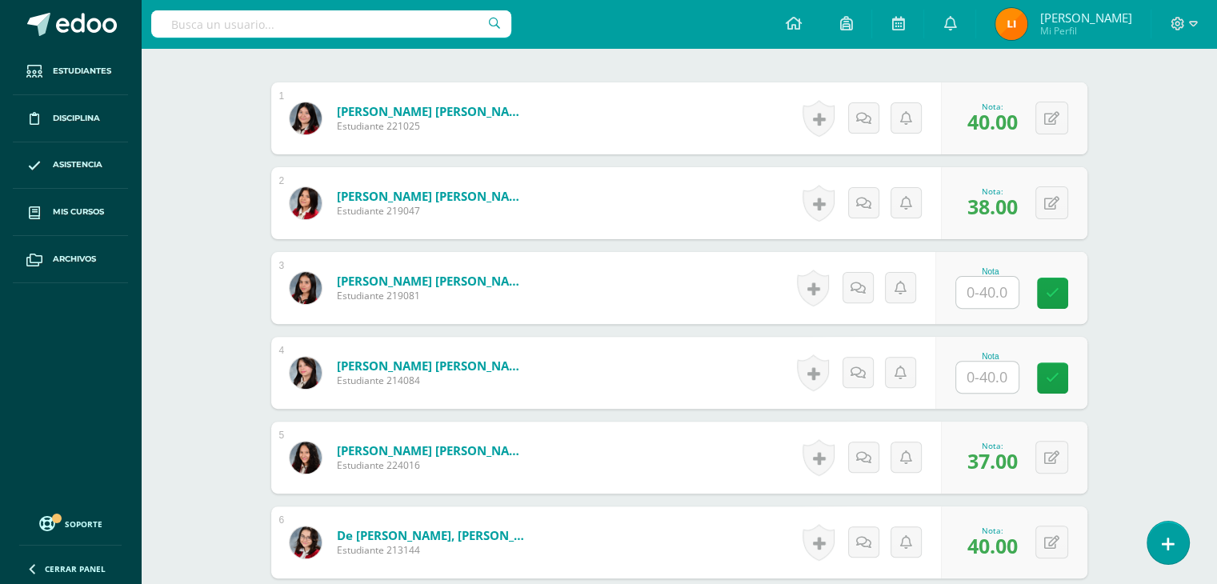
click at [1001, 301] on input "text" at bounding box center [987, 292] width 62 height 31
type input "38"
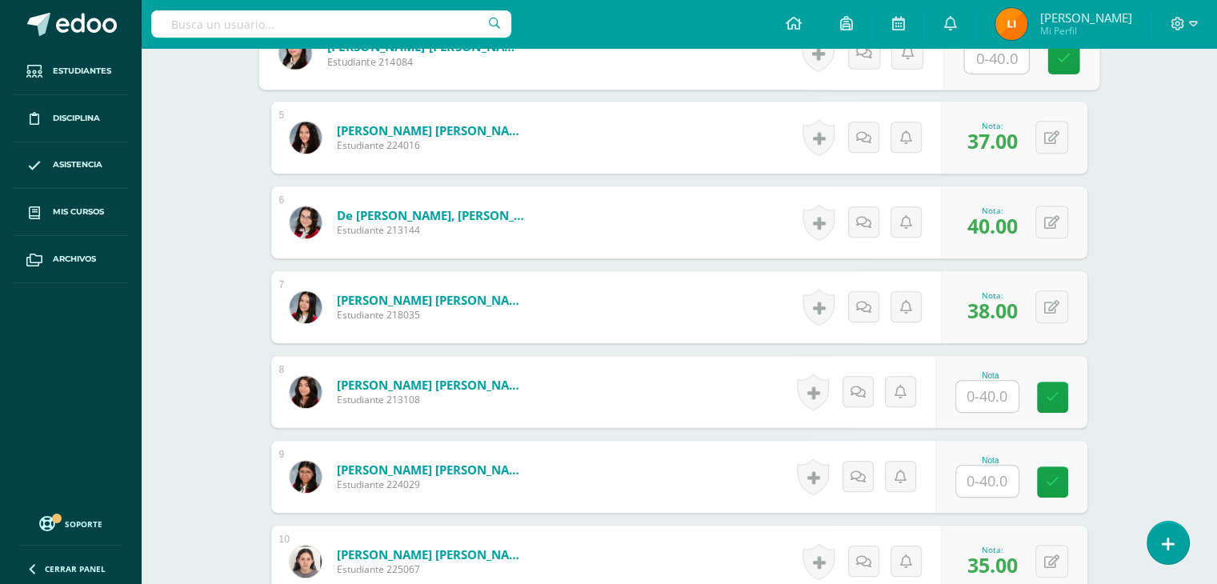
scroll to position [874, 0]
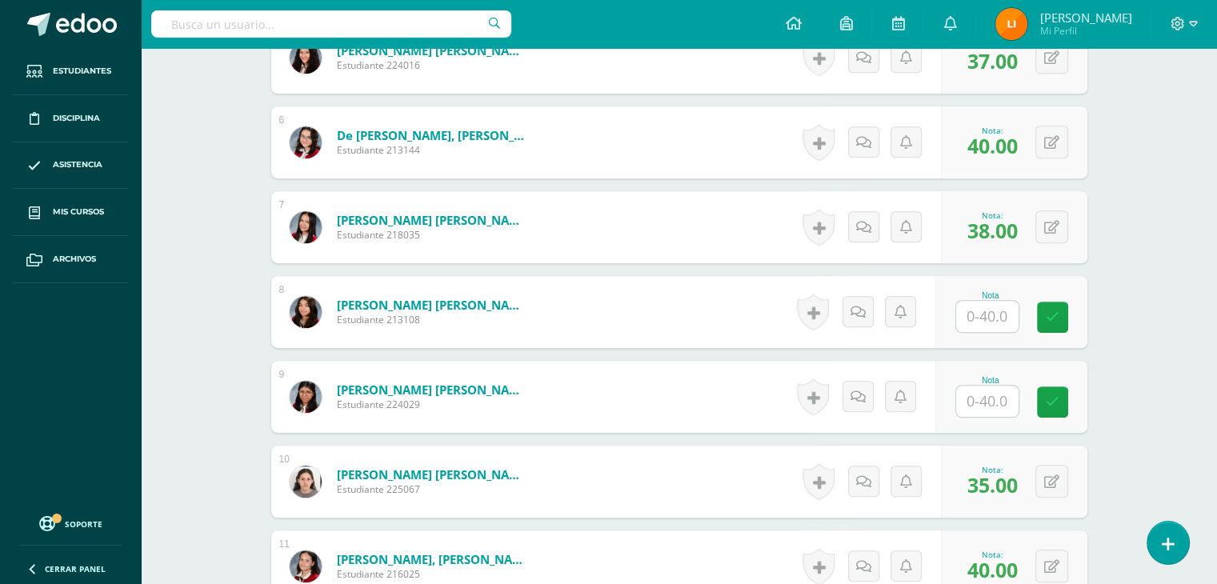
click at [994, 402] on input "text" at bounding box center [987, 401] width 62 height 31
type input "37"
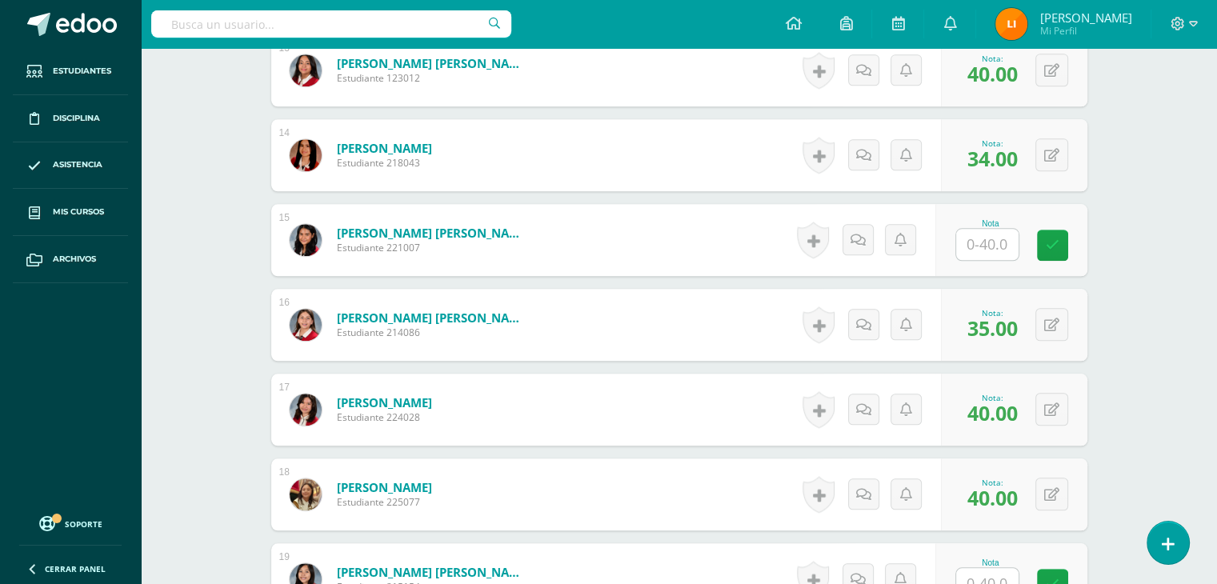
scroll to position [1513, 0]
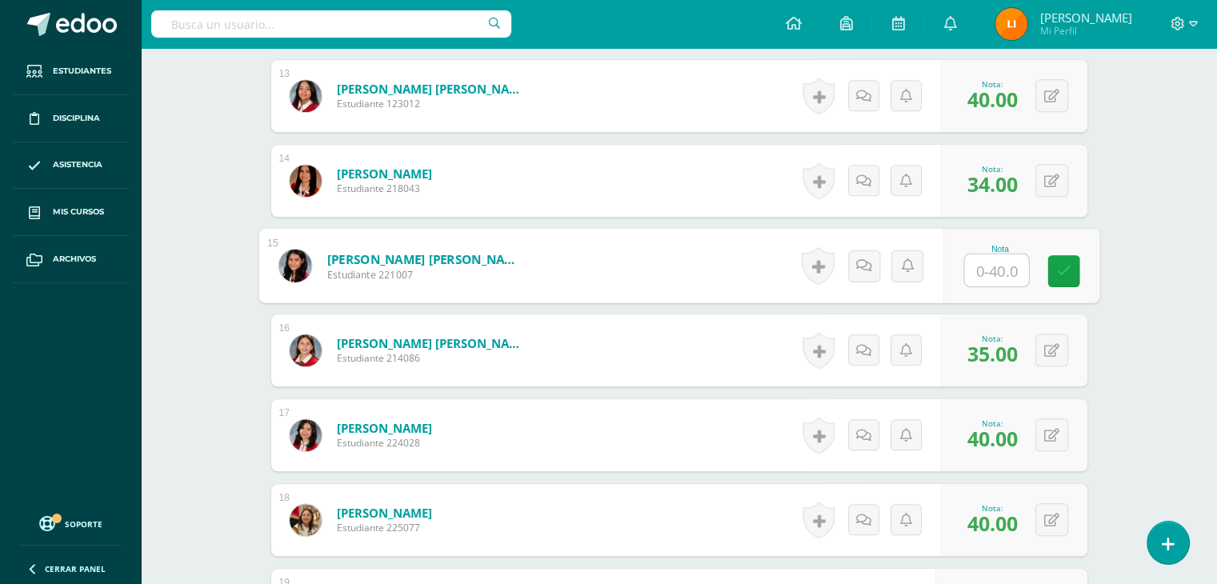
click at [1008, 281] on input "text" at bounding box center [996, 270] width 64 height 32
type input "40"
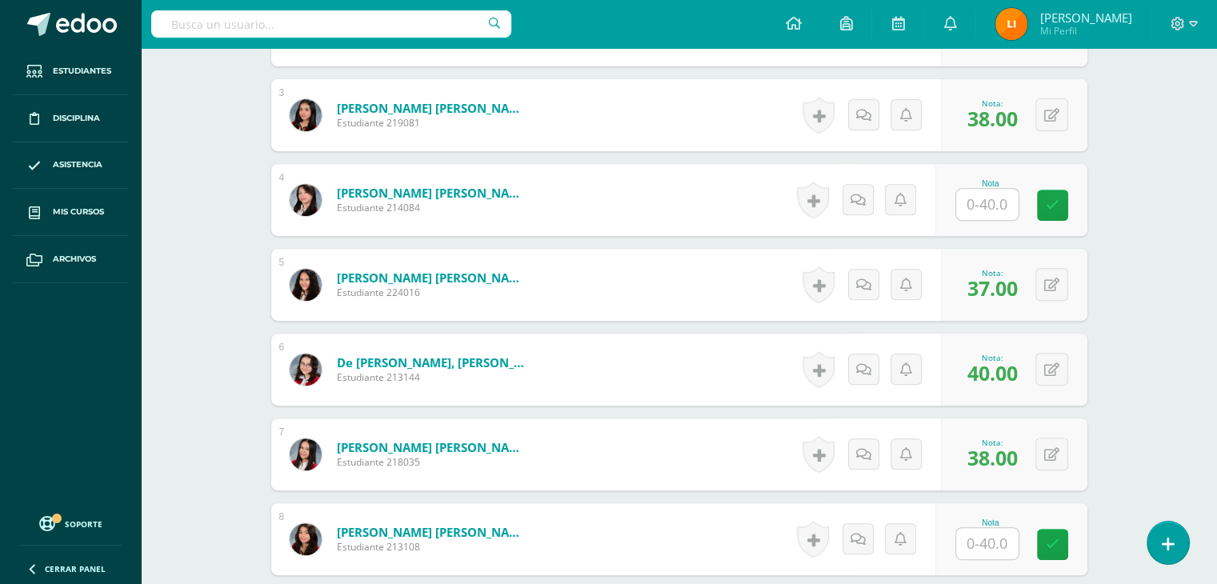
scroll to position [554, 0]
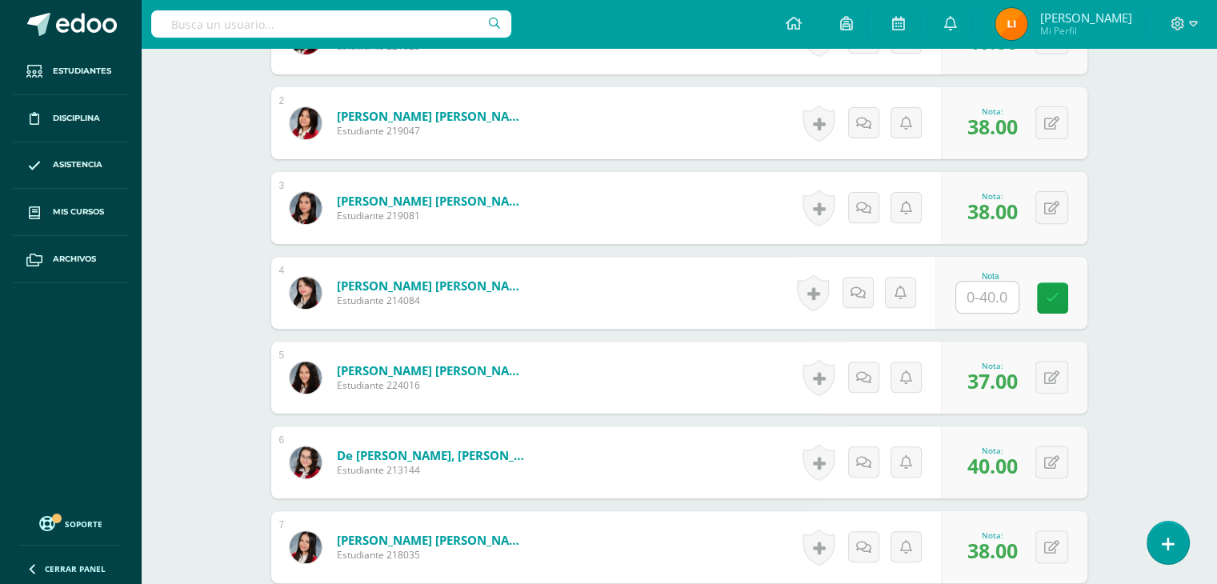
click at [990, 300] on input "text" at bounding box center [987, 297] width 62 height 31
type input "38"
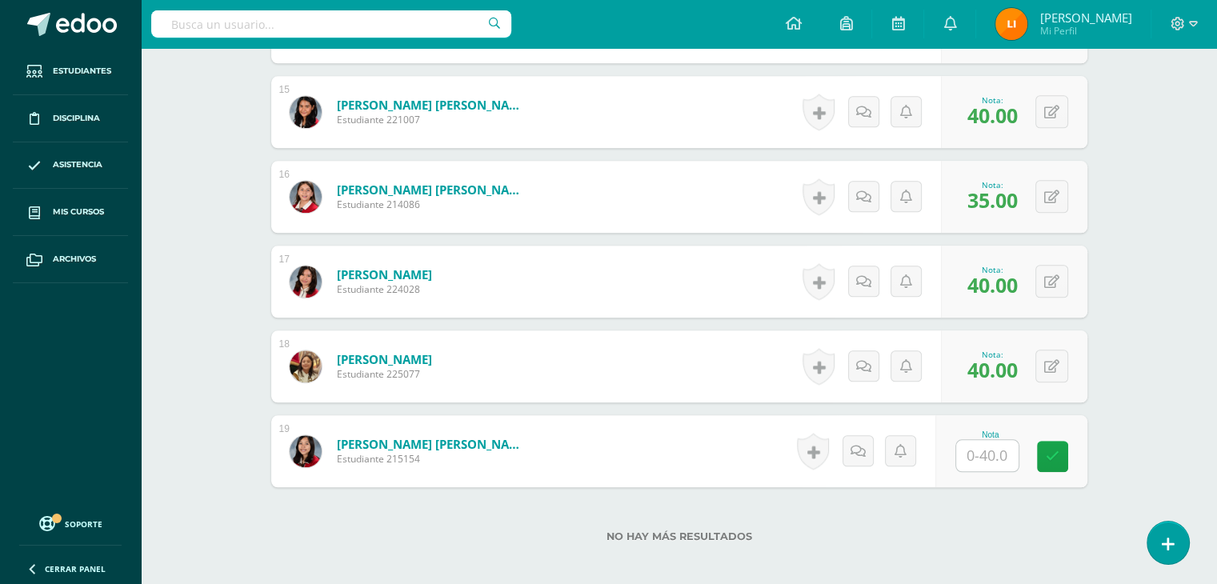
scroll to position [1753, 0]
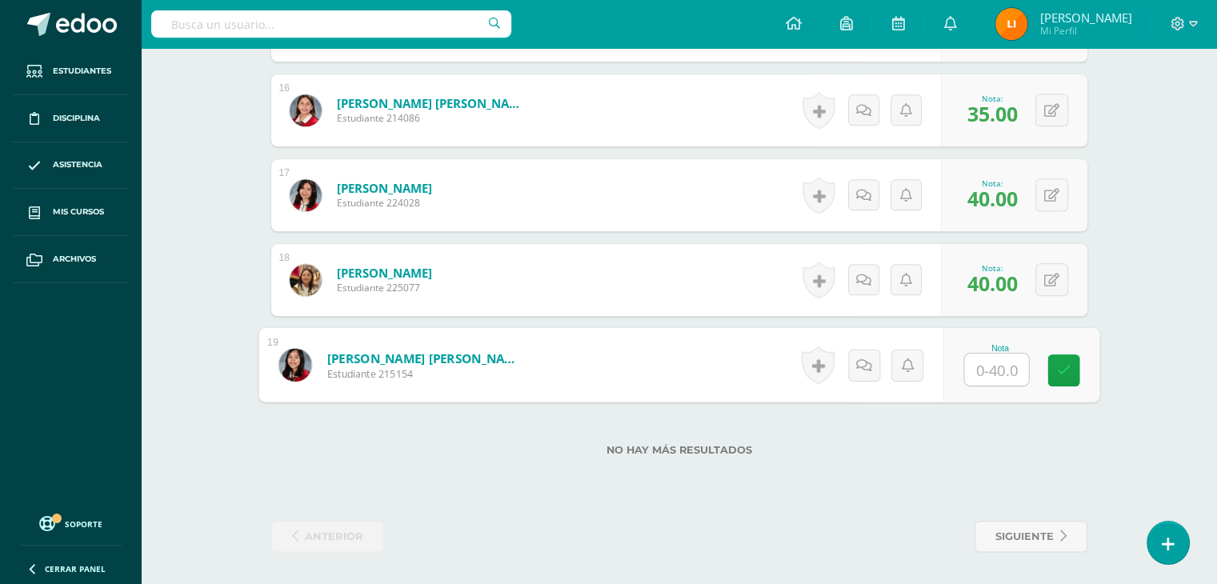
click at [986, 375] on input "text" at bounding box center [996, 370] width 64 height 32
type input "40"
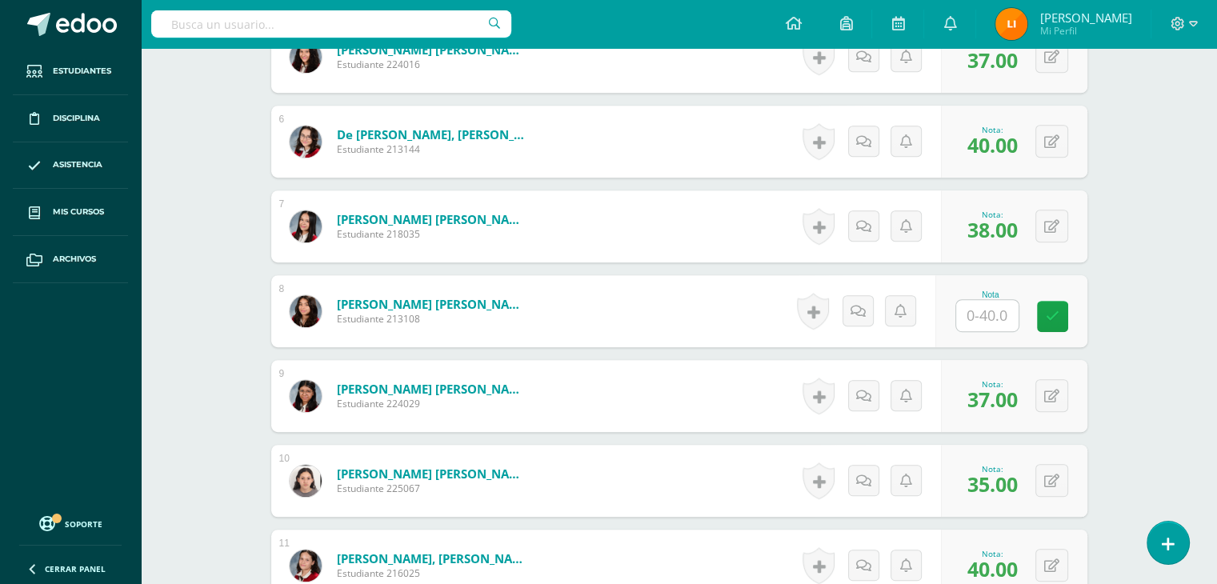
scroll to position [874, 0]
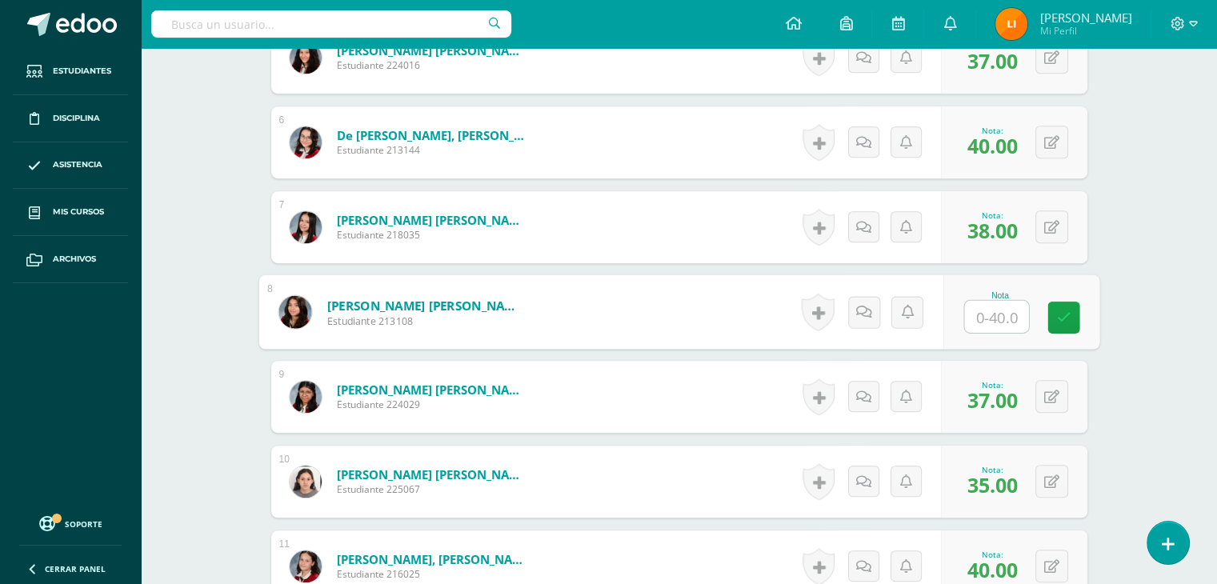
click at [1003, 305] on input "text" at bounding box center [996, 317] width 64 height 32
type input "30"
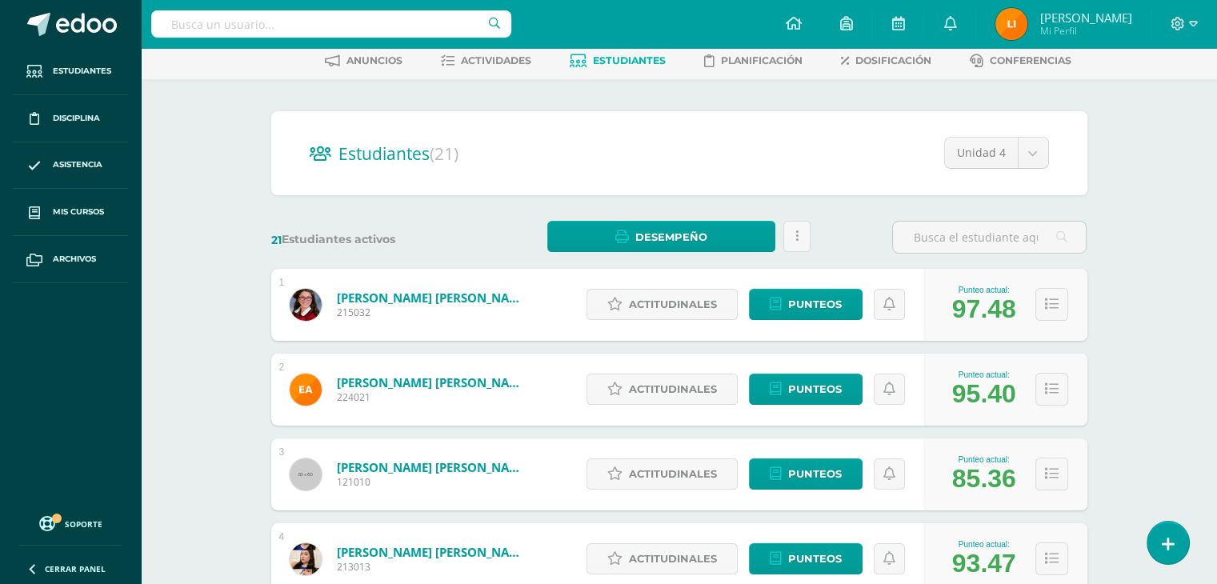
scroll to position [80, 0]
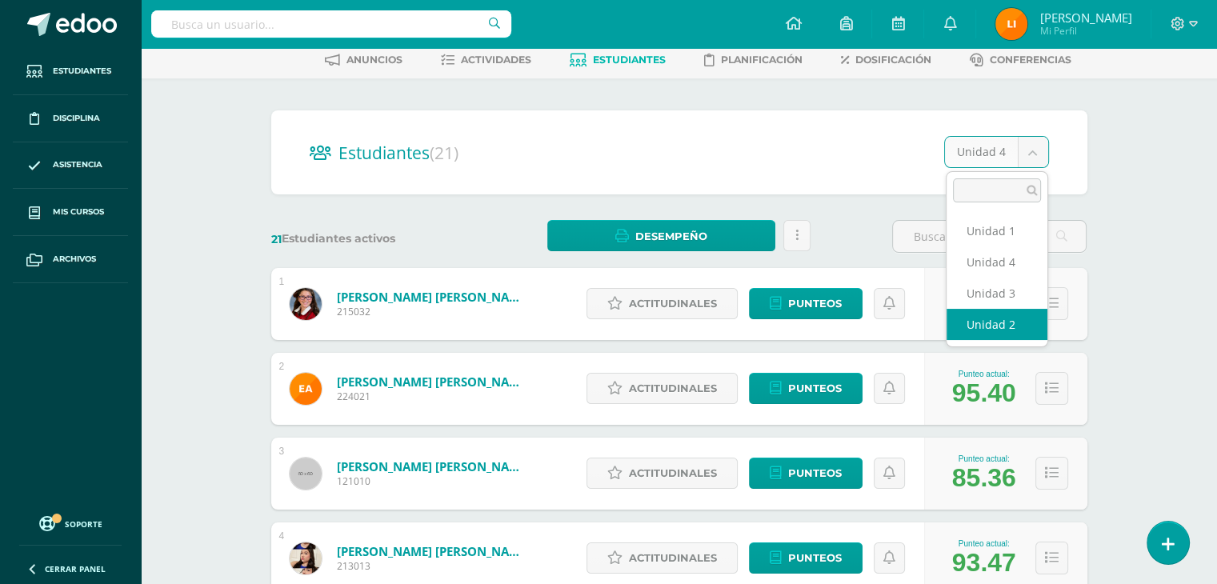
select select "/dashboard/teacher/section/2737/students/?unit=173431"
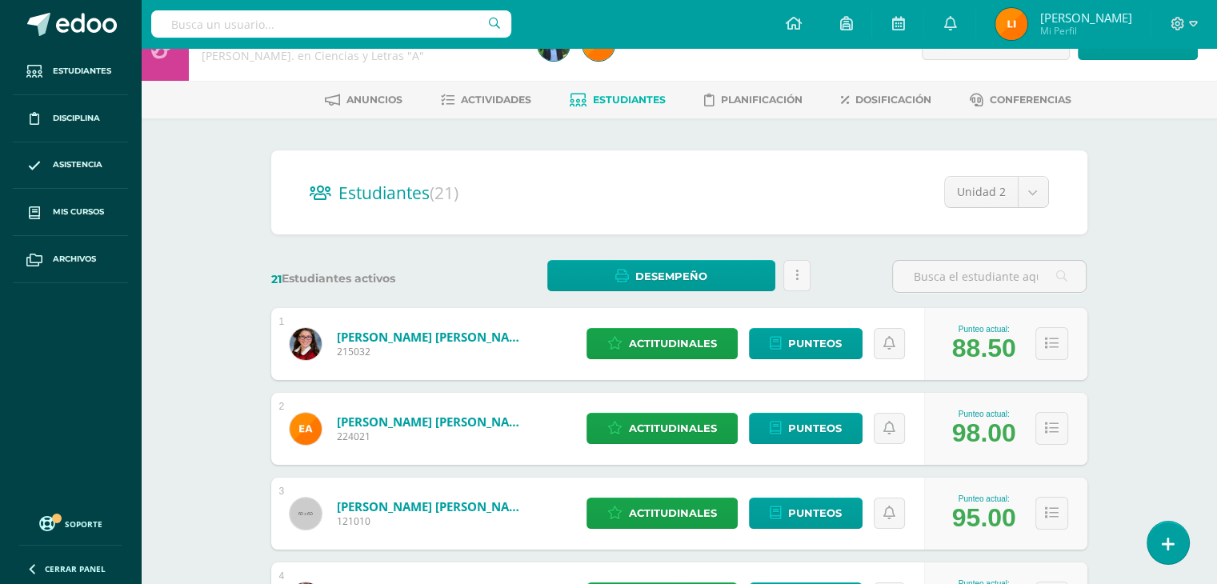
scroll to position [20, 0]
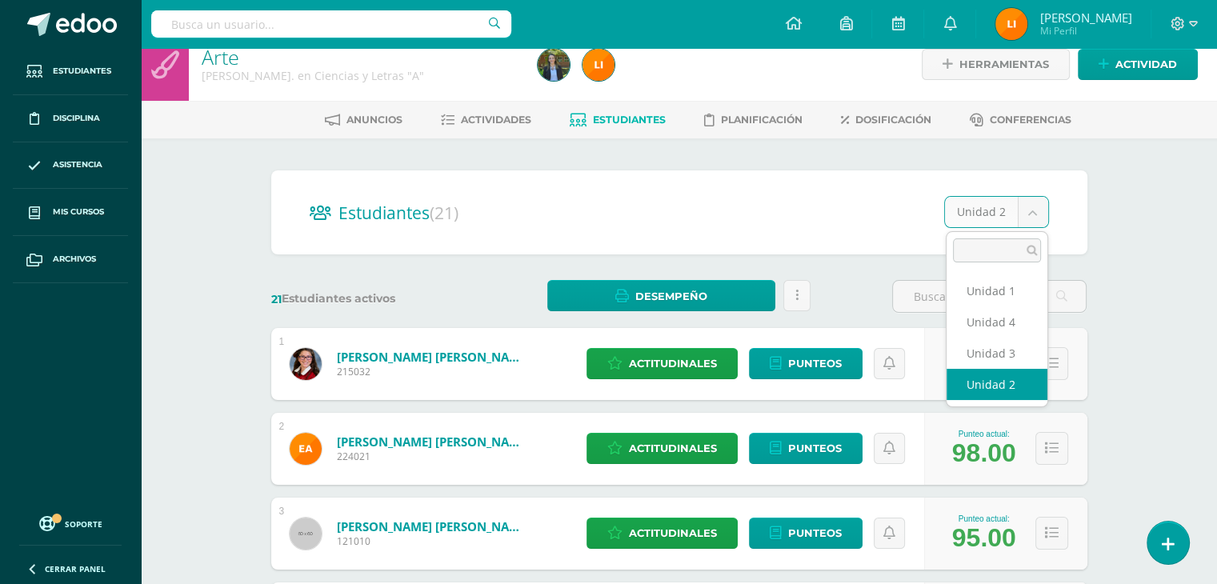
select select "/dashboard/teacher/section/2737/students/?unit=173432"
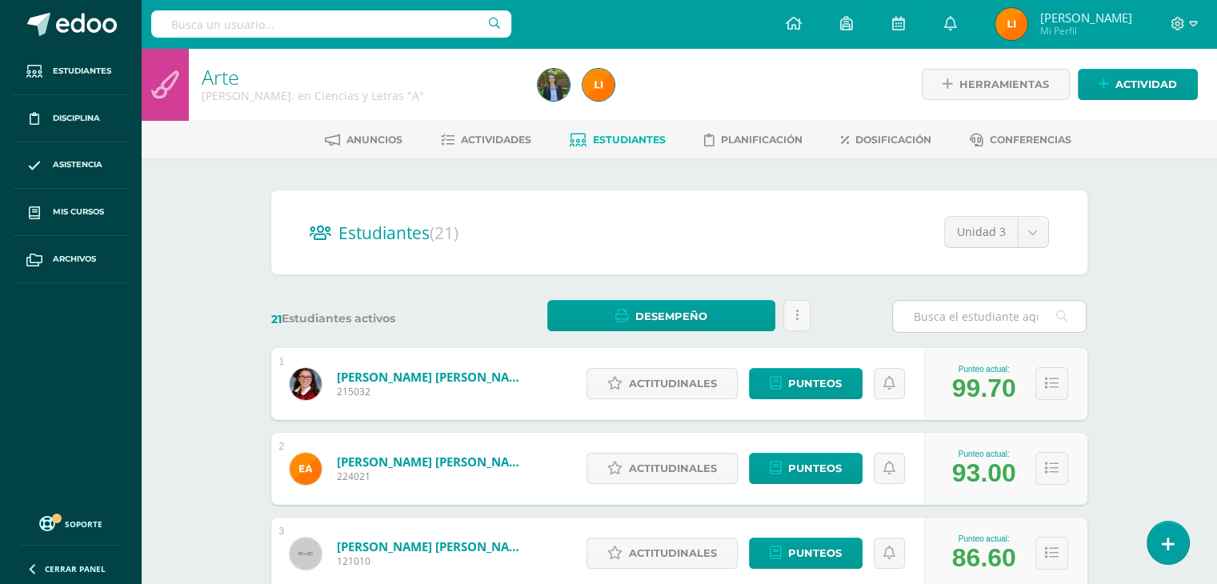
click at [984, 319] on input "text" at bounding box center [989, 316] width 193 height 31
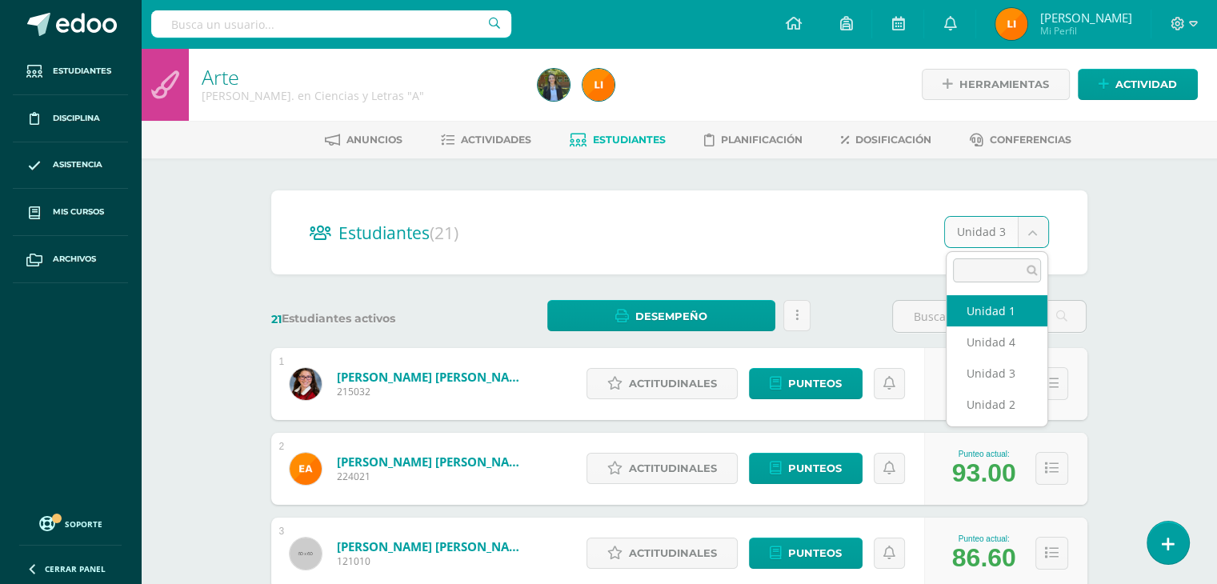
select select "/dashboard/teacher/section/2737/students/?unit=173428"
